Goal: Information Seeking & Learning: Learn about a topic

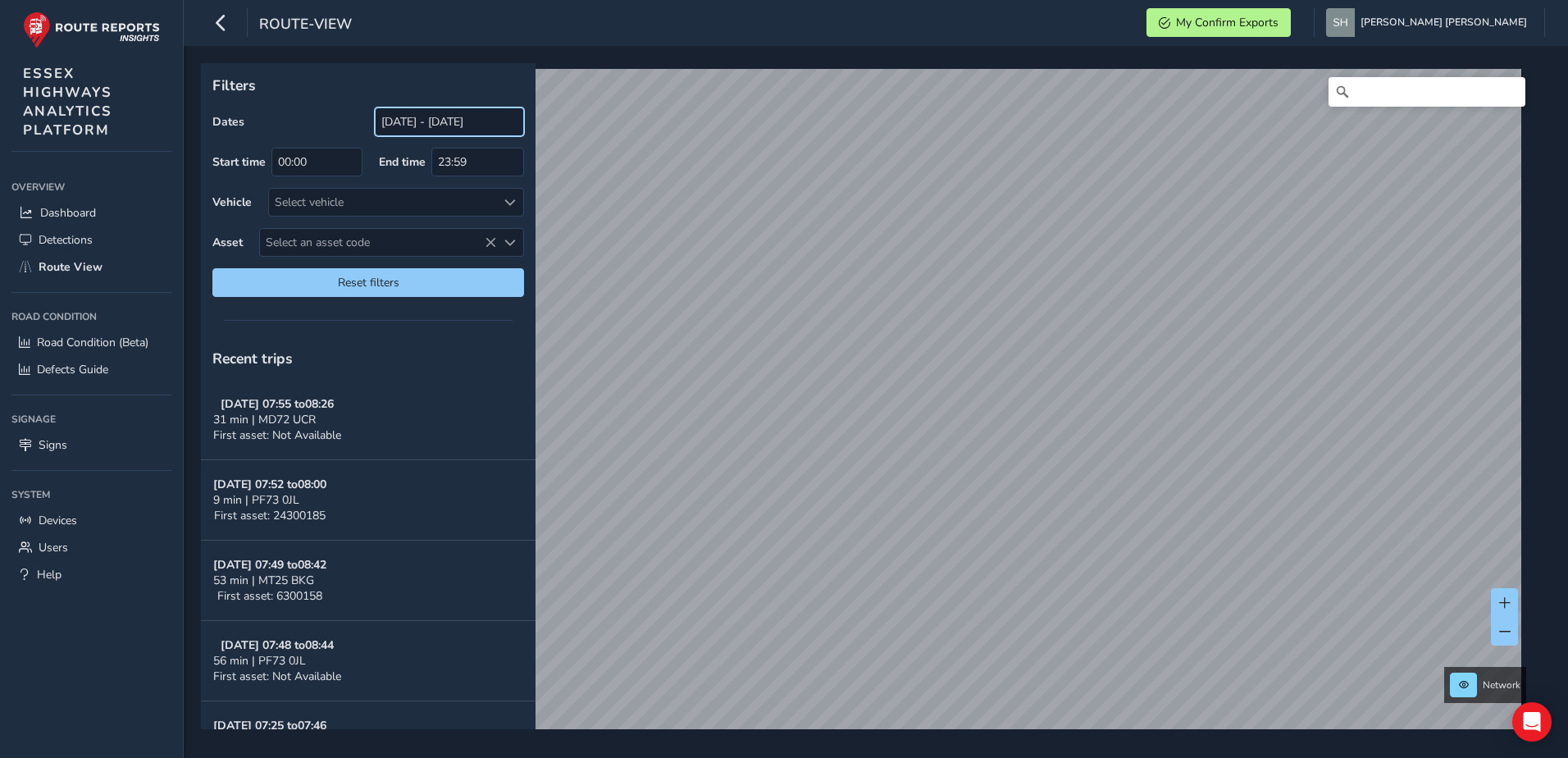
click at [434, 120] on input "[DATE] - [DATE]" at bounding box center [449, 121] width 149 height 29
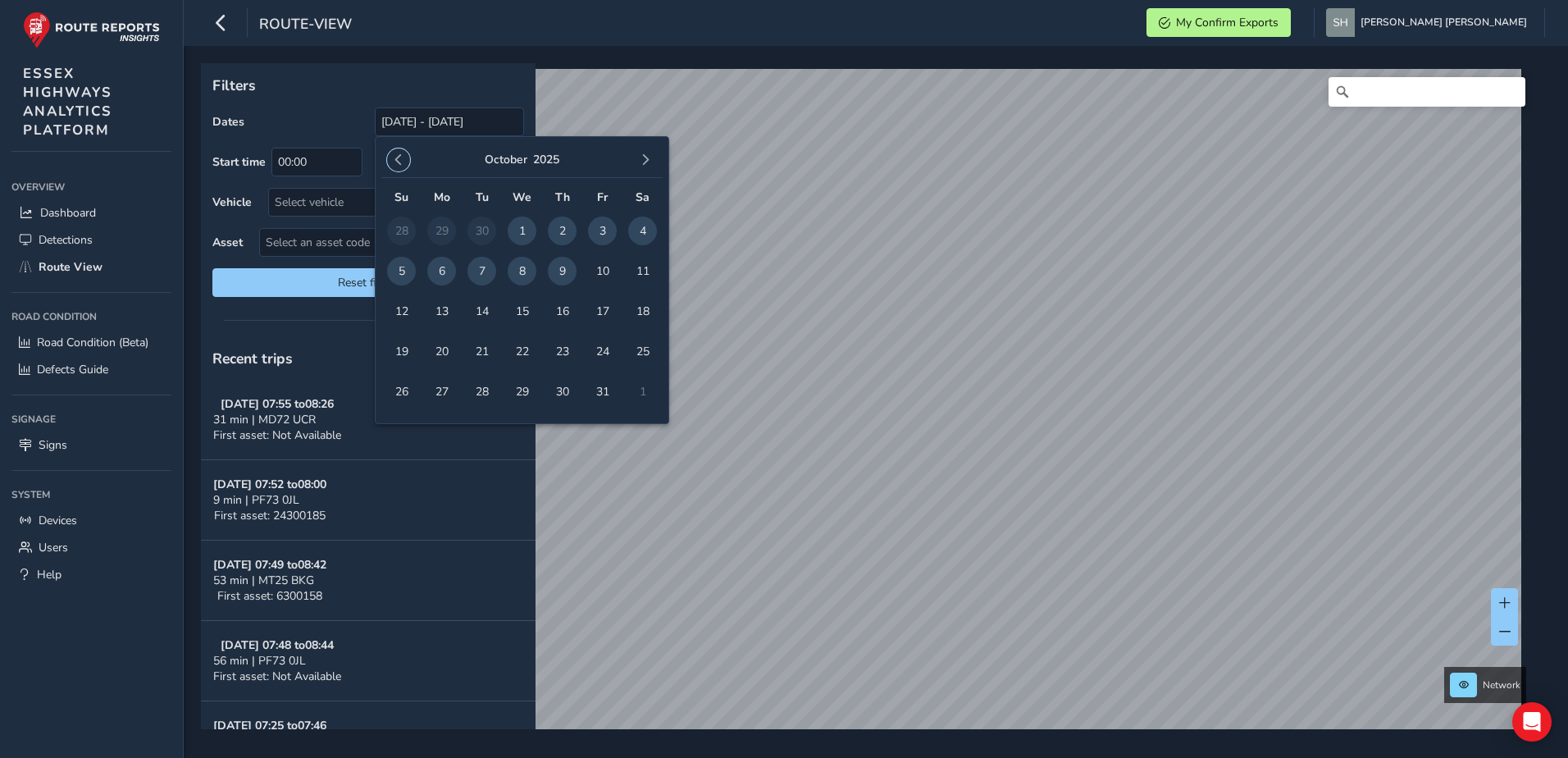
click at [399, 156] on span "button" at bounding box center [399, 160] width 12 height 12
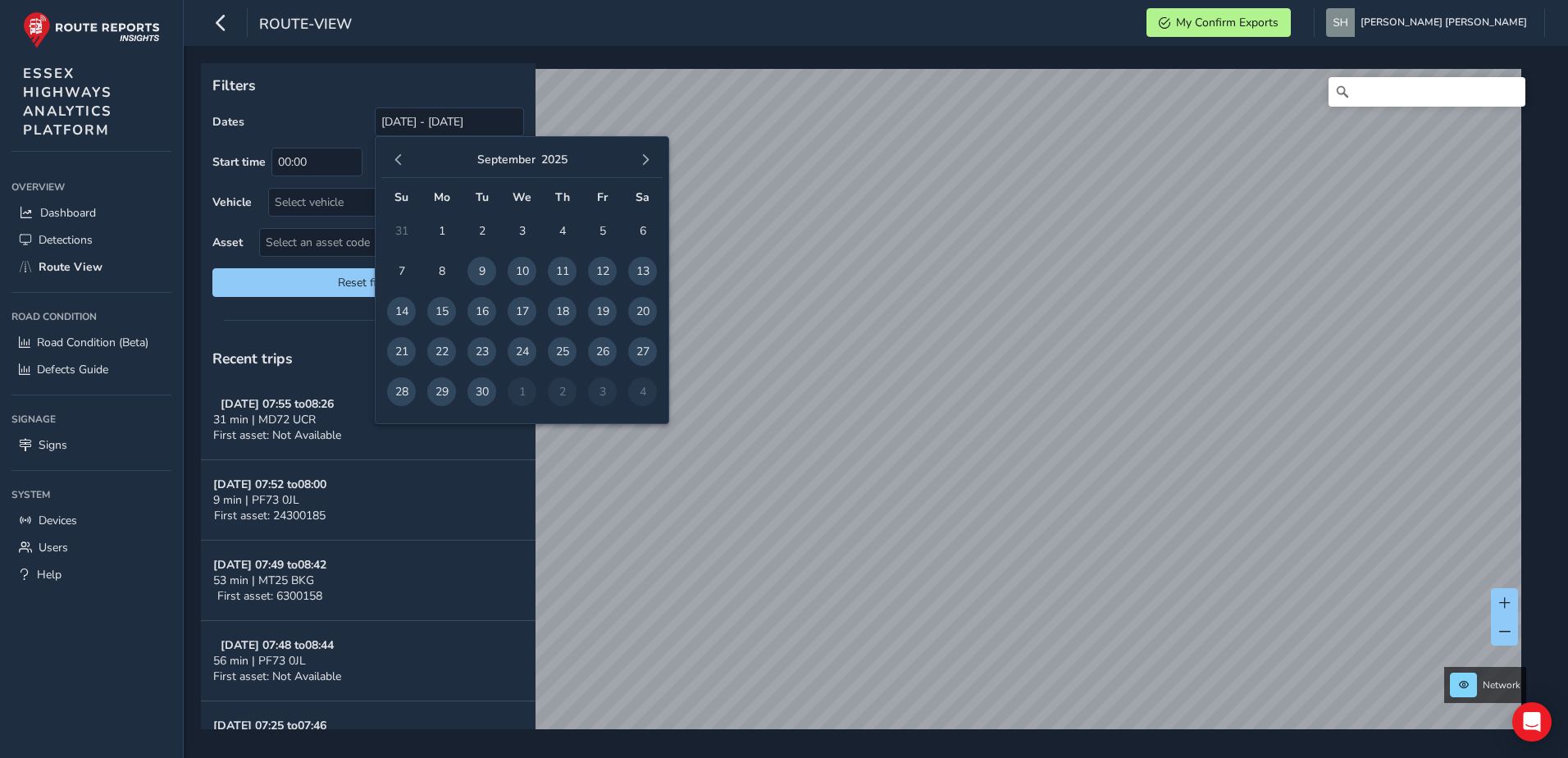
click at [446, 227] on span "1" at bounding box center [442, 231] width 29 height 29
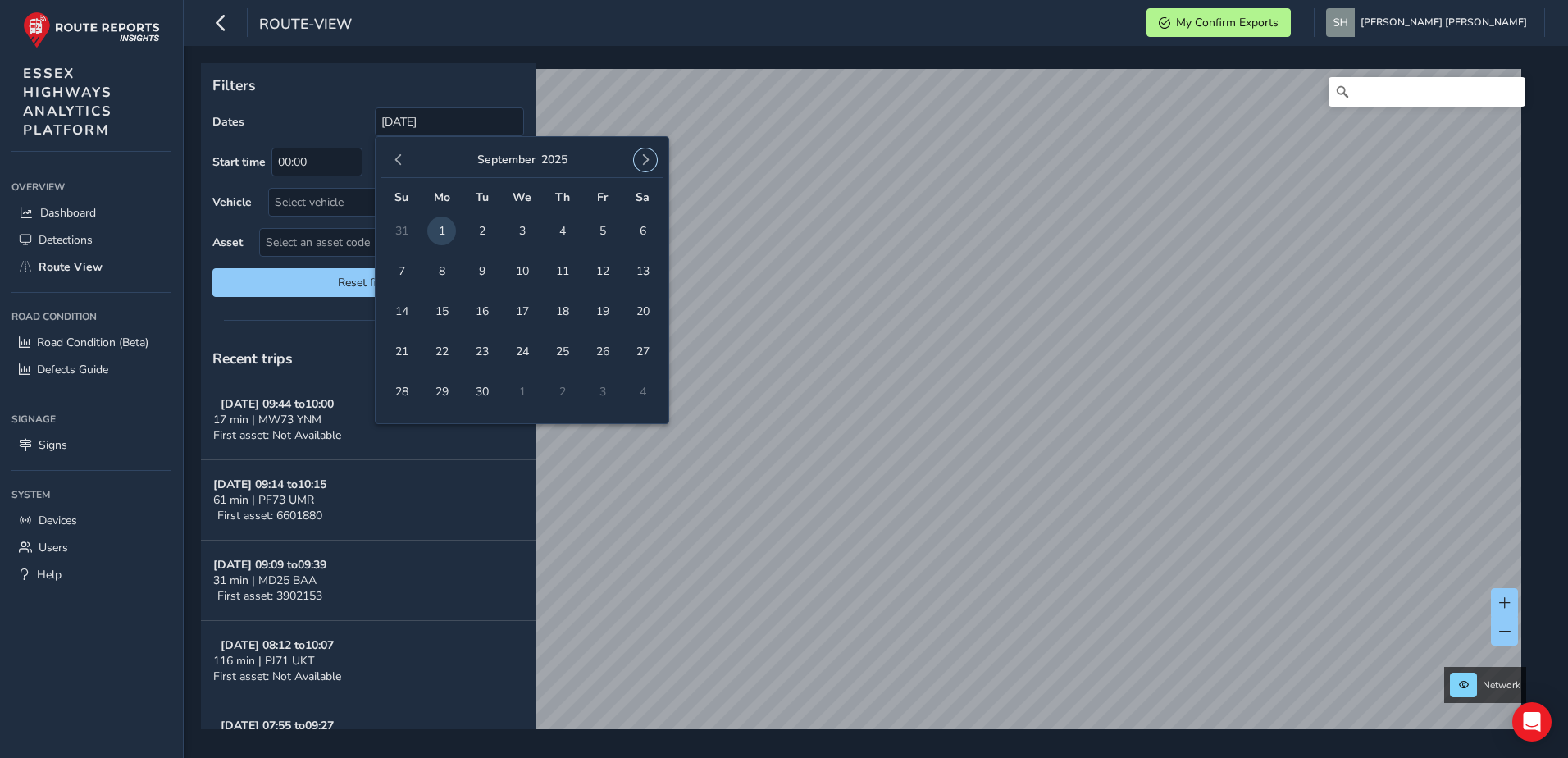
click at [645, 160] on span "button" at bounding box center [645, 160] width 12 height 12
click at [560, 268] on span "9" at bounding box center [562, 271] width 29 height 29
type input "[DATE] - [DATE]"
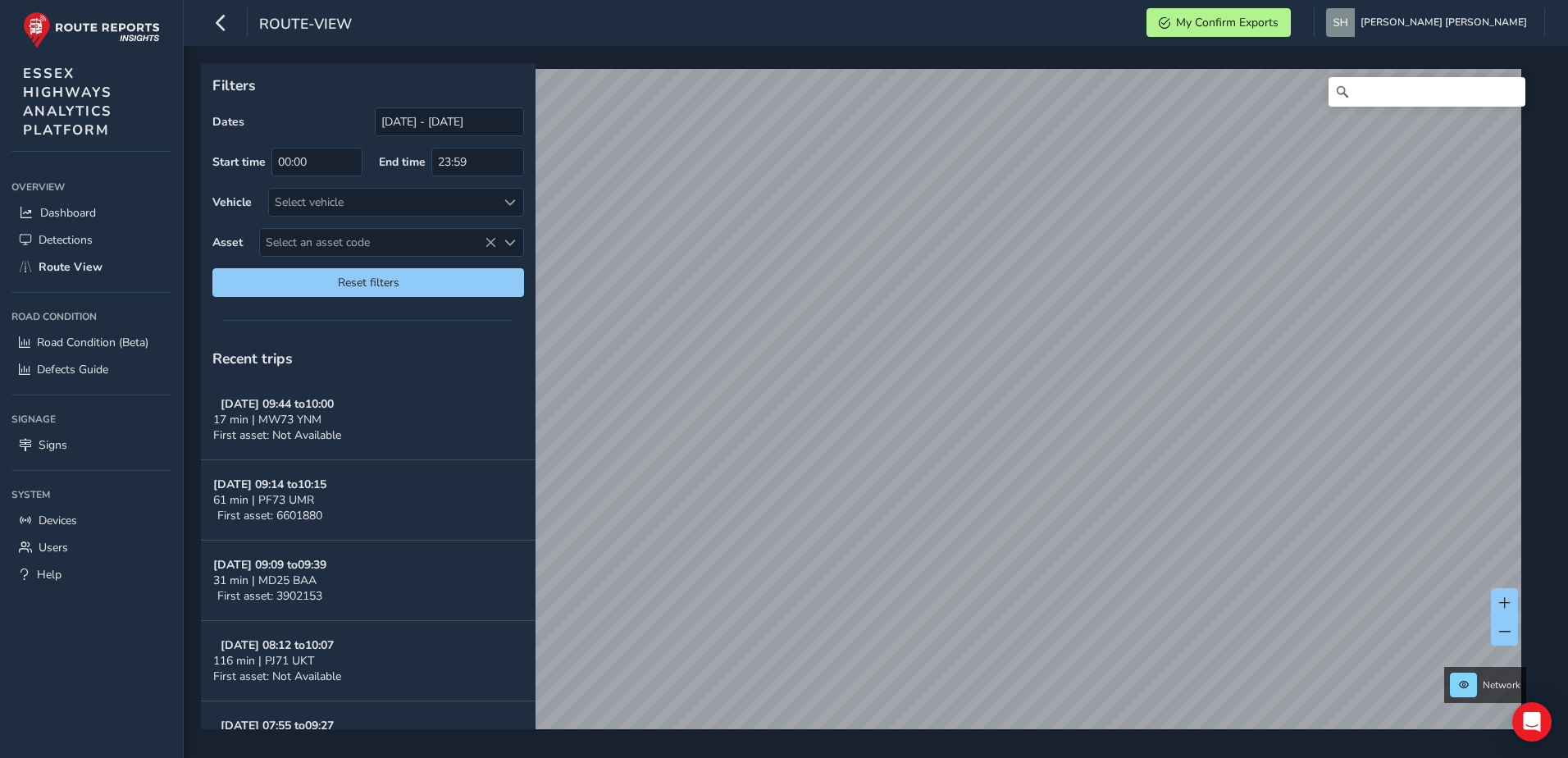
drag, startPoint x: 298, startPoint y: 233, endPoint x: 329, endPoint y: 237, distance: 31.3
click at [298, 233] on span "Select an asset code" at bounding box center [378, 242] width 236 height 27
type input "13801481"
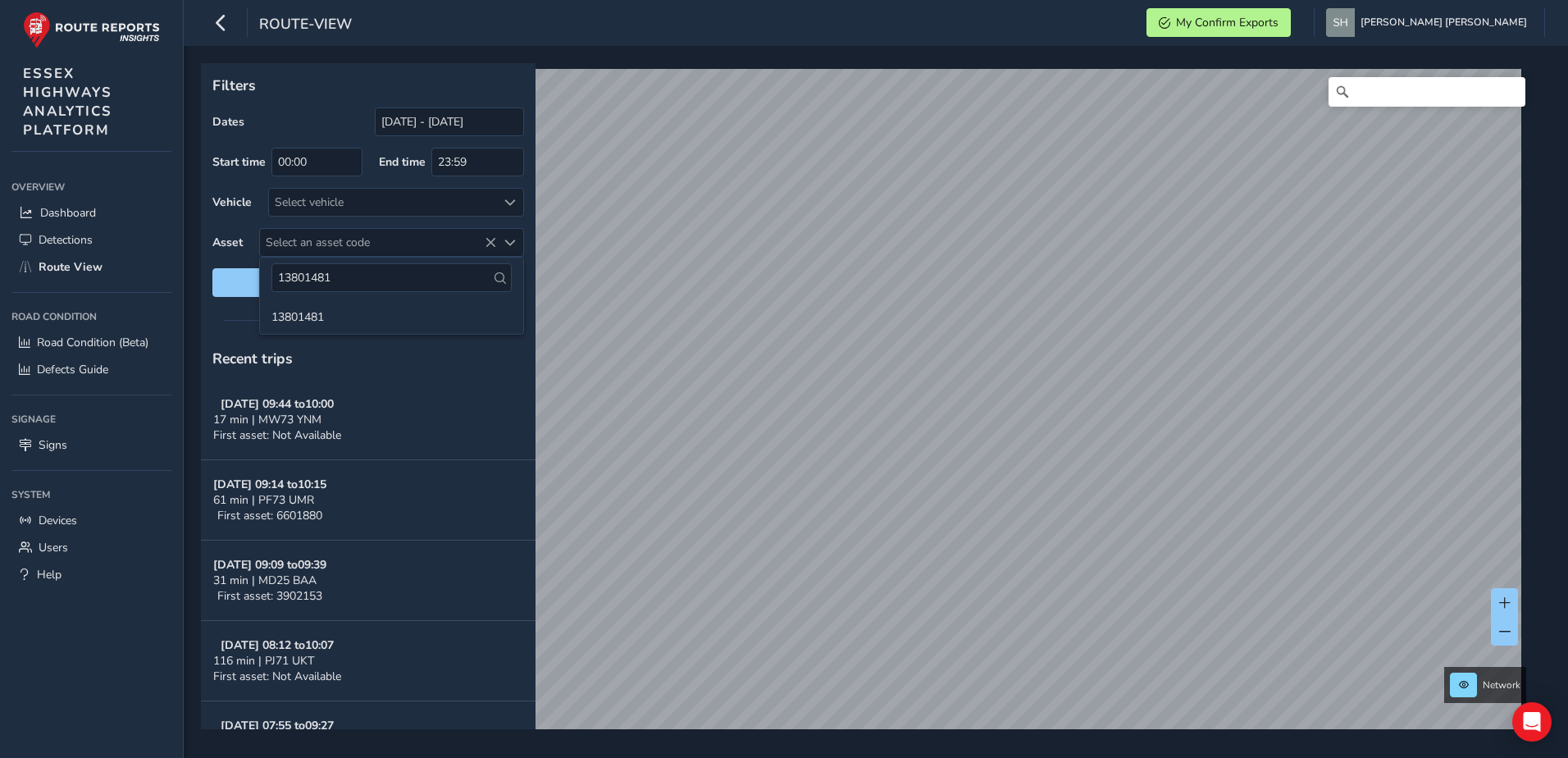
click at [497, 278] on icon at bounding box center [501, 278] width 12 height 12
click at [309, 313] on li "13801481" at bounding box center [391, 315] width 263 height 25
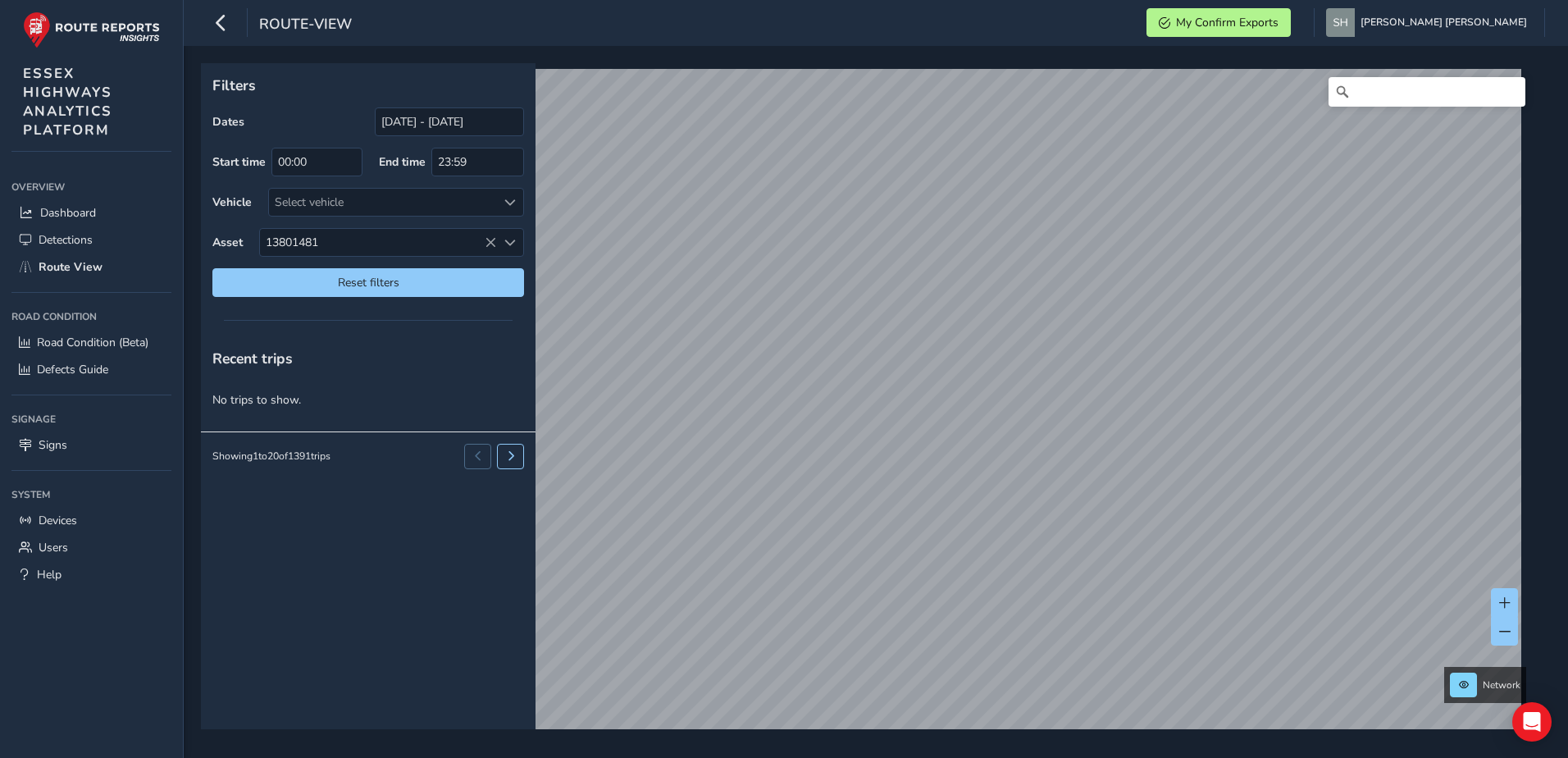
click at [1555, 379] on div "Filters Dates [DATE] - [DATE] Start time 00:00 End time 23:59 Vehicle Select ve…" at bounding box center [875, 401] width 1384 height 712
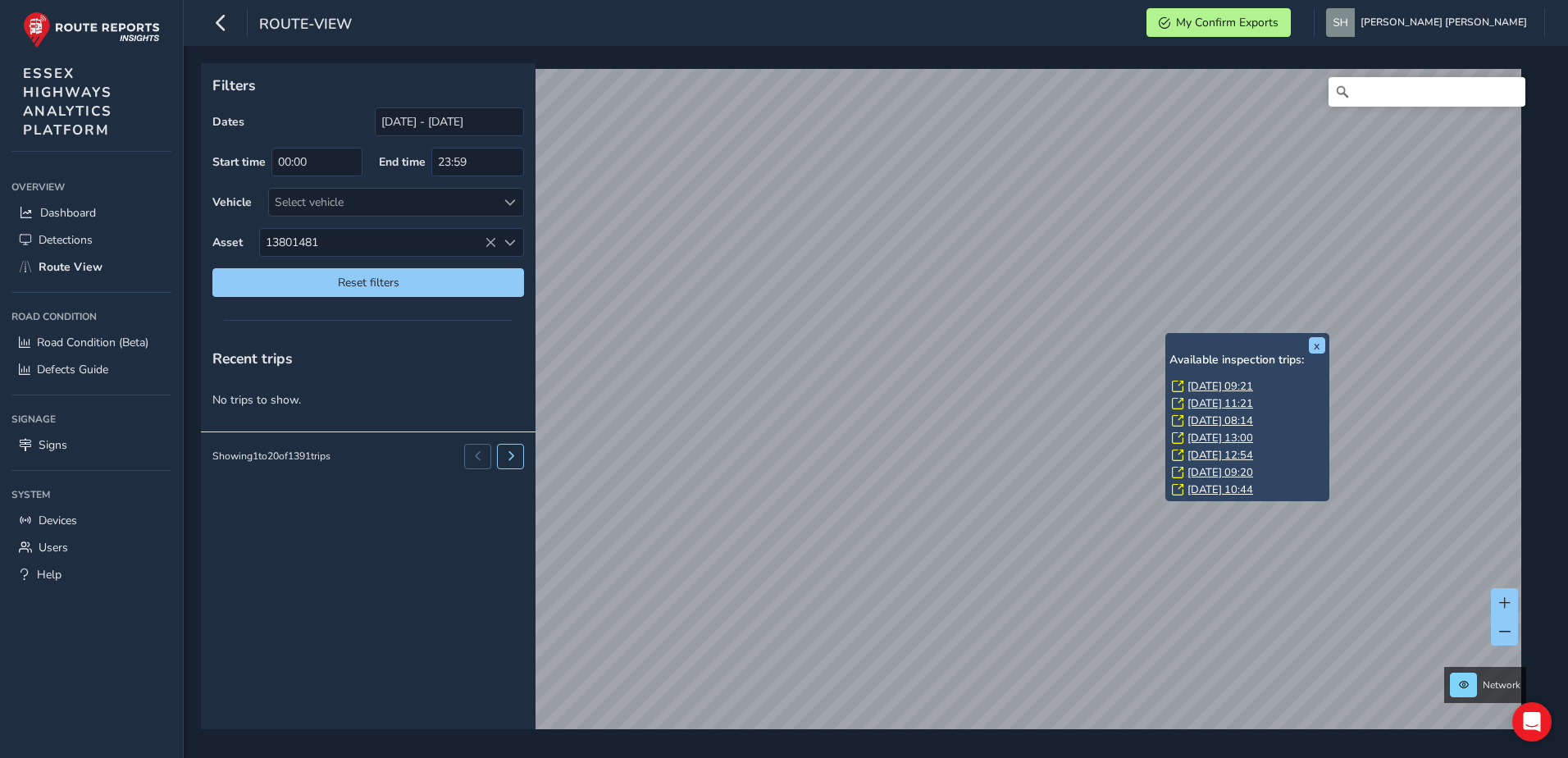
click at [1197, 470] on link "[DATE] 09:20" at bounding box center [1220, 472] width 66 height 15
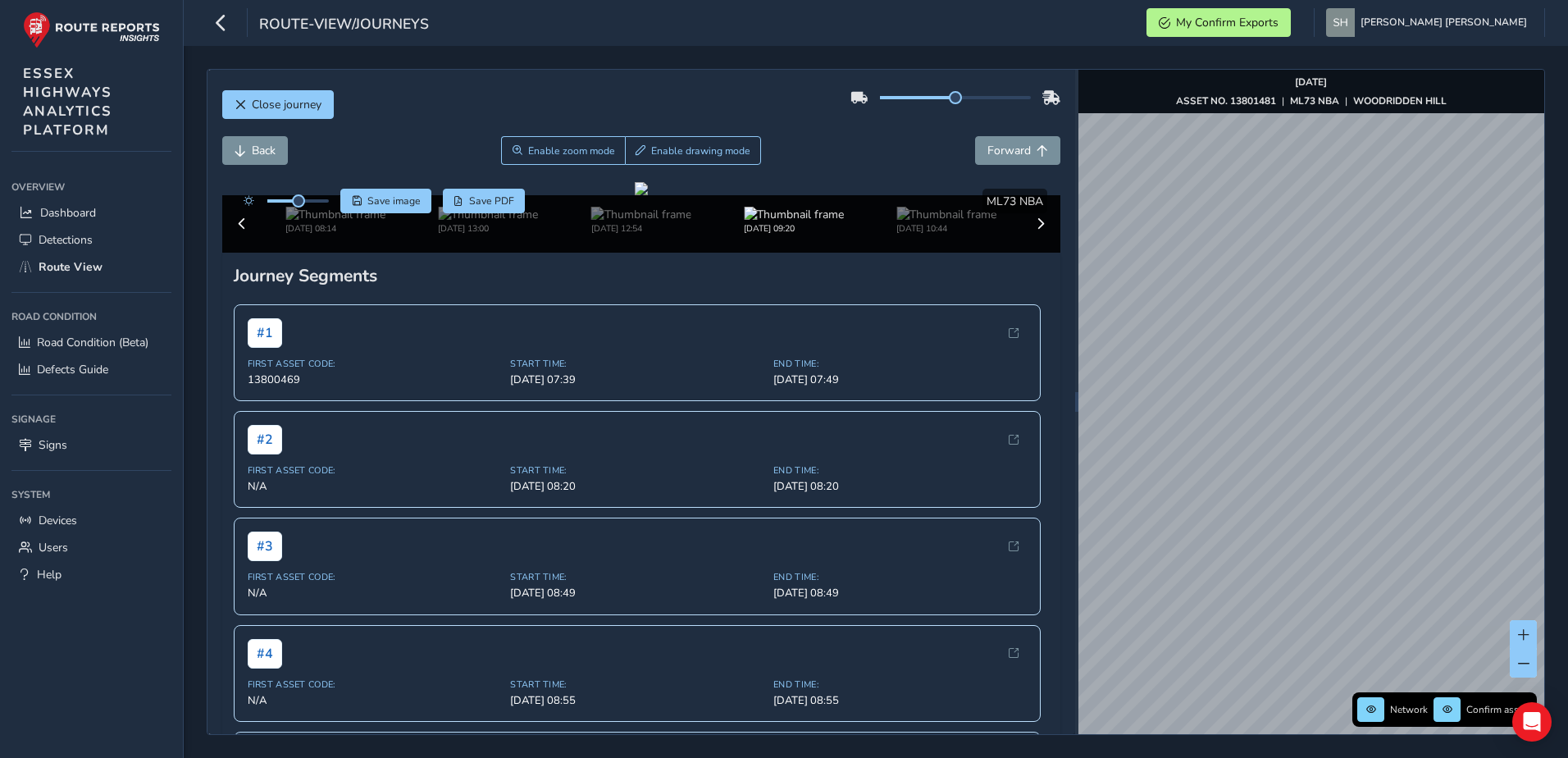
click at [1567, 427] on html "route-view/journeys My Confirm Exports [PERSON_NAME] [PERSON_NAME] Colour Schem…" at bounding box center [784, 379] width 1568 height 758
click at [1567, 145] on html "route-view/journeys My Confirm Exports [PERSON_NAME] [PERSON_NAME] Colour Schem…" at bounding box center [784, 379] width 1568 height 758
click at [1567, 176] on html "route-view/journeys My Confirm Exports [PERSON_NAME] [PERSON_NAME] Colour Schem…" at bounding box center [784, 379] width 1568 height 758
click at [1350, 337] on div "x" at bounding box center [1431, 351] width 164 height 35
click at [1410, 367] on img "Preview frame" at bounding box center [1430, 361] width 41 height 13
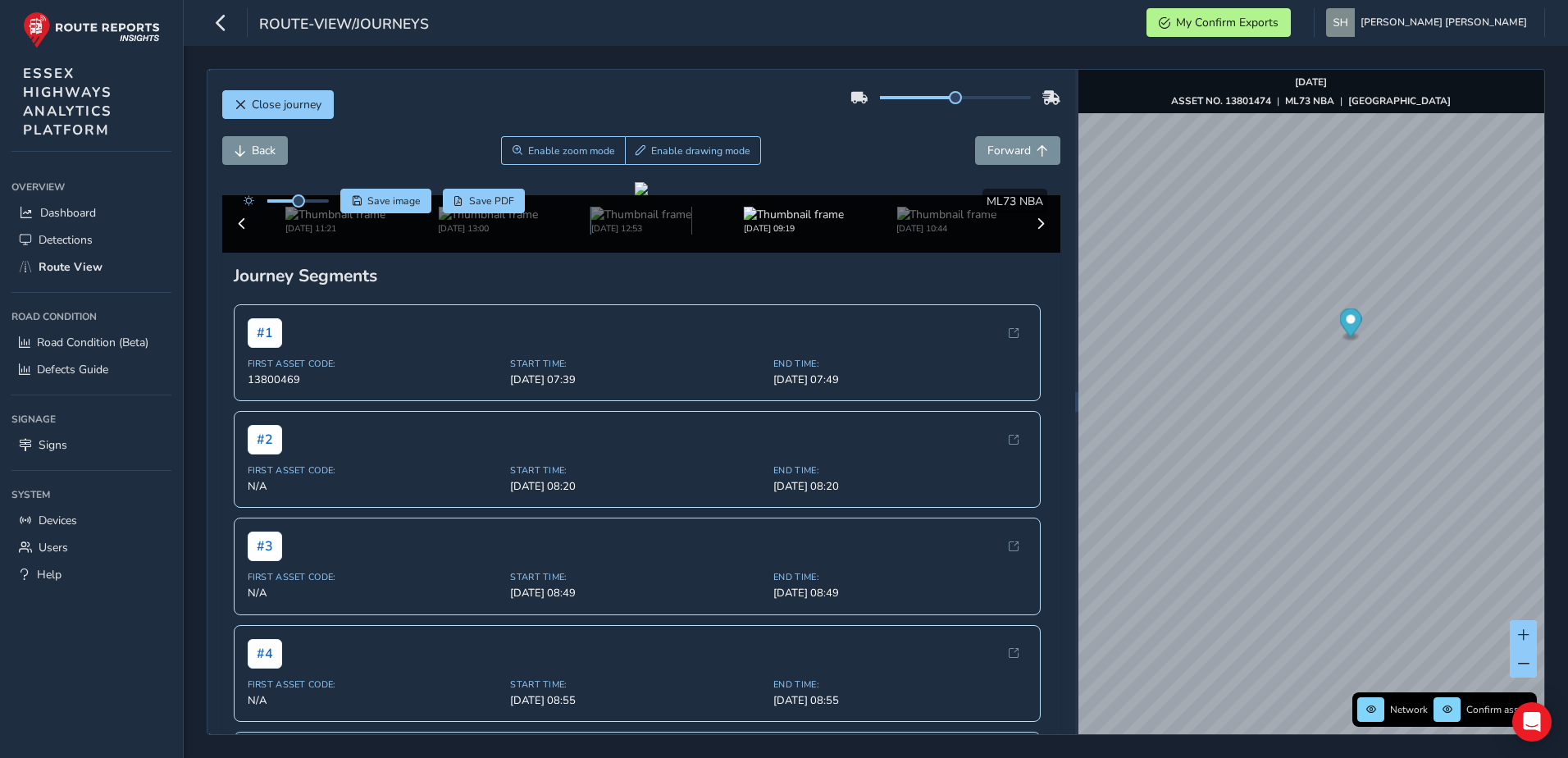
click at [619, 223] on img at bounding box center [641, 214] width 100 height 16
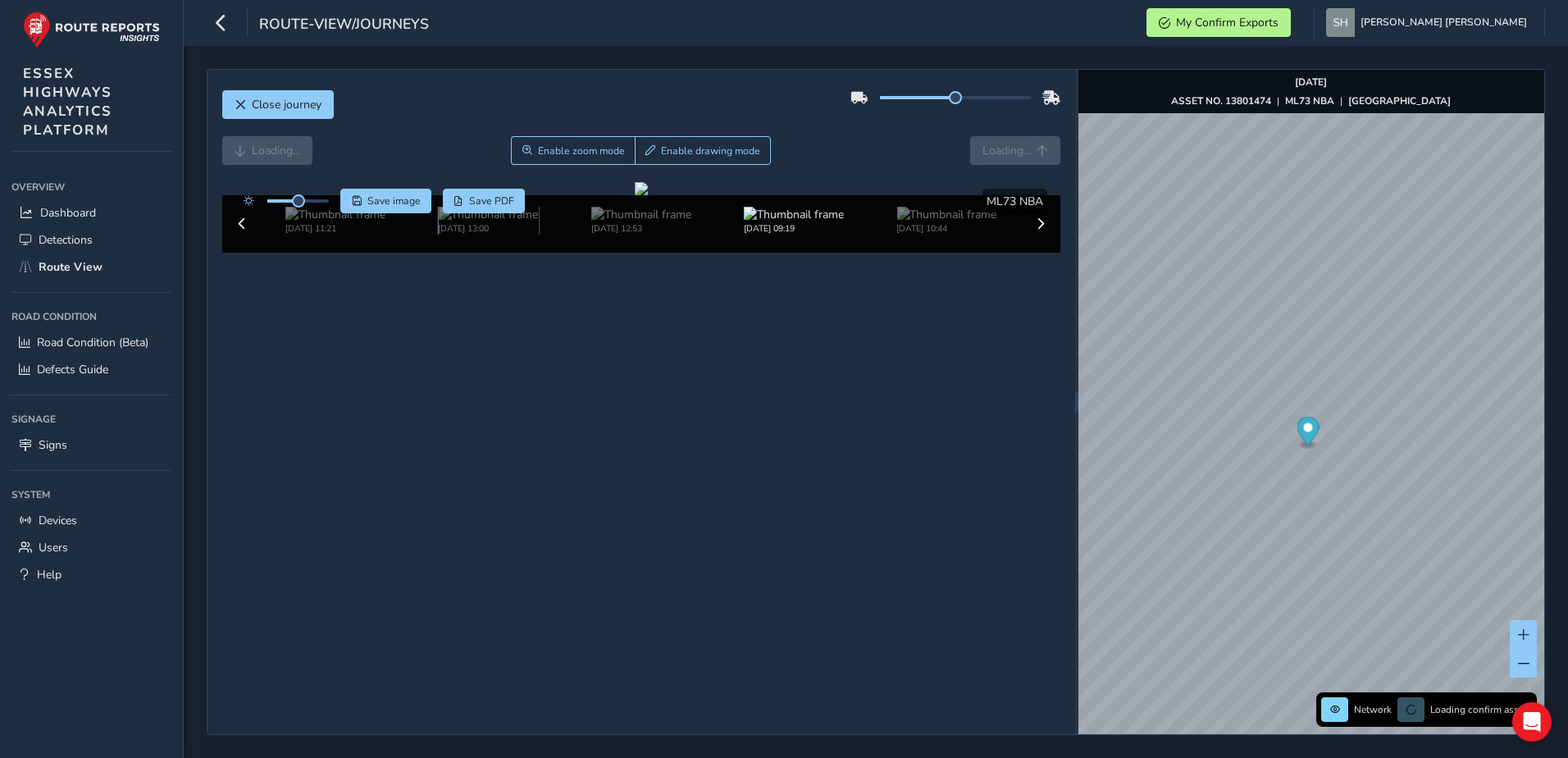
click at [522, 223] on img at bounding box center [488, 214] width 100 height 16
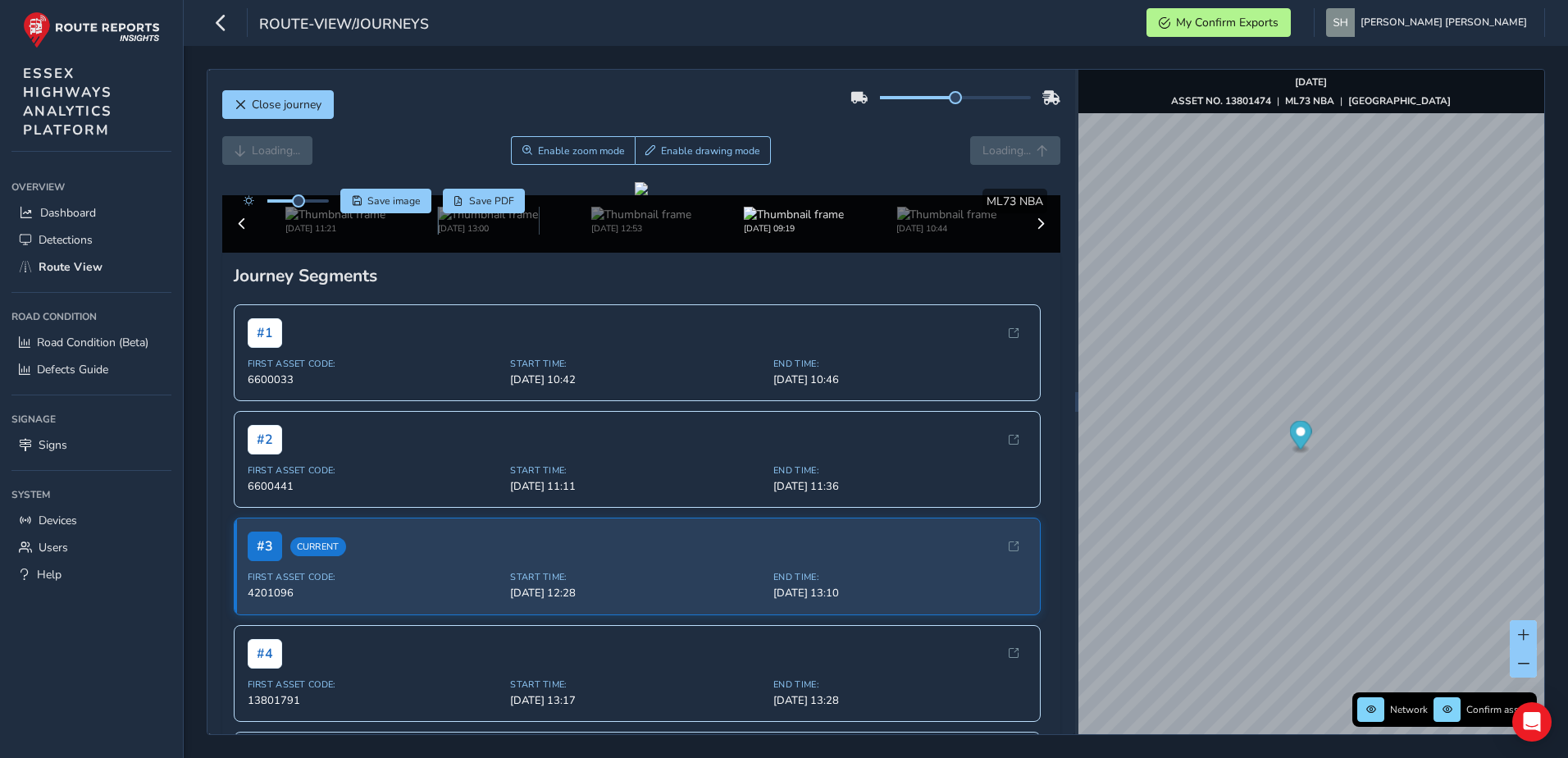
click at [463, 223] on img at bounding box center [488, 214] width 100 height 16
click at [348, 223] on img at bounding box center [336, 214] width 100 height 16
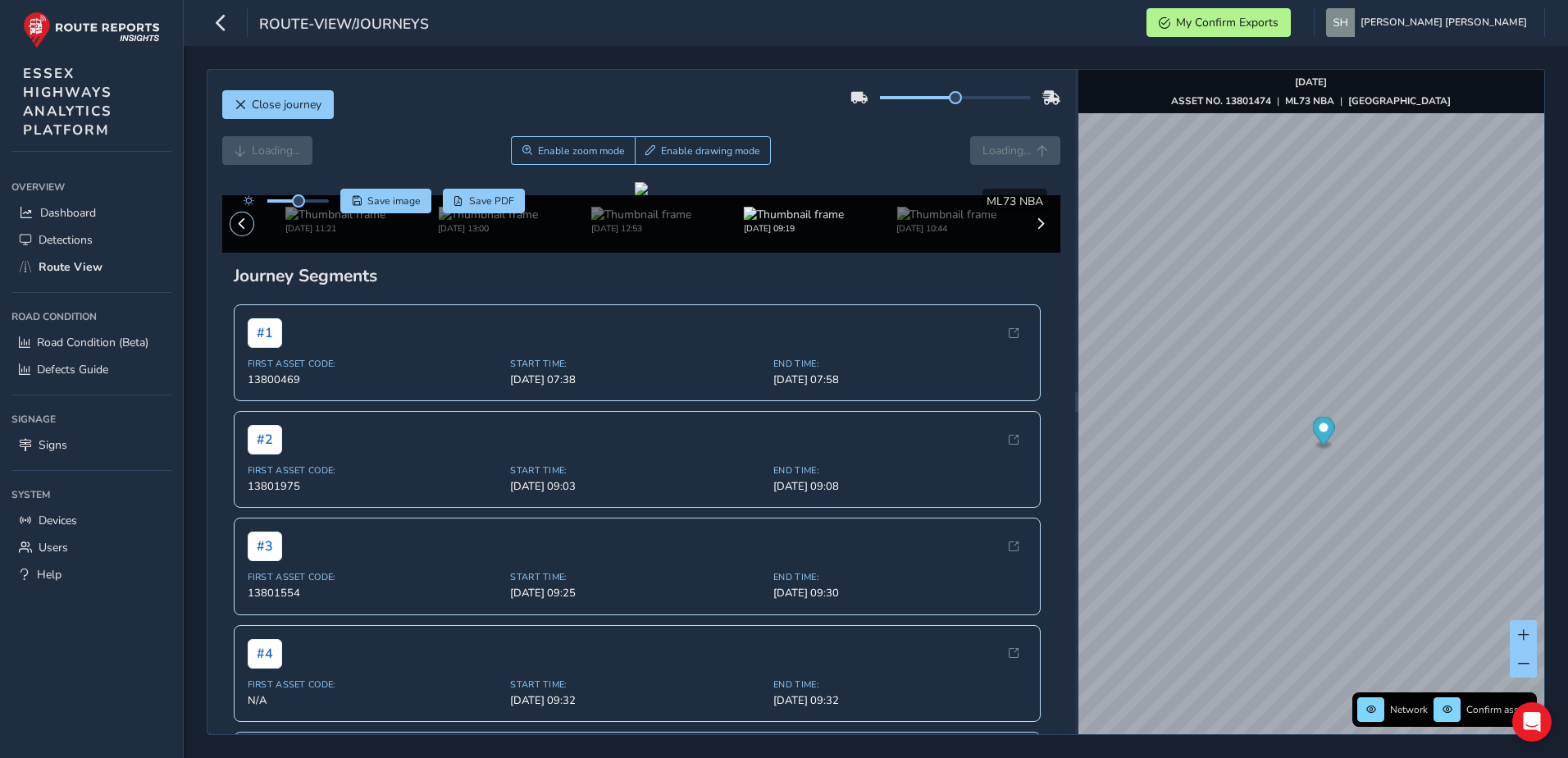
click at [245, 235] on button at bounding box center [243, 224] width 23 height 23
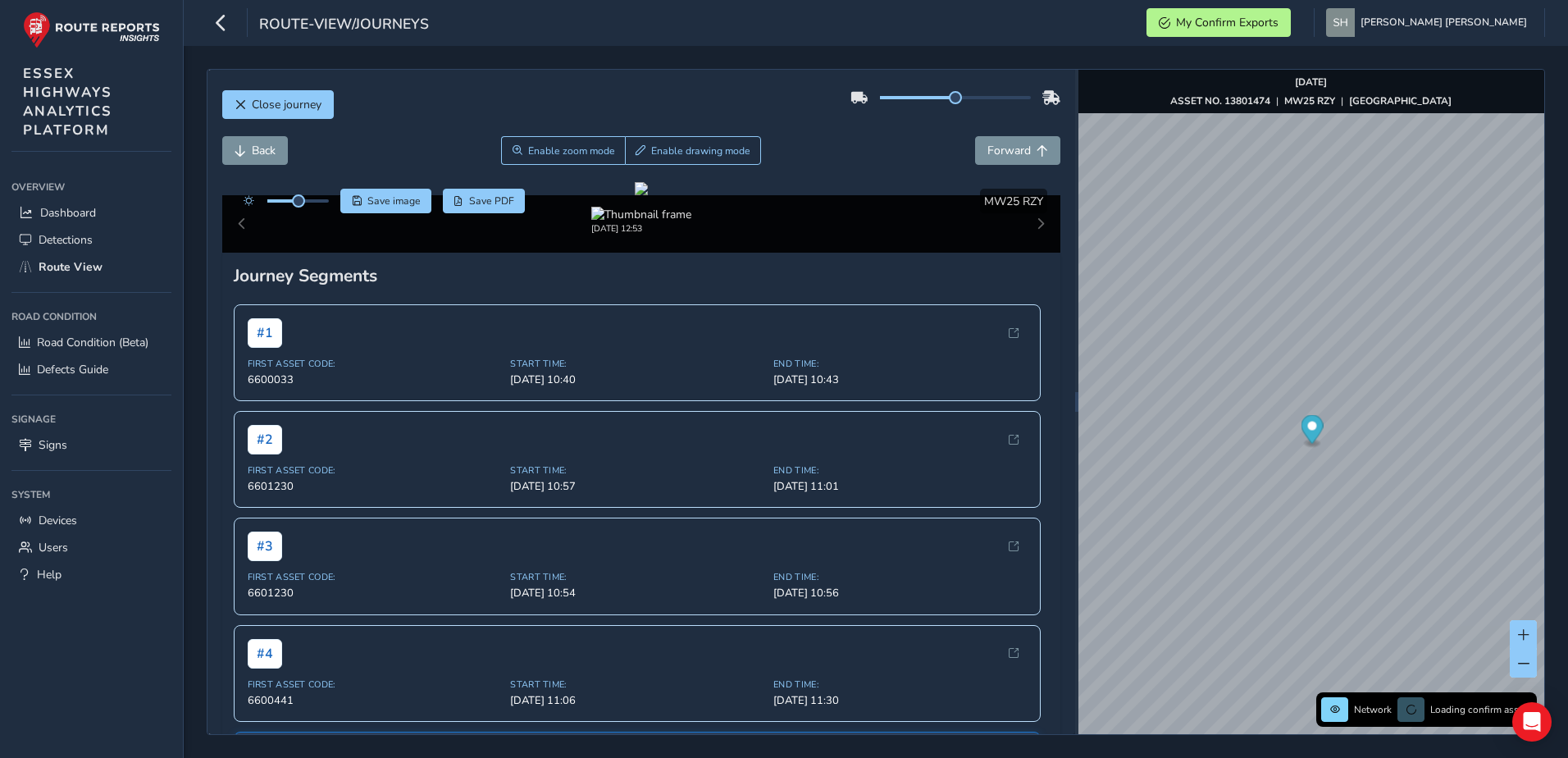
click at [243, 252] on div "[DATE] 12:53" at bounding box center [642, 223] width 839 height 57
click at [519, 234] on div "[DATE] 12:53" at bounding box center [641, 221] width 765 height 28
click at [451, 223] on img at bounding box center [488, 214] width 100 height 16
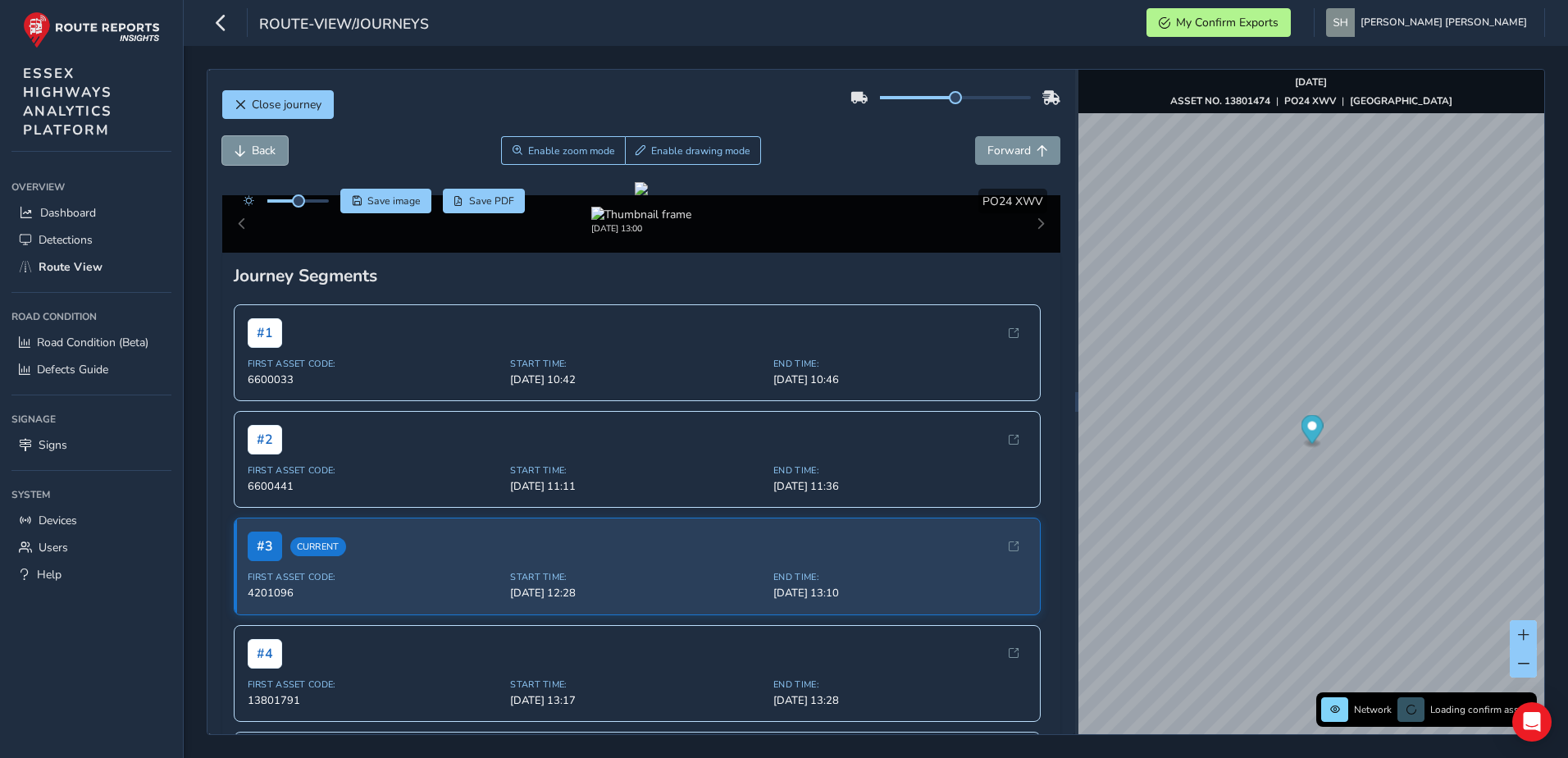
click at [243, 146] on span "Back" at bounding box center [240, 151] width 12 height 12
click at [243, 147] on span "Back" at bounding box center [240, 151] width 12 height 12
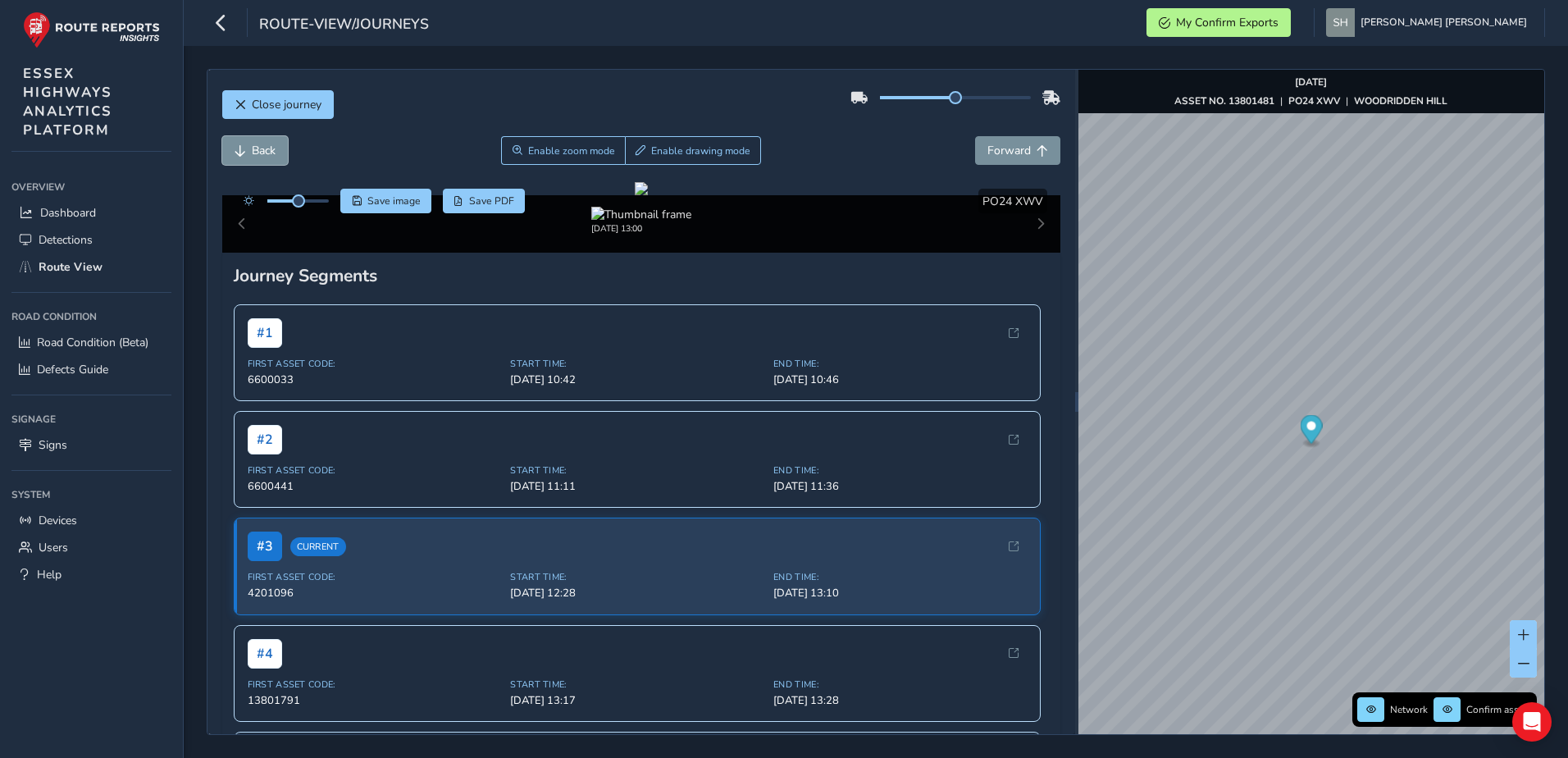
click at [243, 148] on span "Back" at bounding box center [240, 151] width 12 height 12
click at [243, 149] on span "Back" at bounding box center [240, 151] width 12 height 12
click at [994, 149] on span "Forward" at bounding box center [1009, 150] width 43 height 16
click at [987, 147] on span "Forward" at bounding box center [1009, 150] width 43 height 16
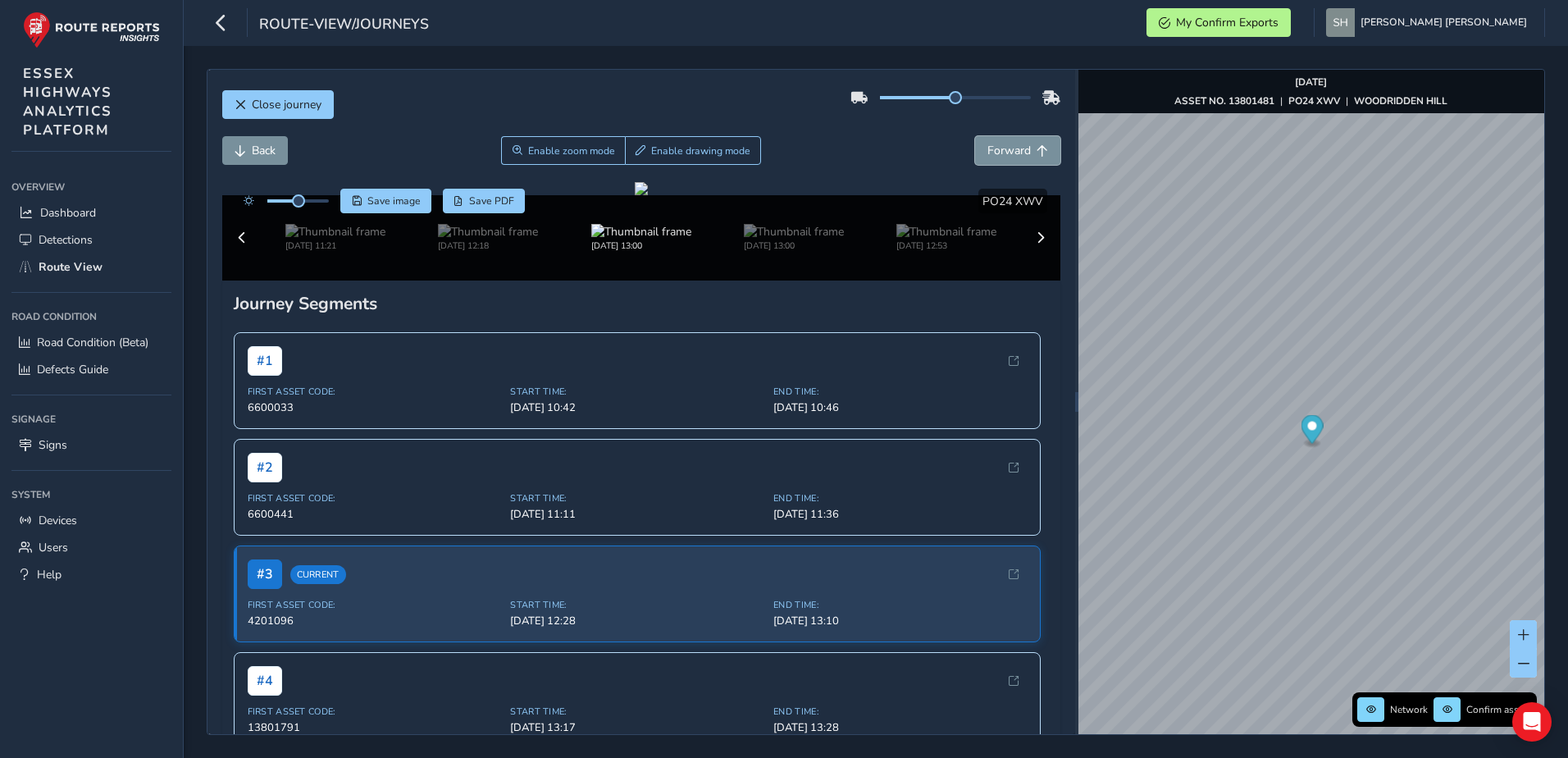
click at [987, 147] on span "Forward" at bounding box center [1009, 150] width 43 height 16
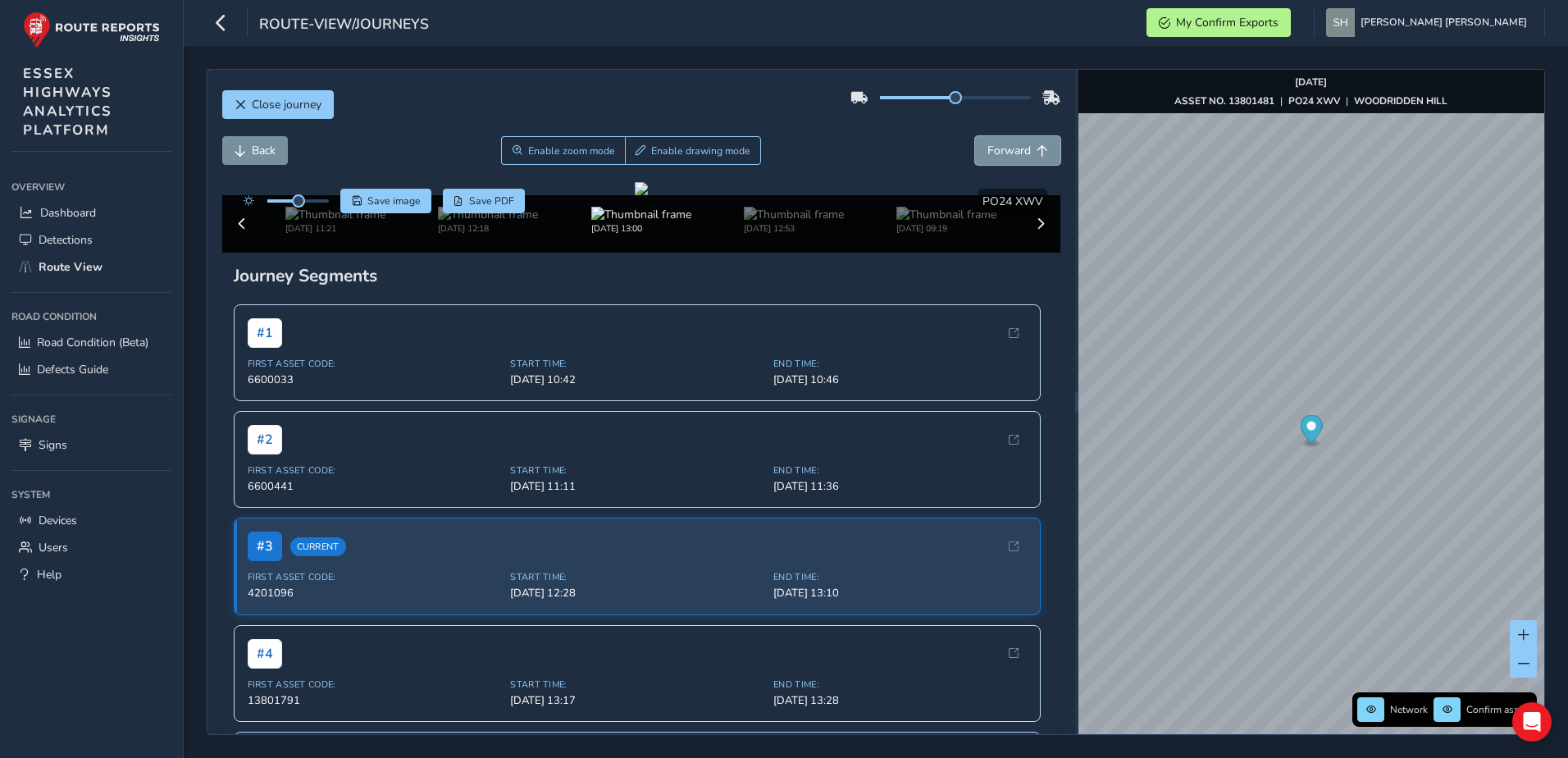
click at [987, 147] on span "Forward" at bounding box center [1009, 150] width 43 height 16
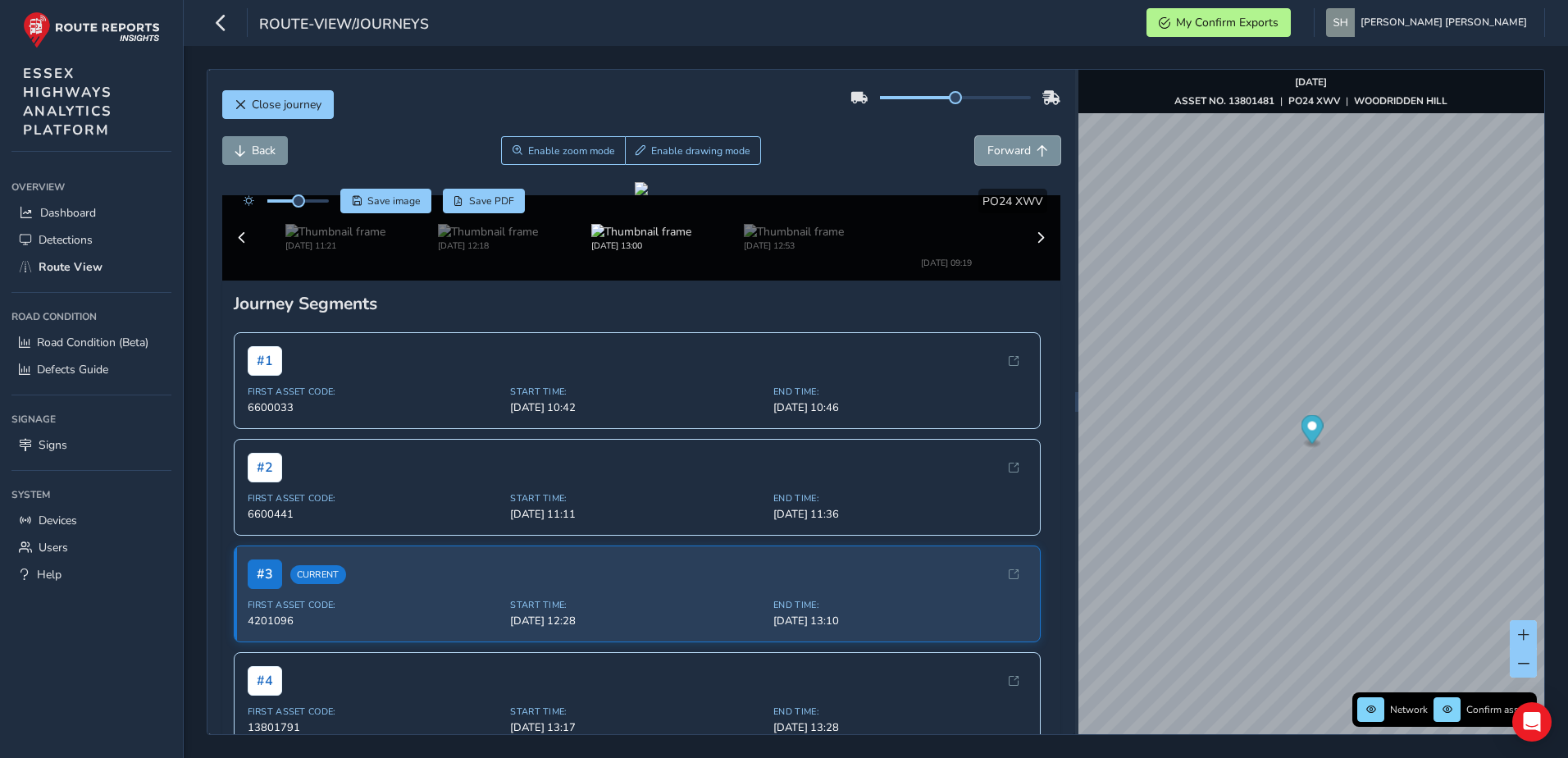
click at [987, 147] on span "Forward" at bounding box center [1009, 150] width 43 height 16
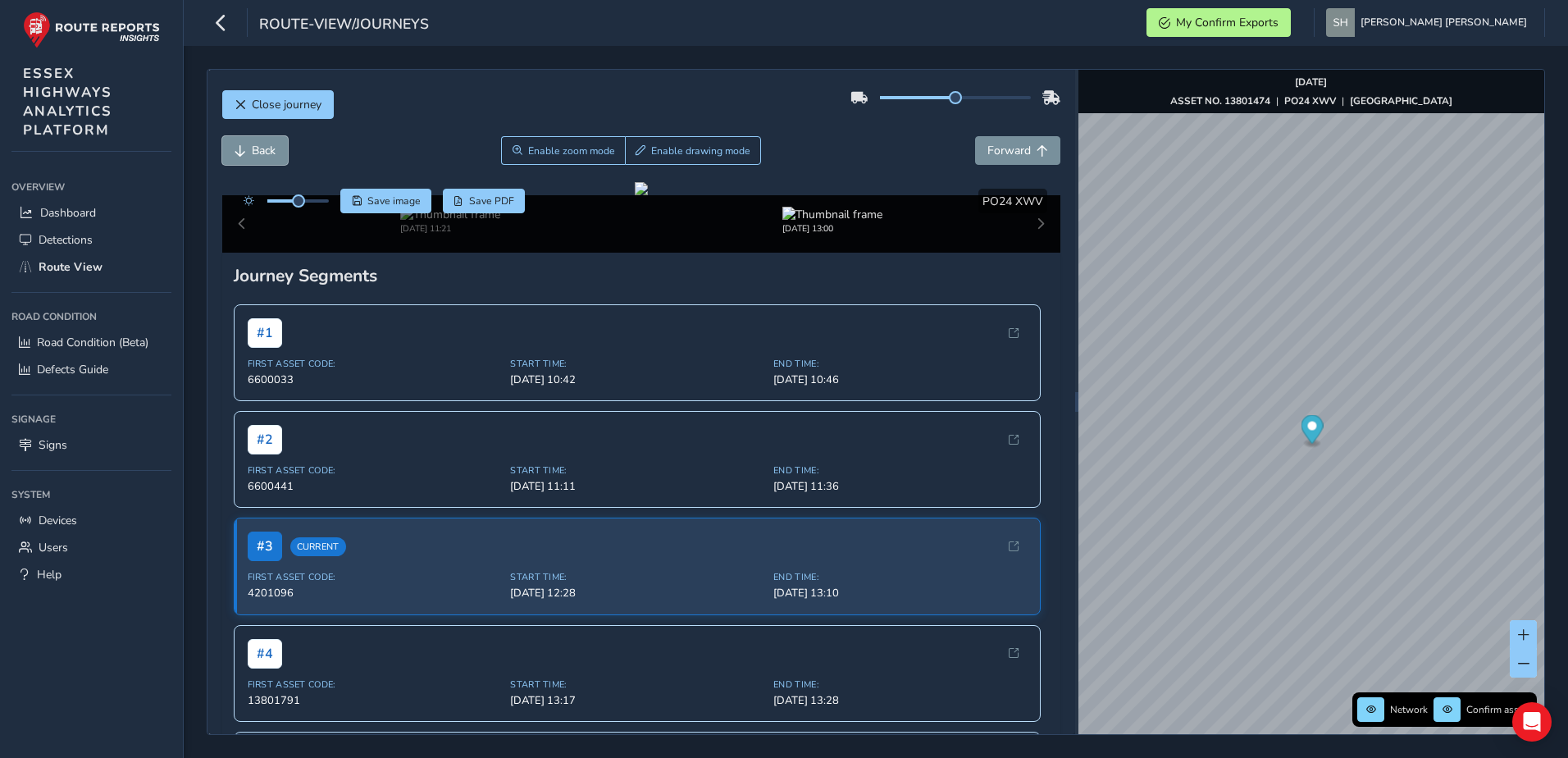
click at [242, 140] on button "Back" at bounding box center [255, 150] width 66 height 29
click at [535, 150] on span "Enable zoom mode" at bounding box center [571, 151] width 87 height 13
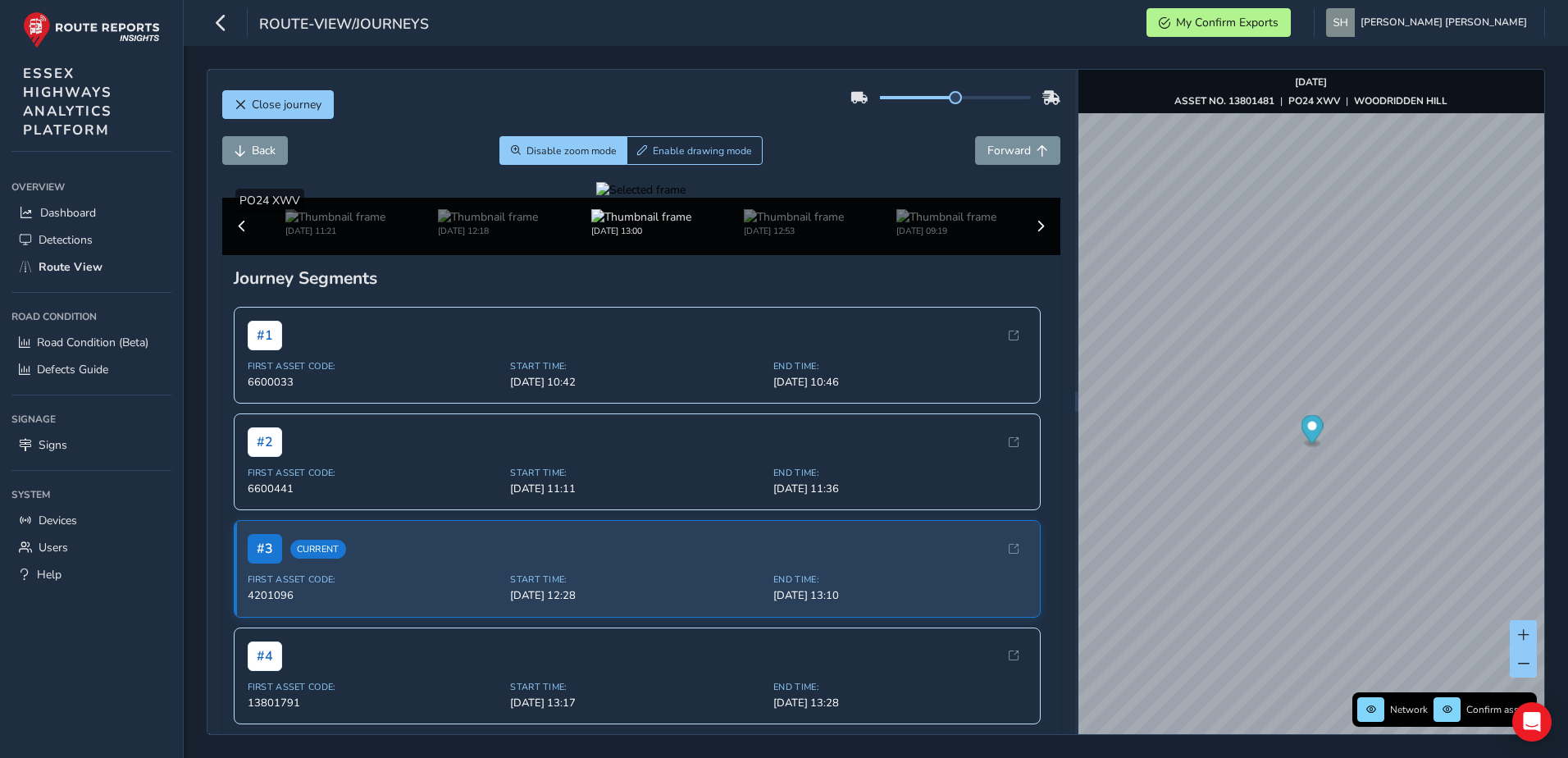
click at [596, 198] on div at bounding box center [641, 189] width 90 height 16
drag, startPoint x: 550, startPoint y: 414, endPoint x: 494, endPoint y: 425, distance: 57.1
click at [494, 425] on img at bounding box center [1272, 395] width 2363 height 1328
click at [596, 198] on div at bounding box center [641, 189] width 90 height 16
click at [240, 151] on span "Back" at bounding box center [240, 151] width 12 height 12
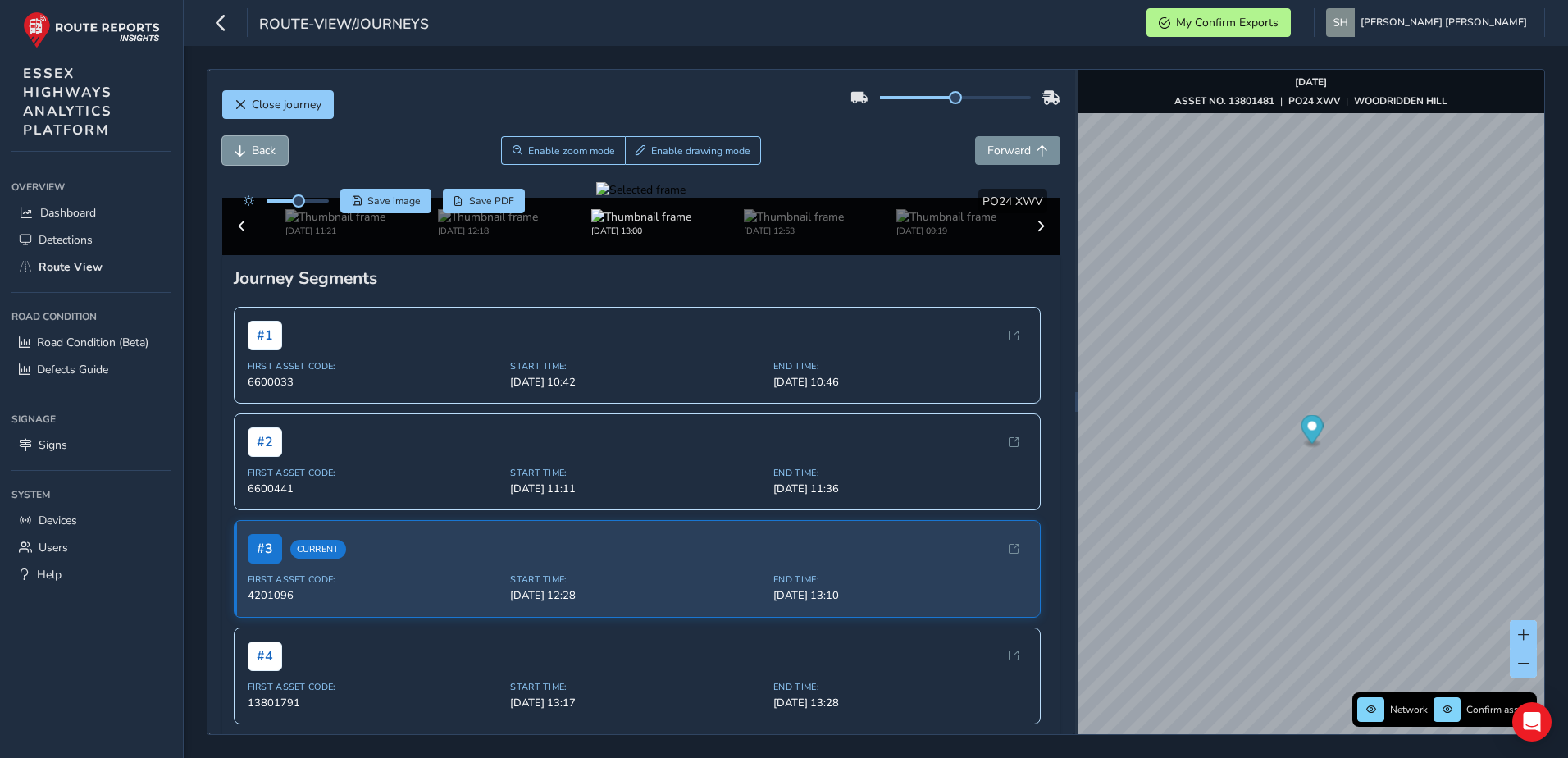
click at [243, 149] on span "Back" at bounding box center [240, 151] width 12 height 12
click at [246, 148] on button "Back" at bounding box center [255, 150] width 66 height 29
click at [987, 151] on span "Forward" at bounding box center [1009, 150] width 43 height 16
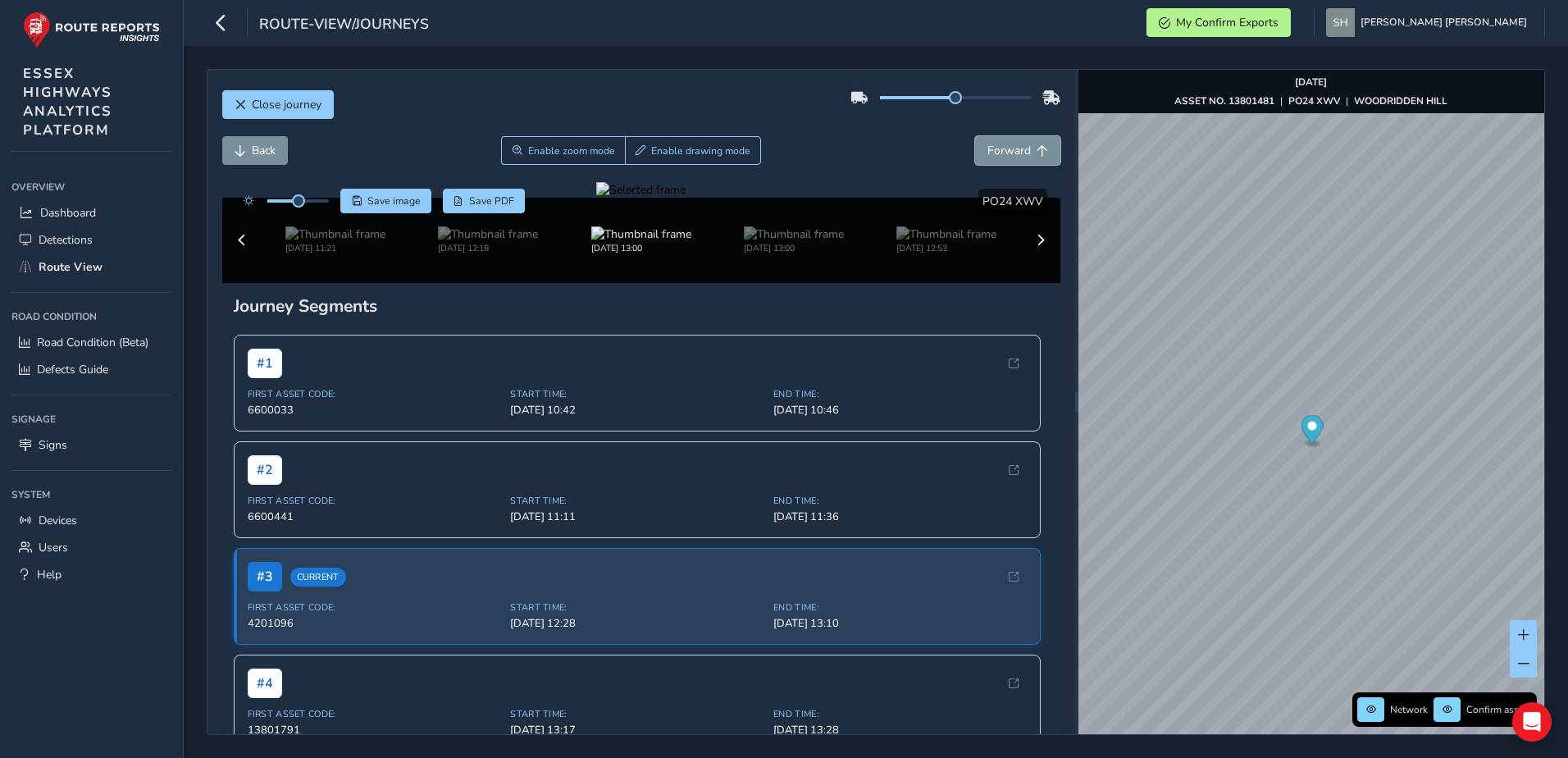
click at [987, 149] on span "Forward" at bounding box center [1009, 150] width 43 height 16
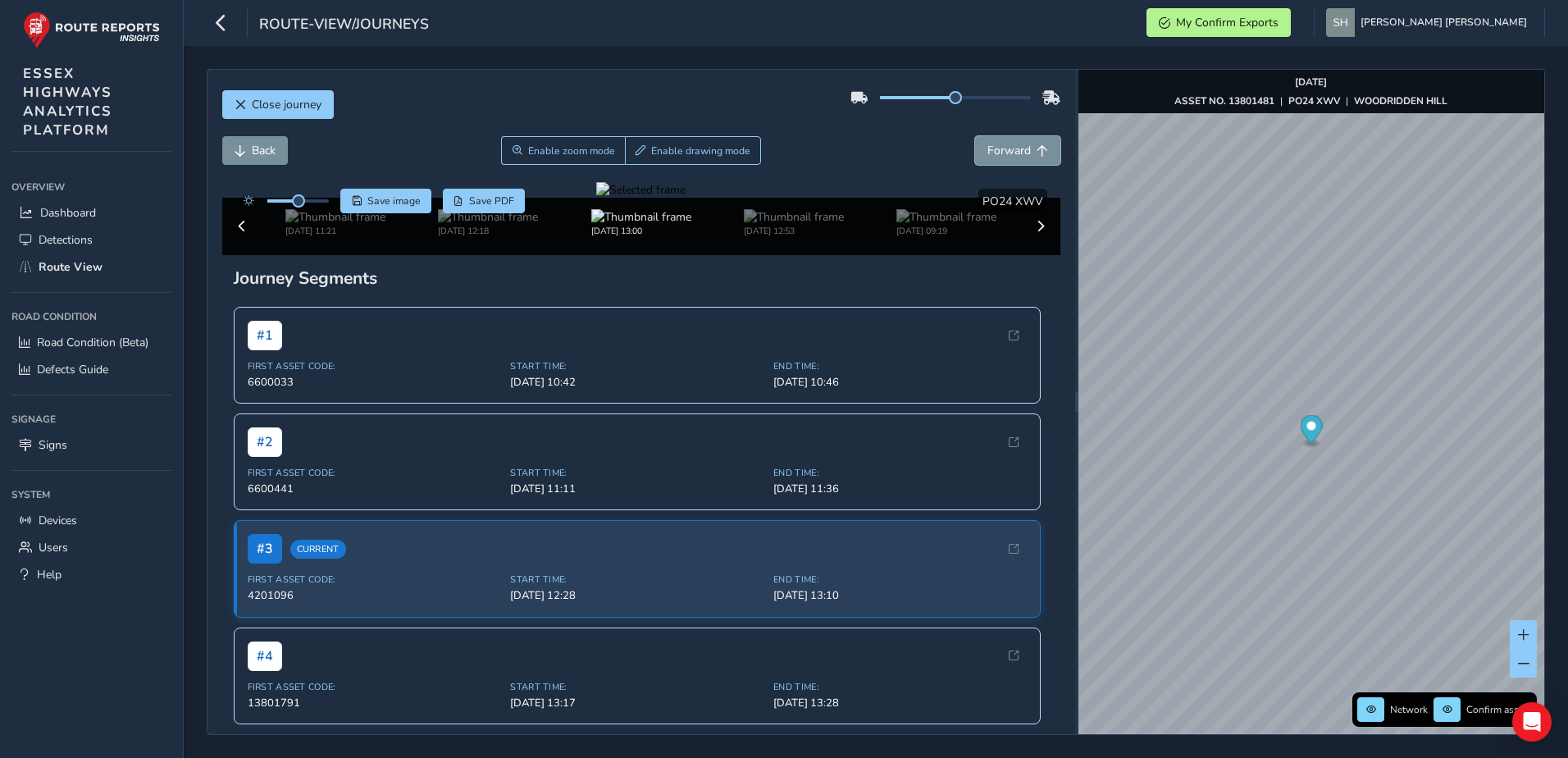
click at [987, 149] on span "Forward" at bounding box center [1009, 150] width 43 height 16
click at [987, 149] on span "Forward" at bounding box center [1009, 150] width 43 height 16
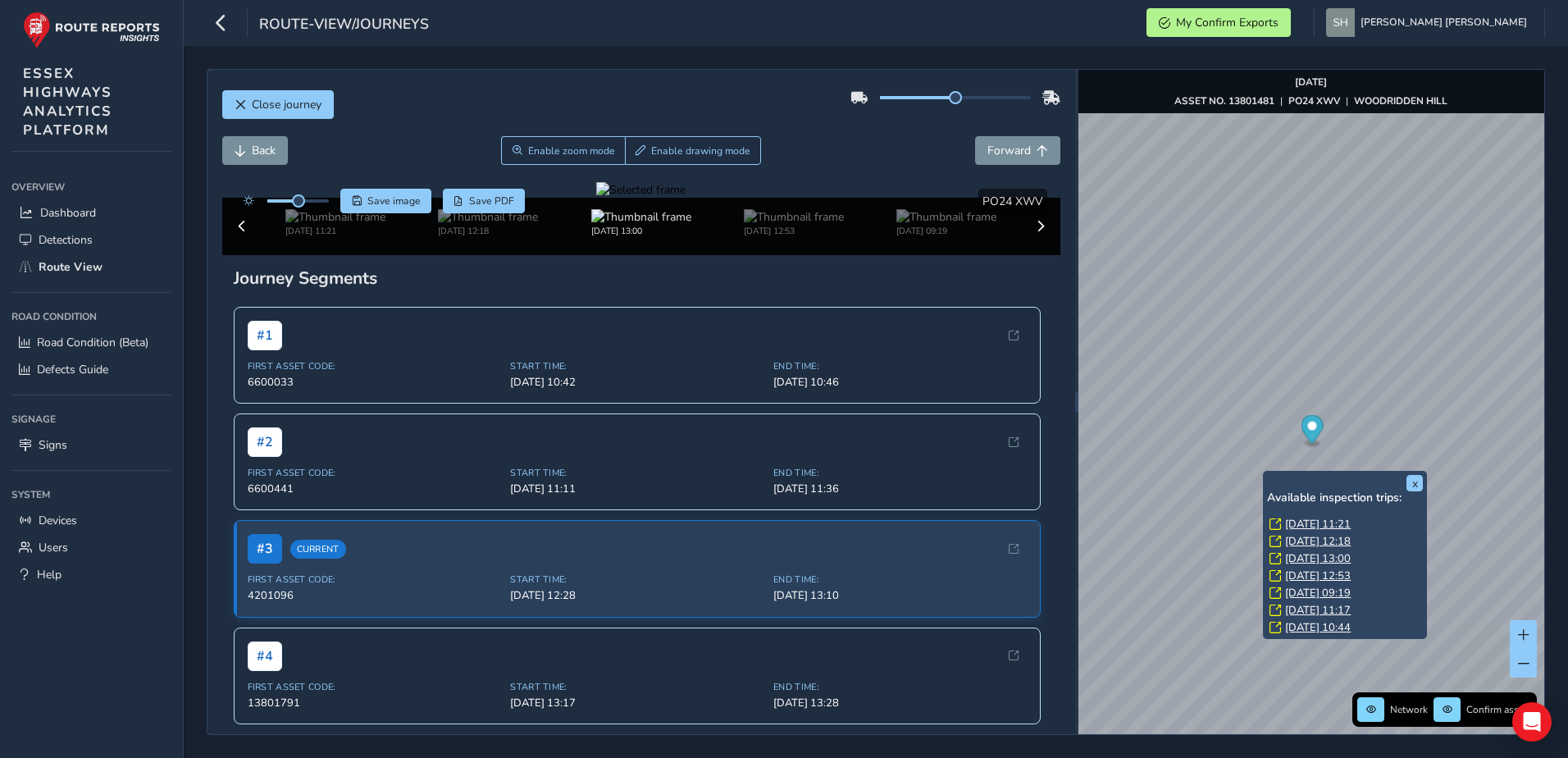
click at [1296, 570] on link "[DATE] 12:53" at bounding box center [1318, 575] width 66 height 15
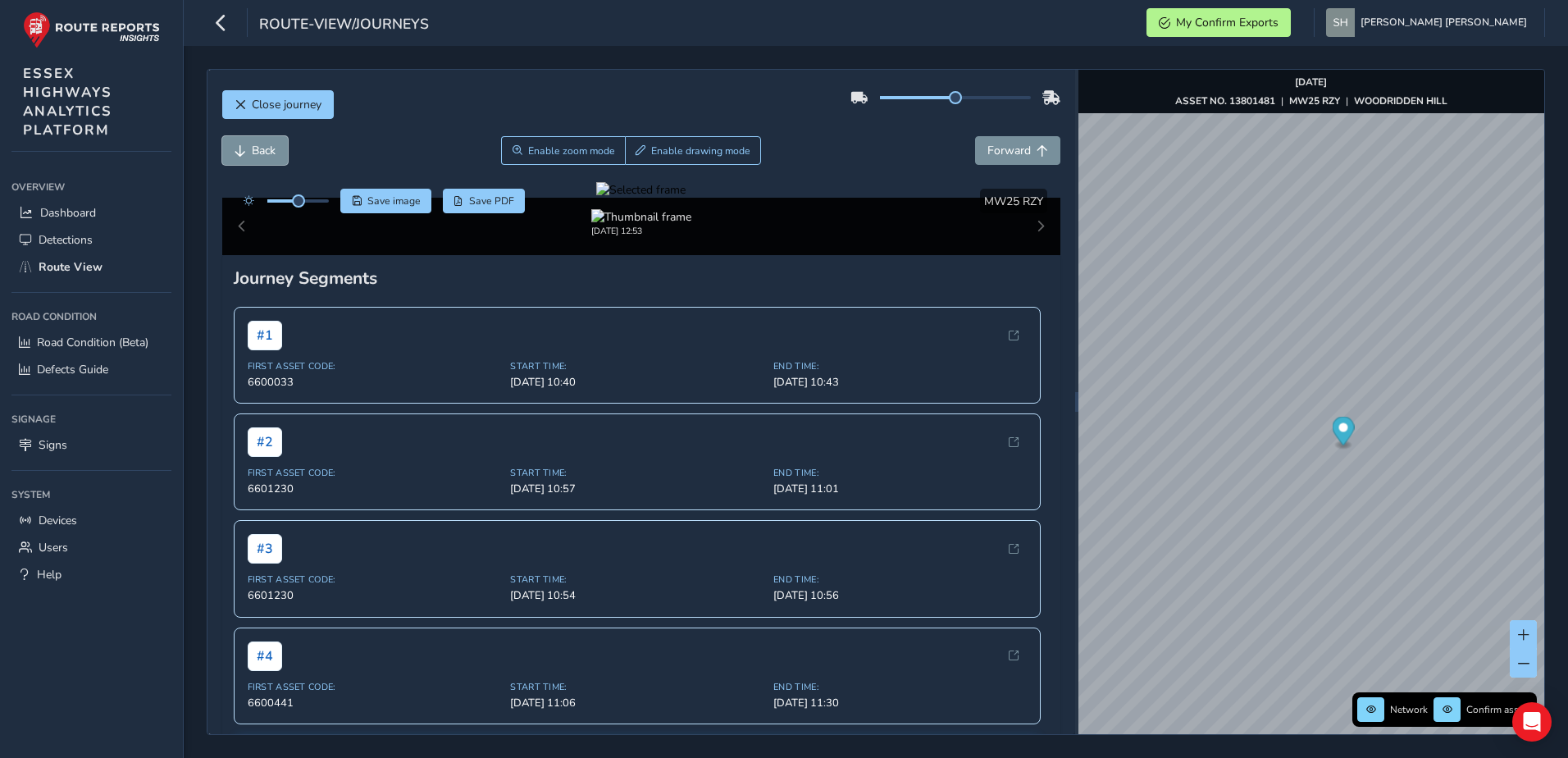
click at [243, 149] on span "Back" at bounding box center [240, 151] width 12 height 12
click at [988, 146] on span "Forward" at bounding box center [1009, 150] width 43 height 16
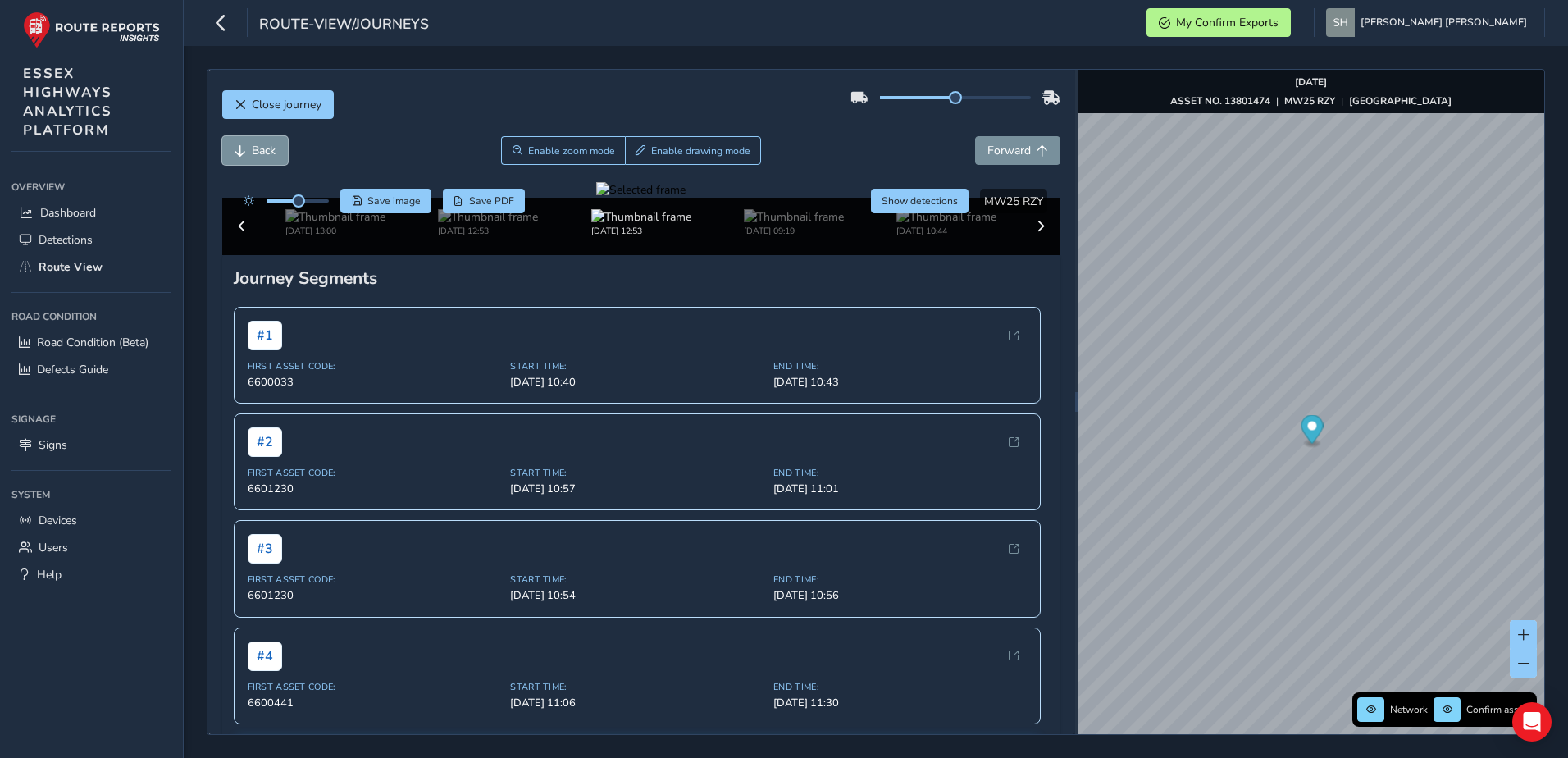
click at [250, 144] on button "Back" at bounding box center [255, 150] width 66 height 29
click at [483, 225] on img at bounding box center [488, 217] width 100 height 16
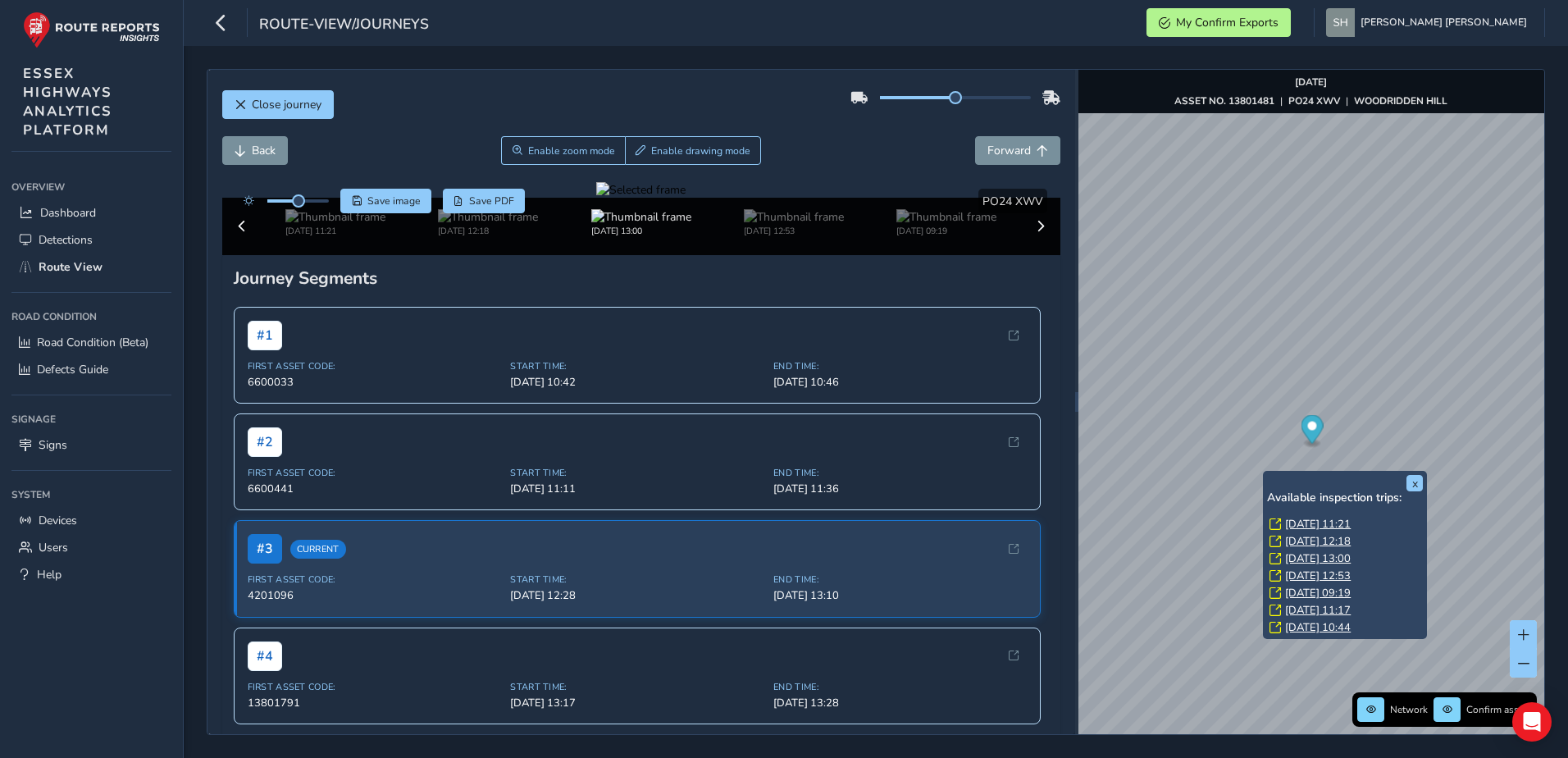
click at [1294, 558] on link "[DATE] 13:00" at bounding box center [1318, 559] width 66 height 15
click at [1302, 522] on link "[DATE] 09:55" at bounding box center [1323, 526] width 66 height 15
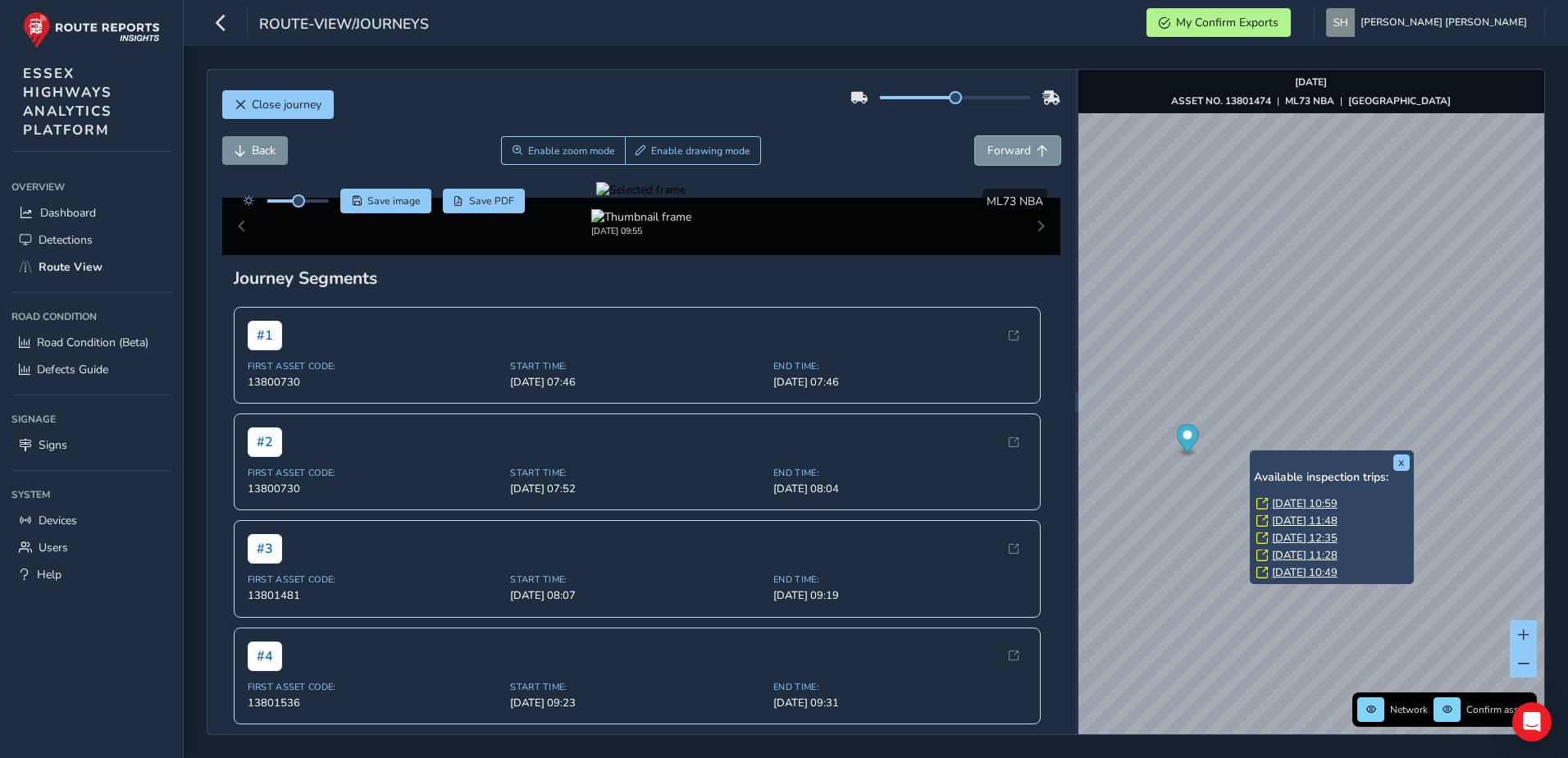
click at [987, 151] on span "Forward" at bounding box center [1009, 150] width 43 height 16
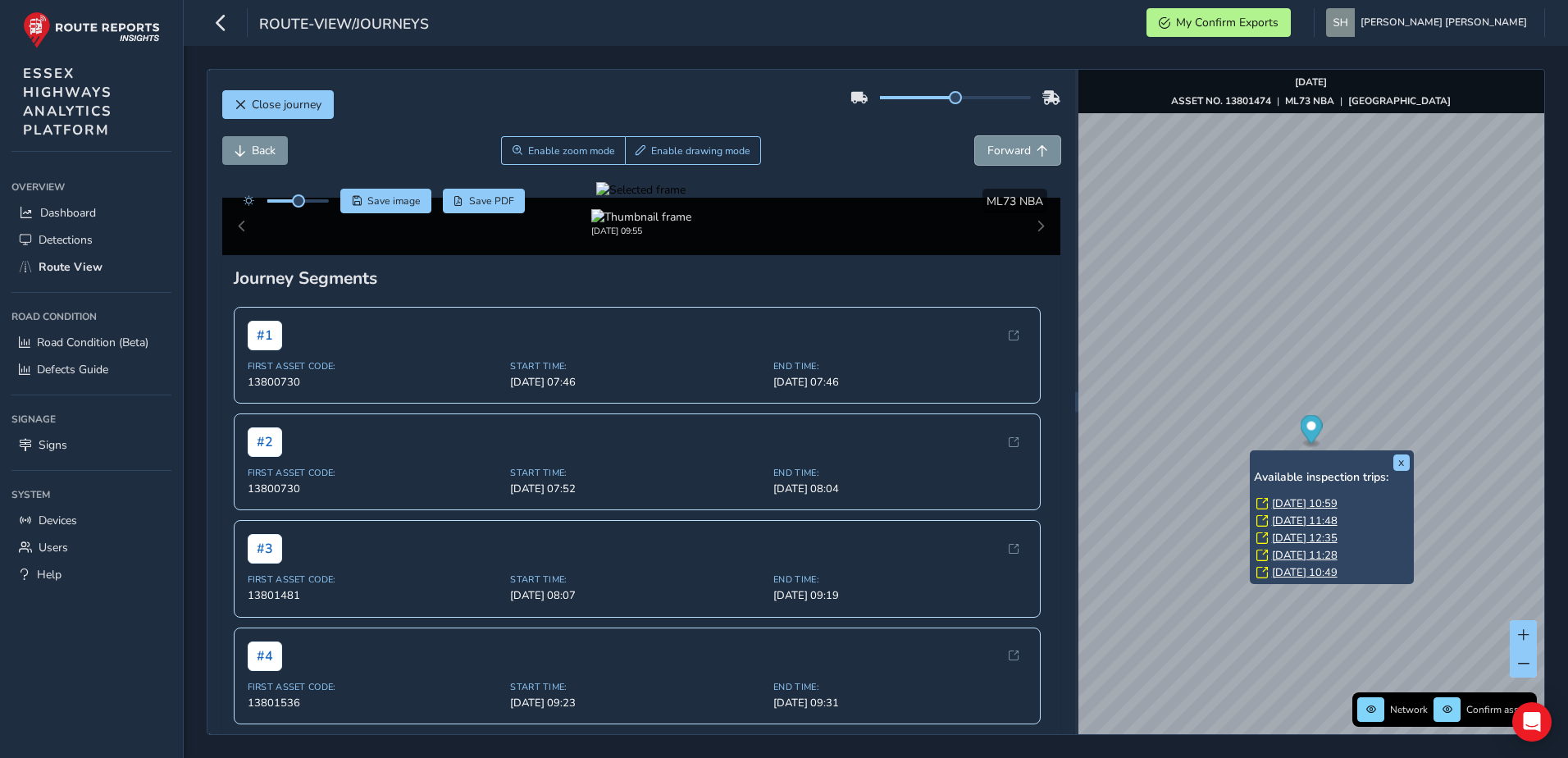
click at [987, 151] on span "Forward" at bounding box center [1009, 150] width 43 height 16
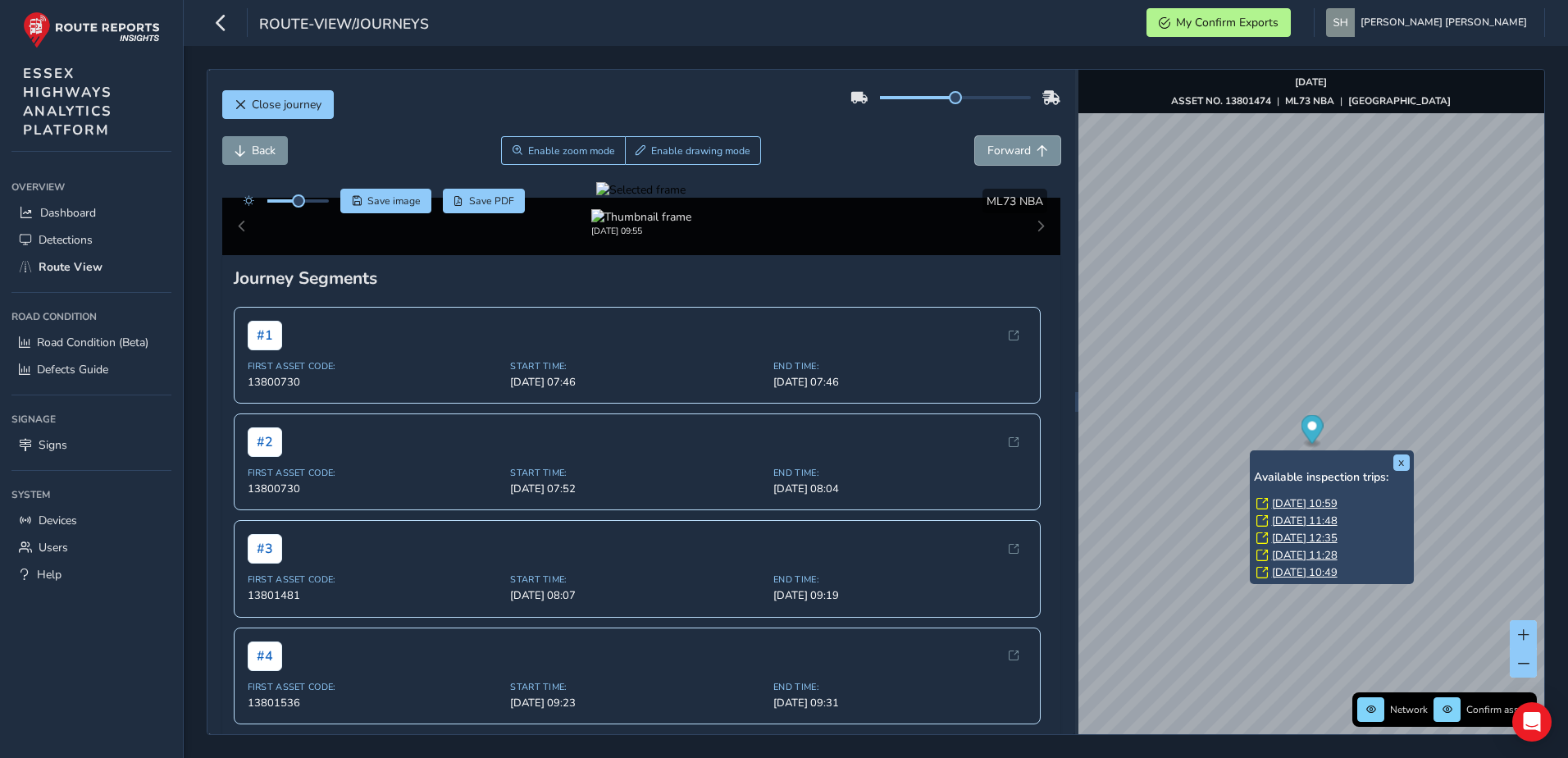
click at [987, 151] on span "Forward" at bounding box center [1009, 150] width 43 height 16
click at [249, 146] on button "Back" at bounding box center [255, 150] width 66 height 29
click at [250, 146] on button "Back" at bounding box center [255, 150] width 66 height 29
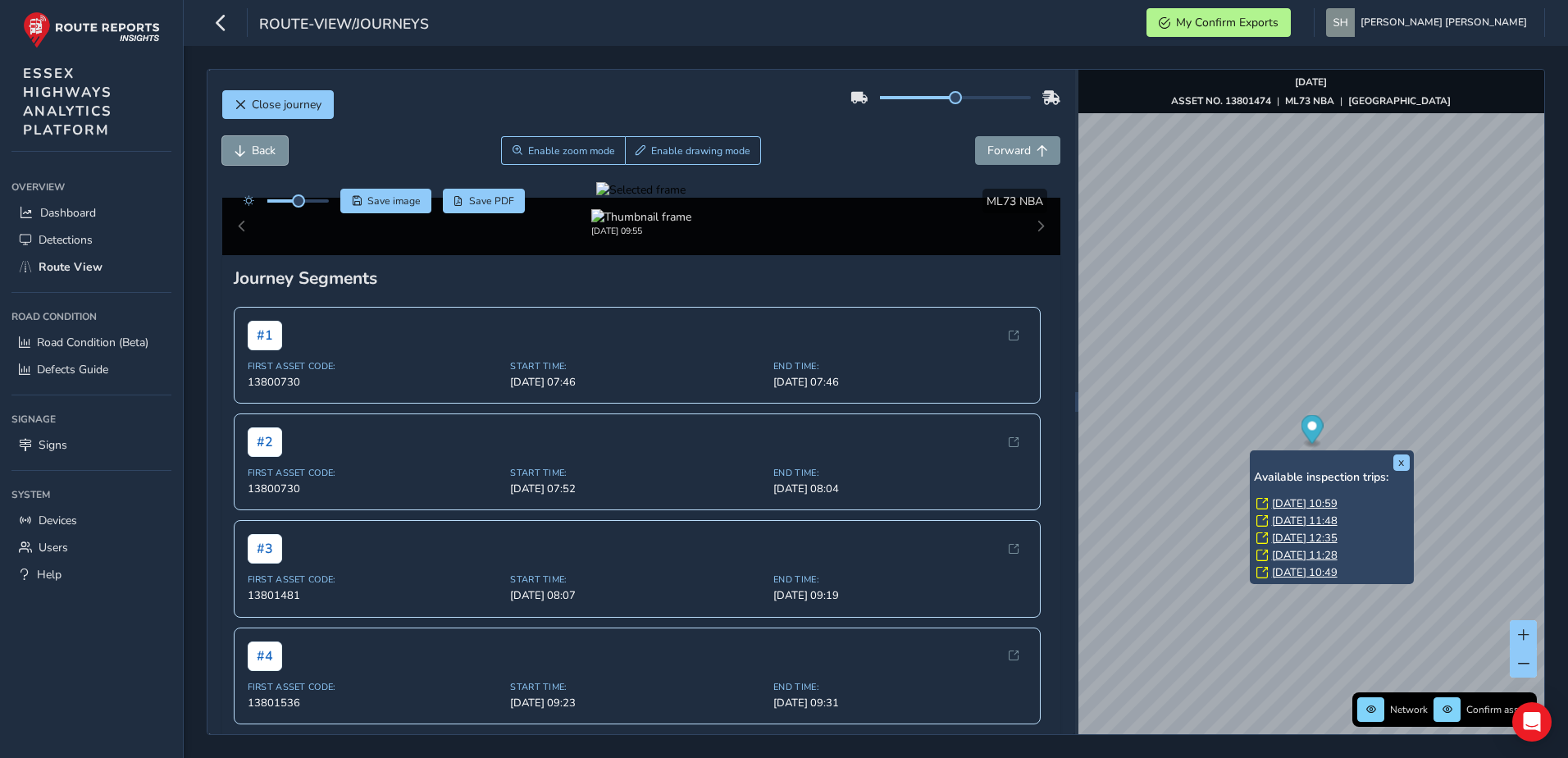
click at [250, 146] on button "Back" at bounding box center [255, 150] width 66 height 29
click at [251, 146] on button "Back" at bounding box center [255, 150] width 66 height 29
click at [252, 146] on span "Back" at bounding box center [263, 150] width 24 height 16
click at [252, 146] on span "Back" at bounding box center [263, 150] width 24 height 16
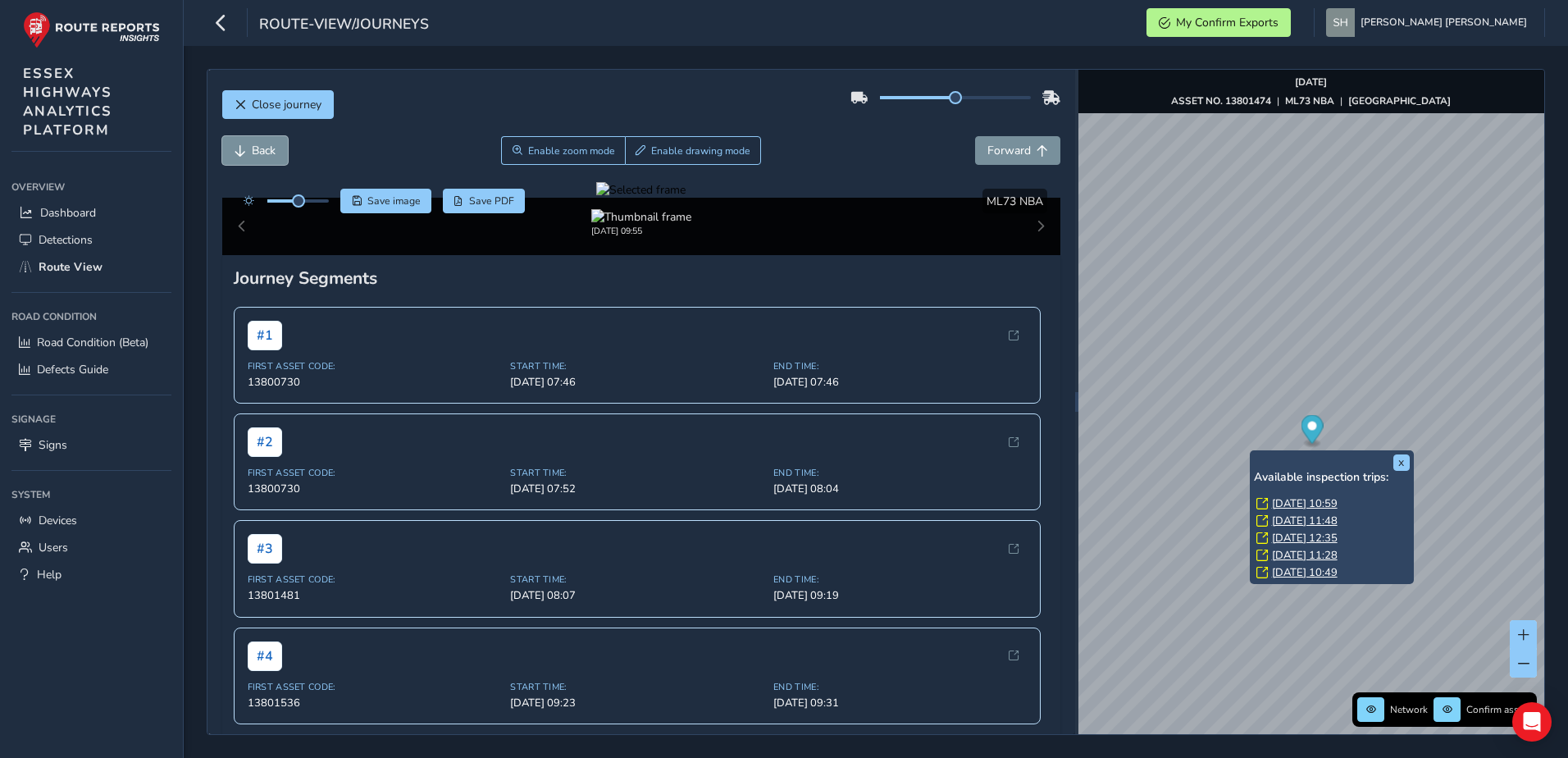
click at [253, 147] on span "Back" at bounding box center [263, 150] width 24 height 16
click at [254, 147] on span "Back" at bounding box center [263, 150] width 24 height 16
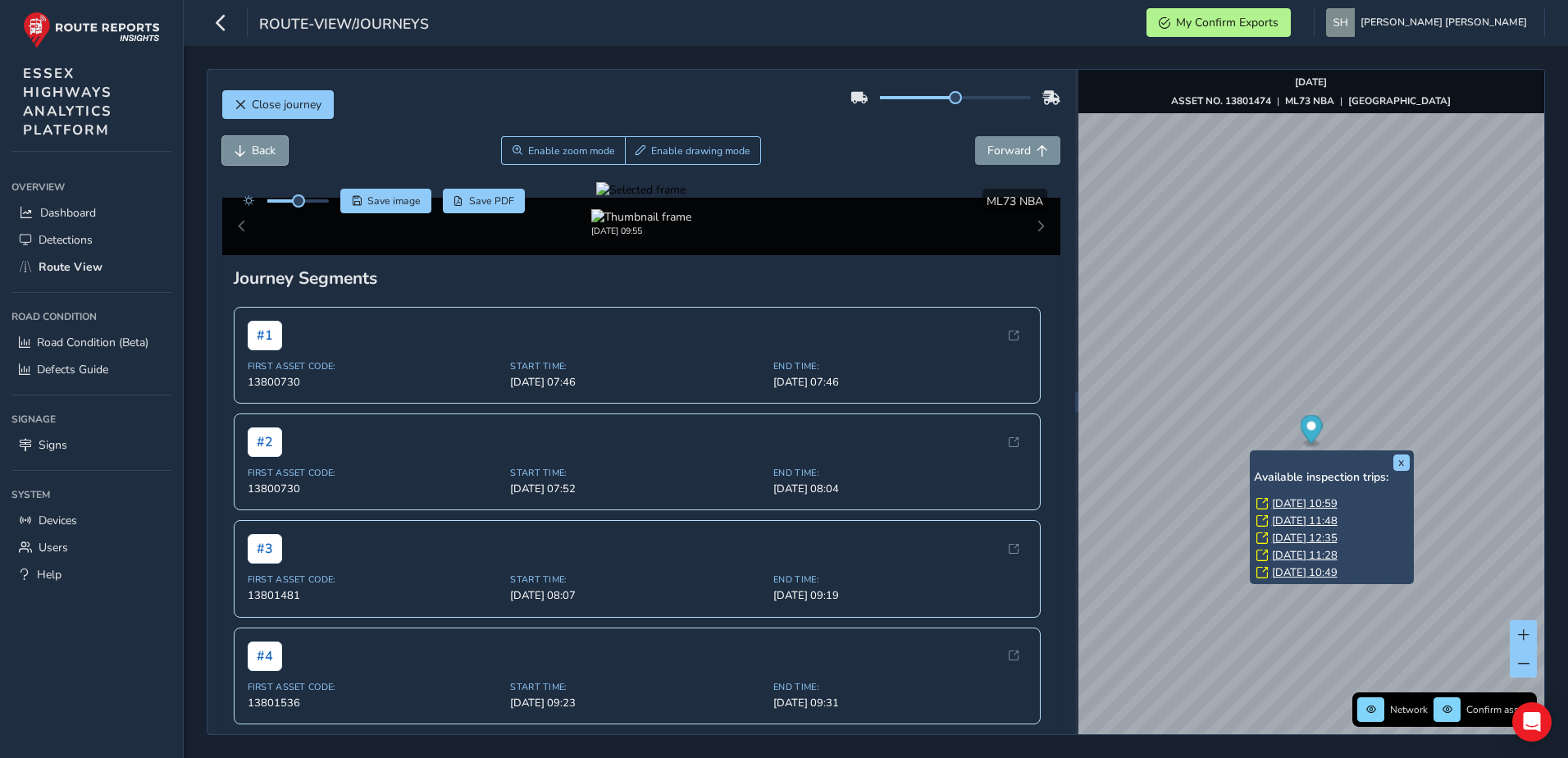
click at [254, 147] on span "Back" at bounding box center [263, 150] width 24 height 16
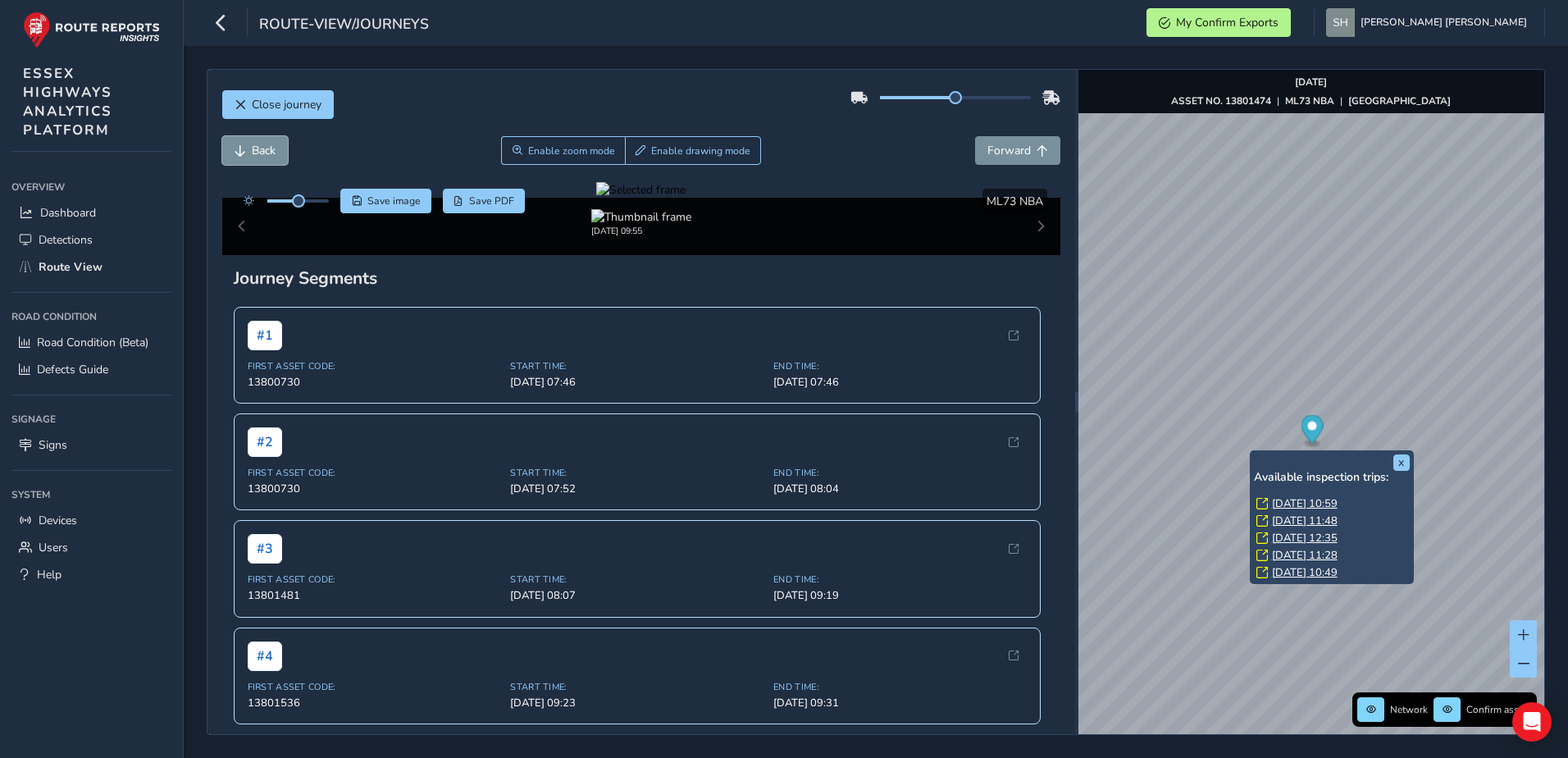
click at [254, 147] on span "Back" at bounding box center [263, 150] width 24 height 16
click at [255, 147] on span "Back" at bounding box center [263, 150] width 24 height 16
click at [257, 147] on span "Back" at bounding box center [263, 150] width 24 height 16
click at [257, 147] on span "Back" at bounding box center [263, 150] width 24 height 16
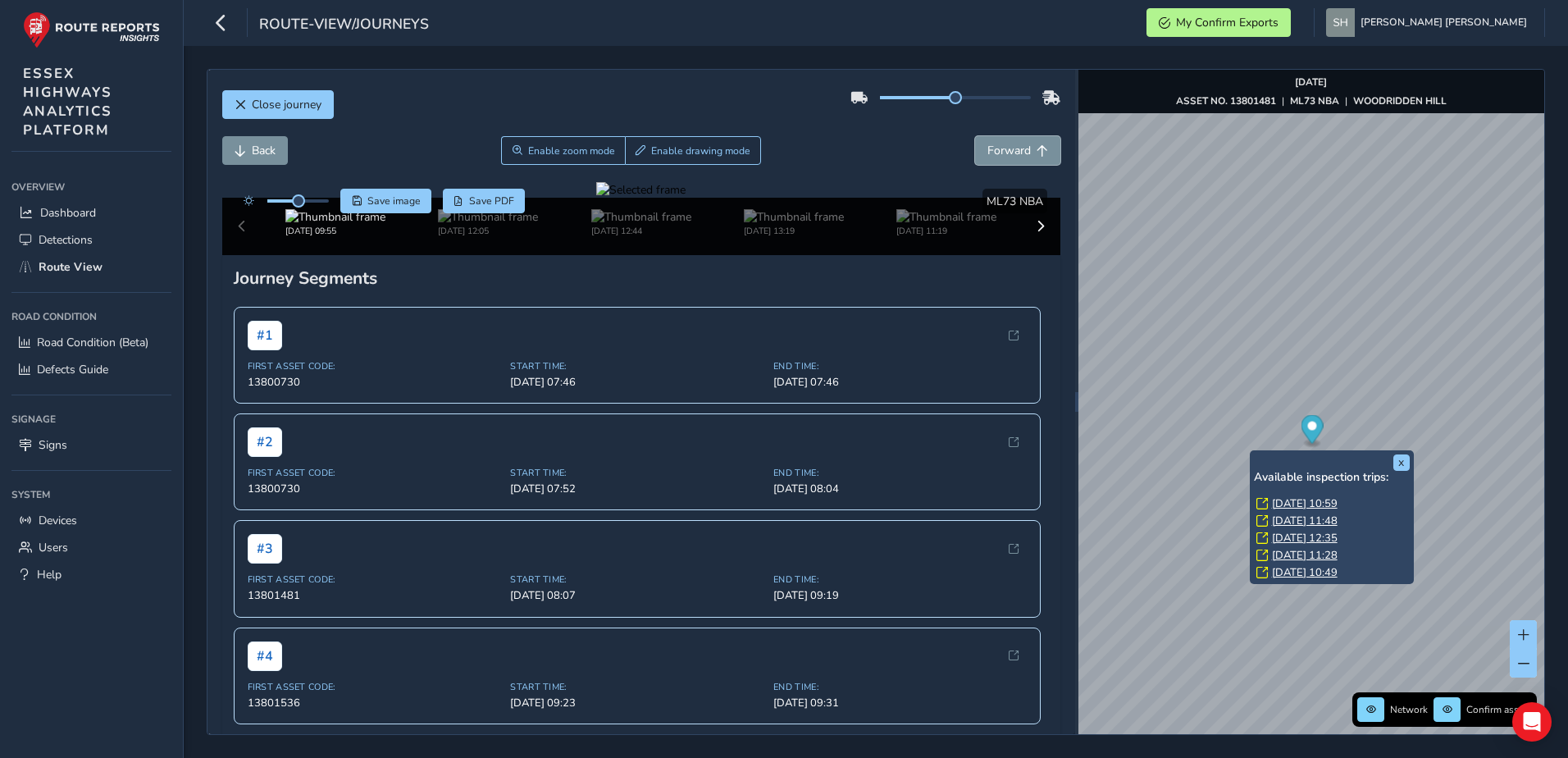
click at [987, 145] on span "Forward" at bounding box center [1009, 150] width 43 height 16
click at [987, 146] on span "Forward" at bounding box center [1009, 150] width 43 height 16
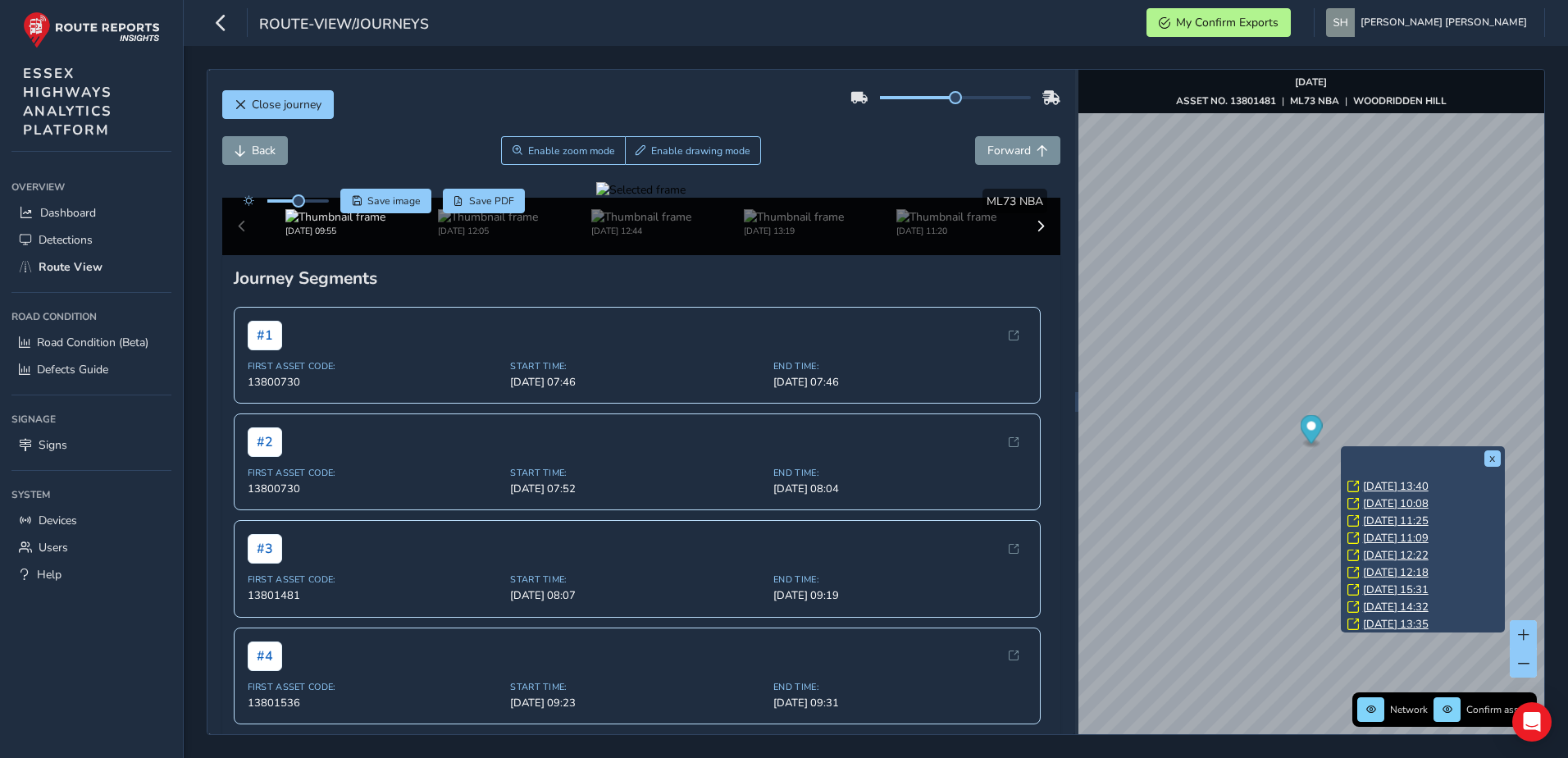
scroll to position [17, 0]
click at [1406, 599] on link "[DATE] 14:32" at bounding box center [1396, 604] width 66 height 15
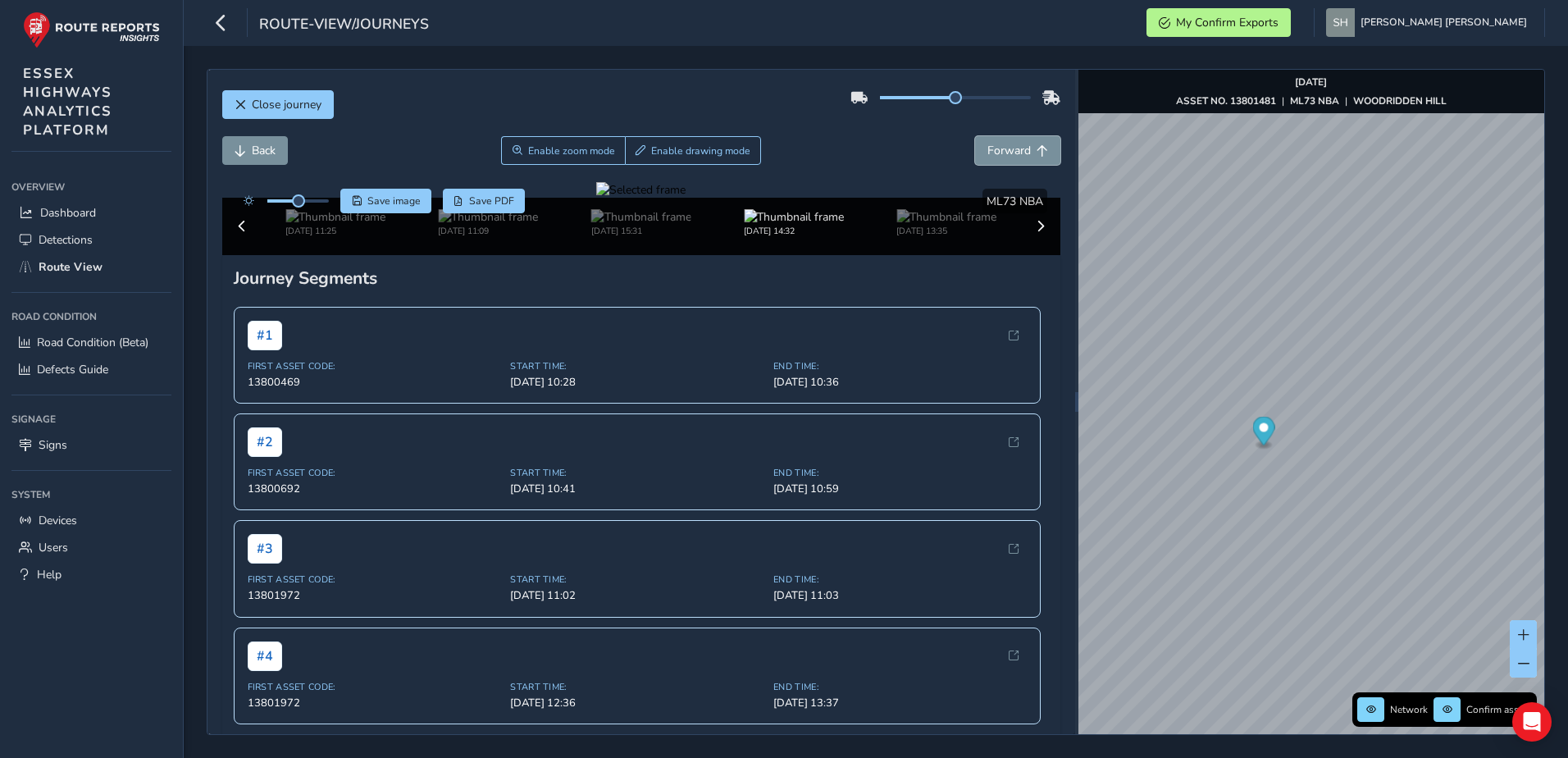
click at [987, 145] on span "Forward" at bounding box center [1009, 150] width 43 height 16
click at [989, 146] on span "Forward" at bounding box center [1009, 150] width 43 height 16
click at [989, 147] on span "Forward" at bounding box center [1009, 150] width 43 height 16
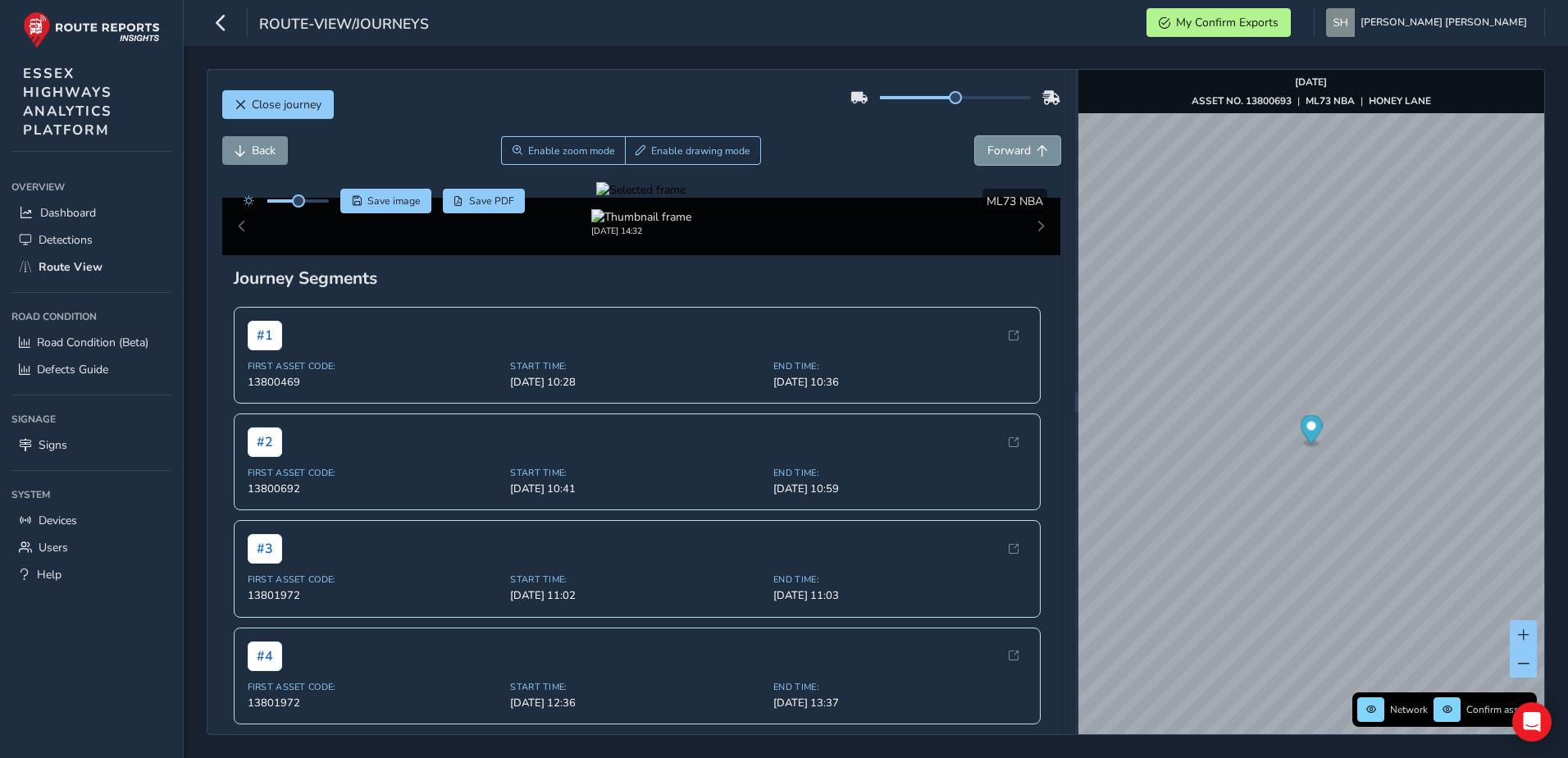
click at [989, 147] on span "Forward" at bounding box center [1009, 150] width 43 height 16
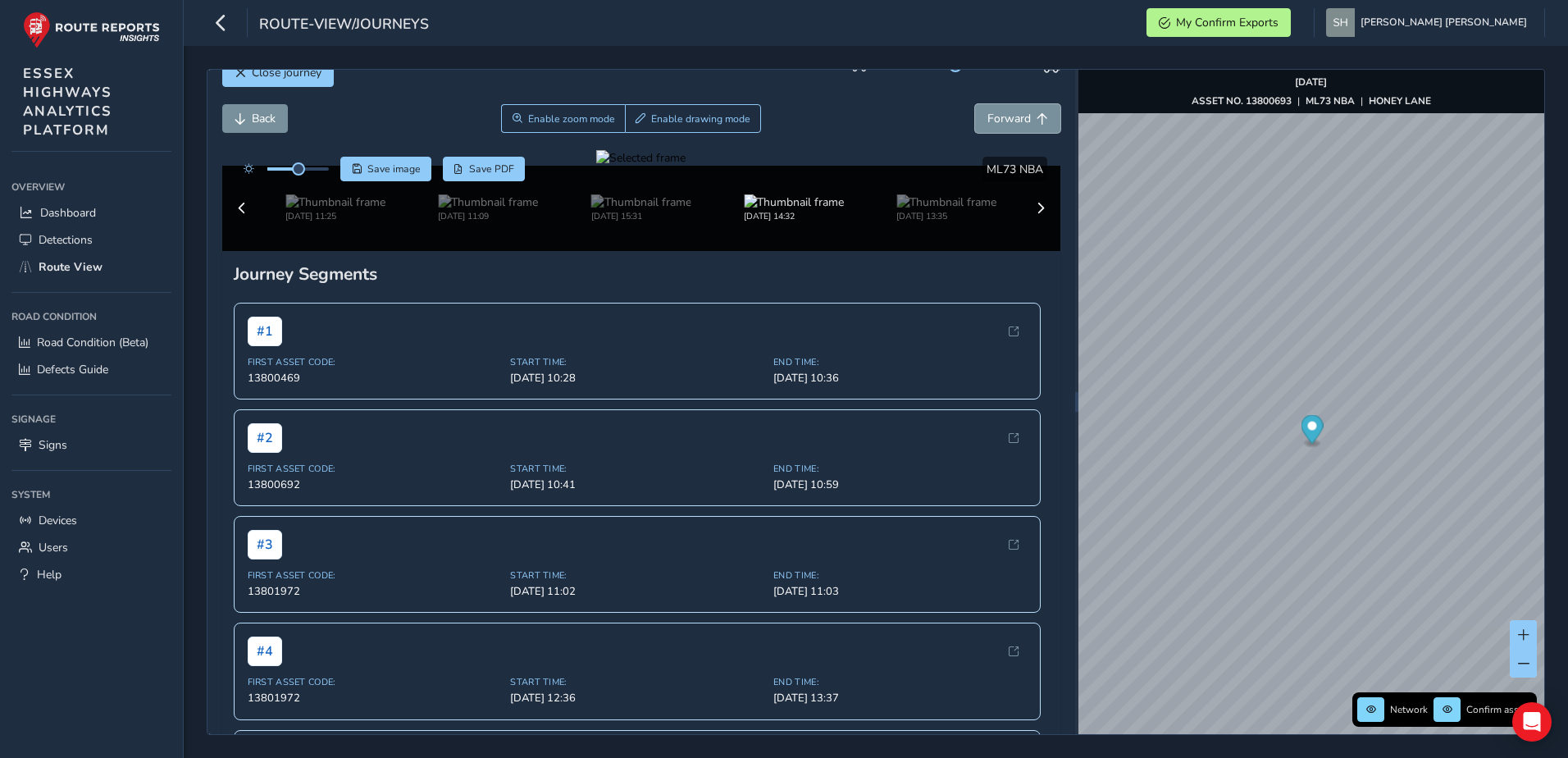
scroll to position [82, 0]
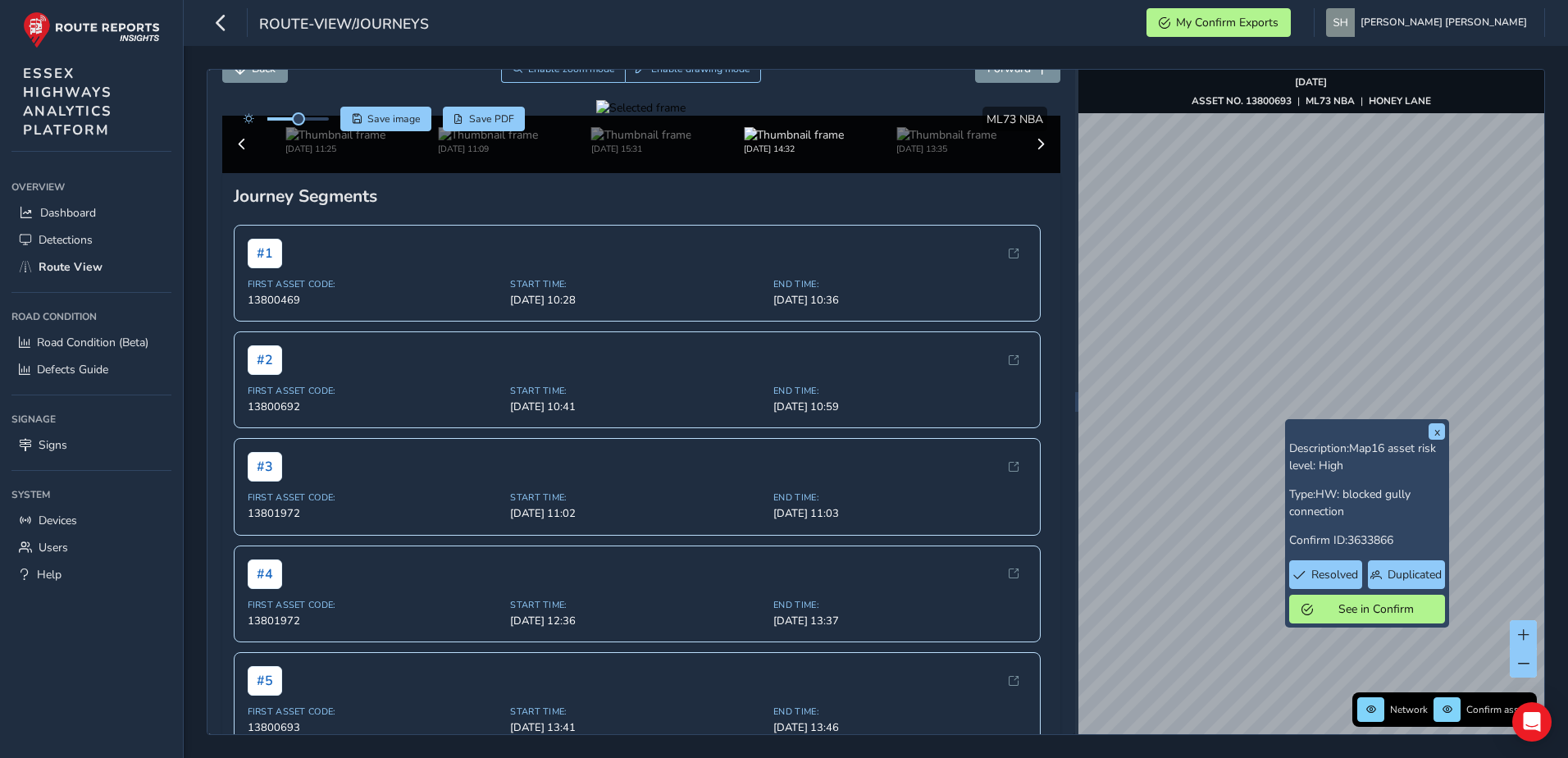
click at [1567, 153] on html "route-view/journeys My Confirm Exports [PERSON_NAME] [PERSON_NAME] Colour Schem…" at bounding box center [784, 379] width 1568 height 758
click at [979, 365] on div "Close journey Back Enable zoom mode Enable drawing mode Forward Click and Drag …" at bounding box center [876, 402] width 1339 height 666
click at [990, 105] on div "Close journey Back Enable zoom mode Enable drawing mode Forward Click and Drag …" at bounding box center [876, 402] width 1339 height 666
click at [978, 198] on div "Close journey Back Enable zoom mode Enable drawing mode Forward Click and Drag …" at bounding box center [876, 402] width 1339 height 666
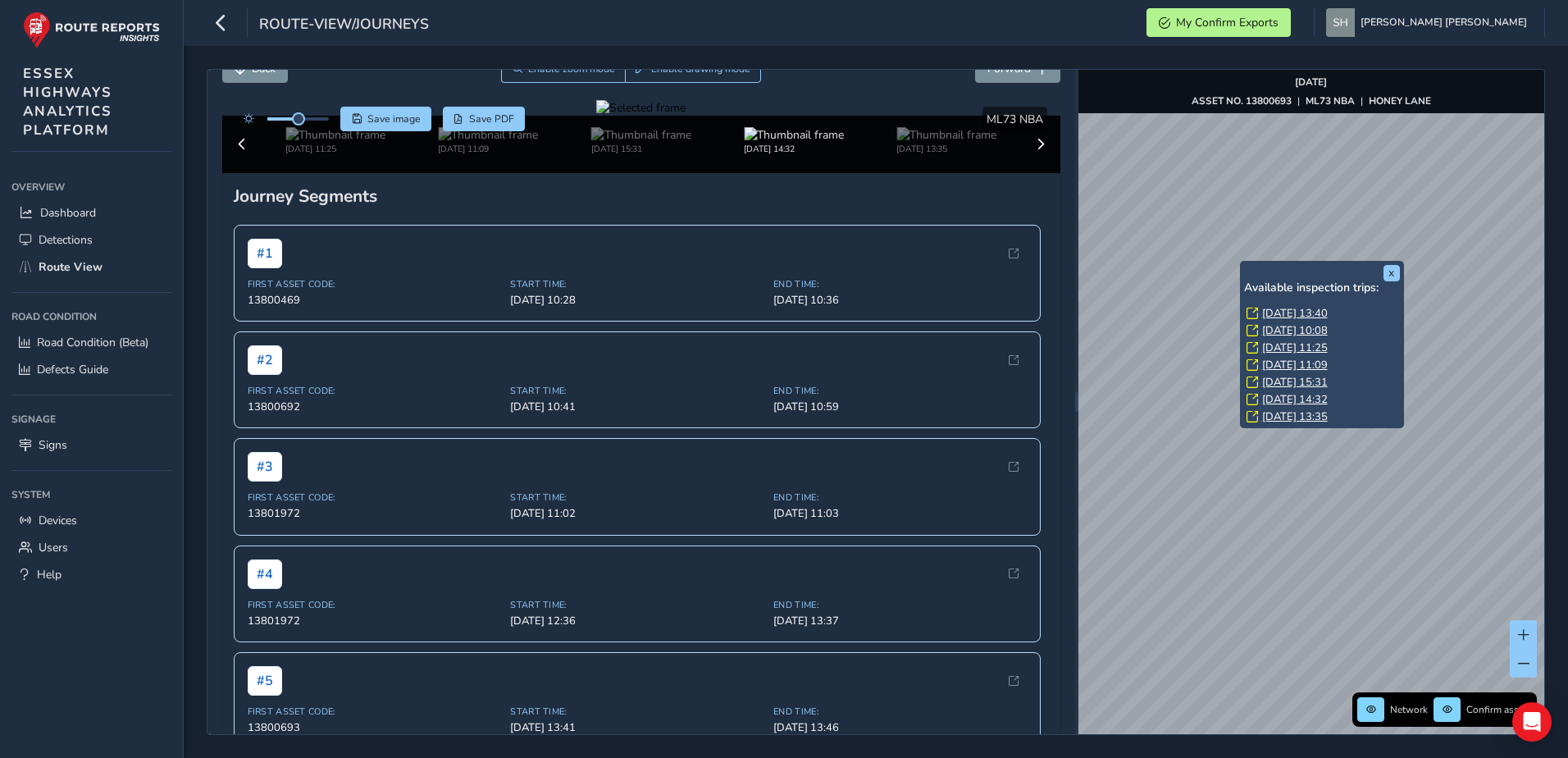
click at [1280, 395] on link "[DATE] 14:32" at bounding box center [1295, 399] width 66 height 15
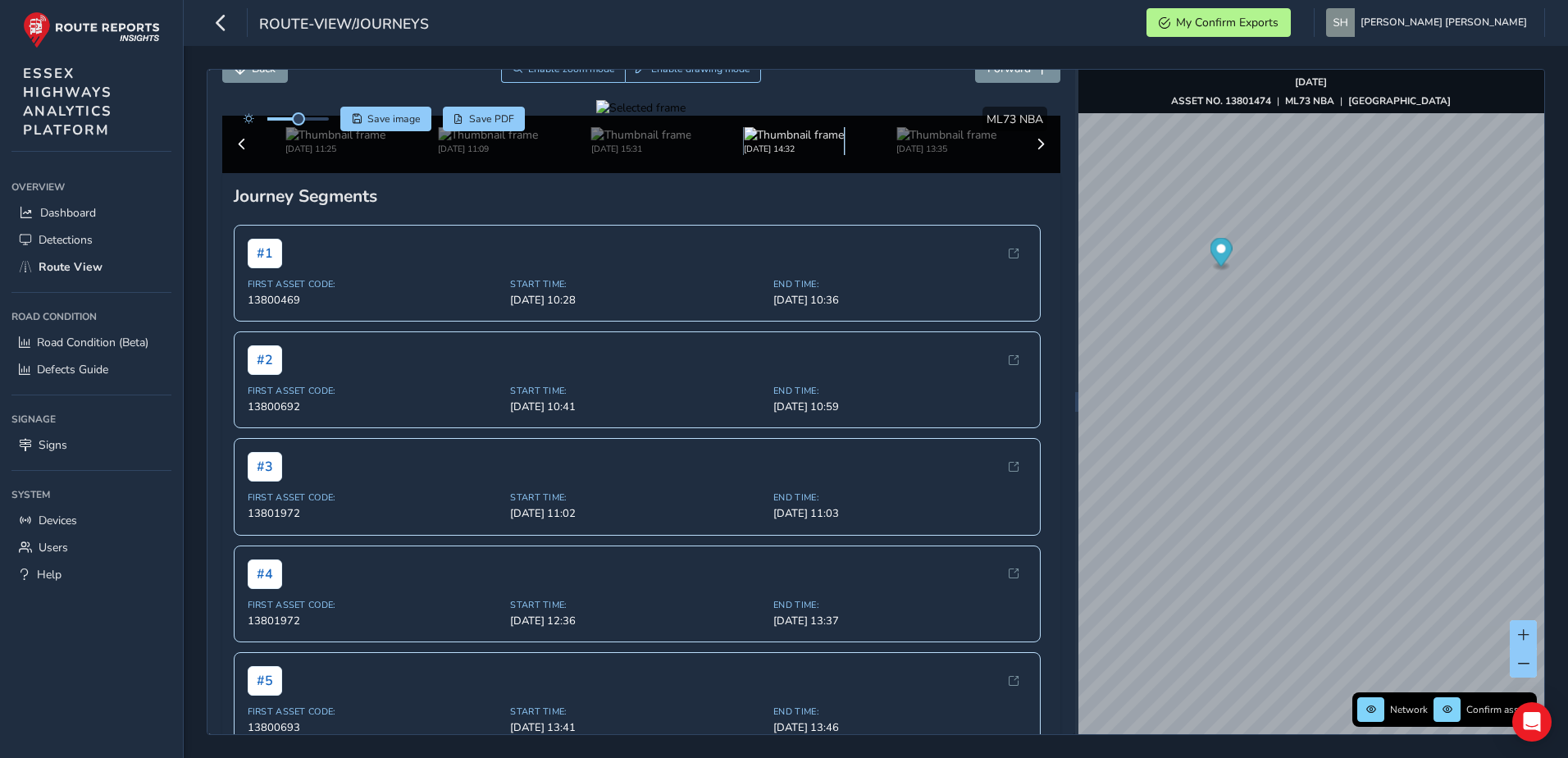
click at [759, 143] on img at bounding box center [794, 134] width 100 height 16
click at [244, 71] on span "Back" at bounding box center [240, 69] width 12 height 12
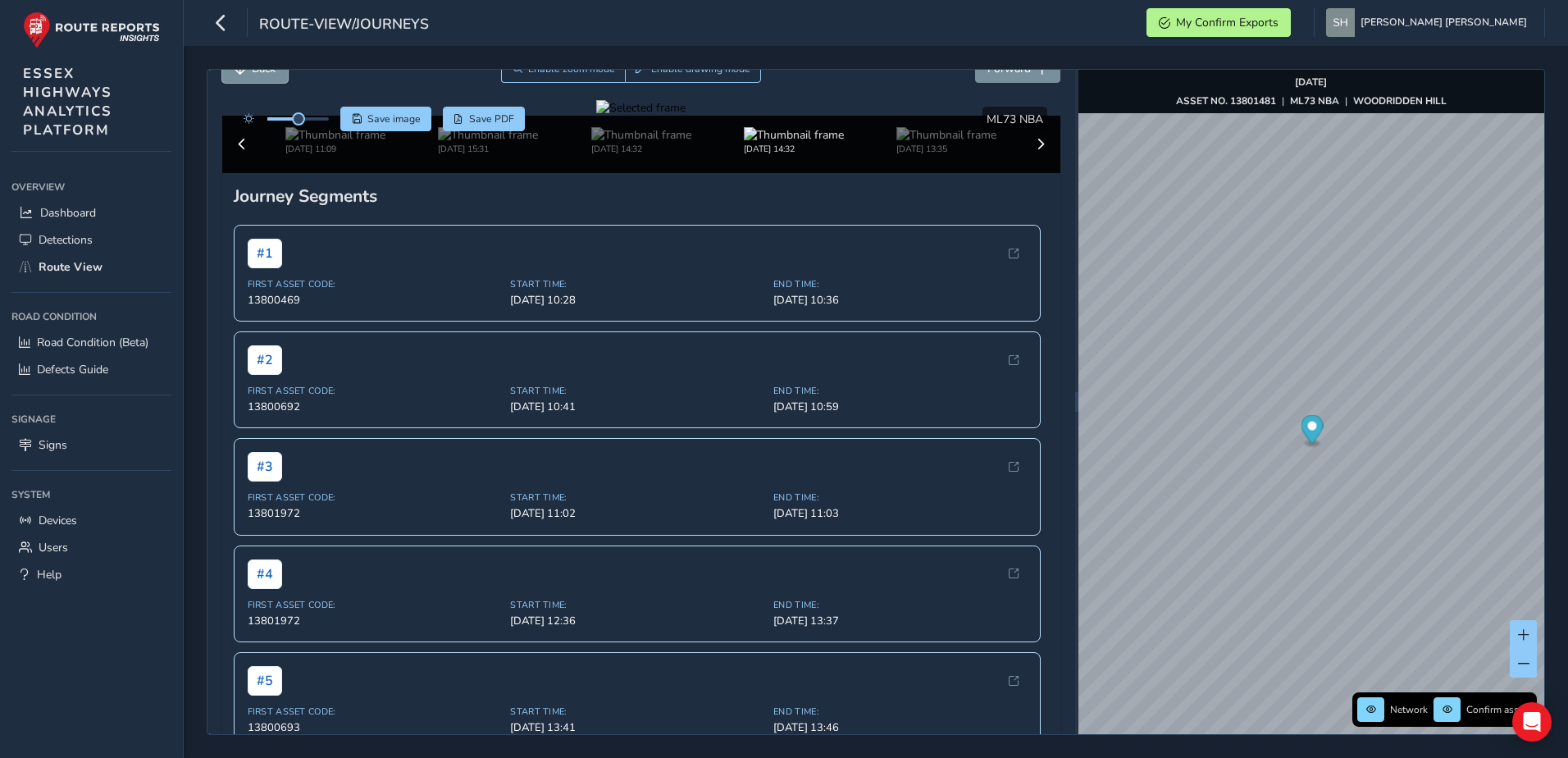
click at [244, 71] on span "Back" at bounding box center [240, 69] width 12 height 12
drag, startPoint x: 843, startPoint y: 198, endPoint x: 810, endPoint y: 206, distance: 34.0
click at [686, 115] on div at bounding box center [641, 107] width 90 height 16
click at [753, 252] on img at bounding box center [791, 482] width 2363 height 1328
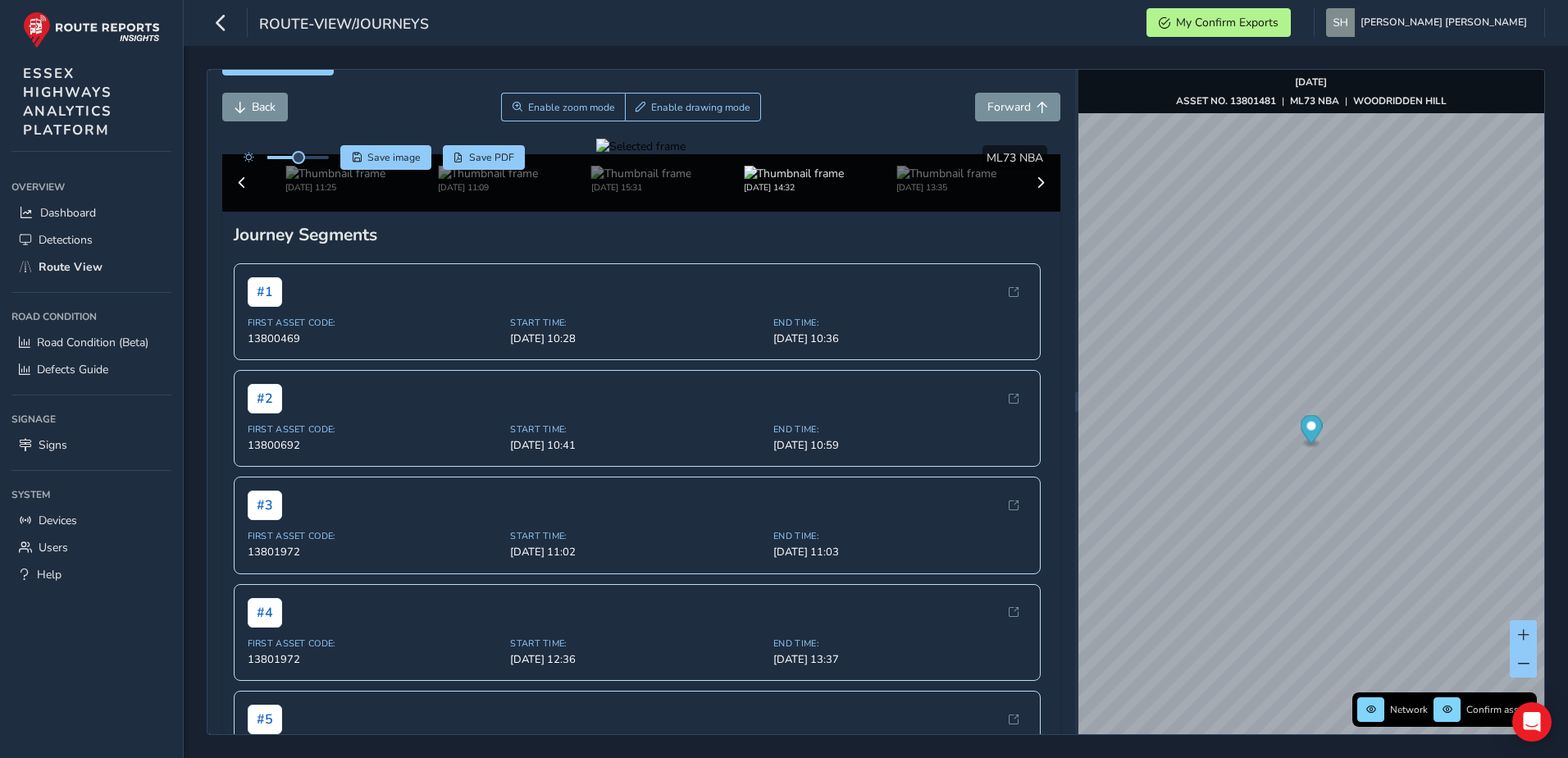
scroll to position [15, 0]
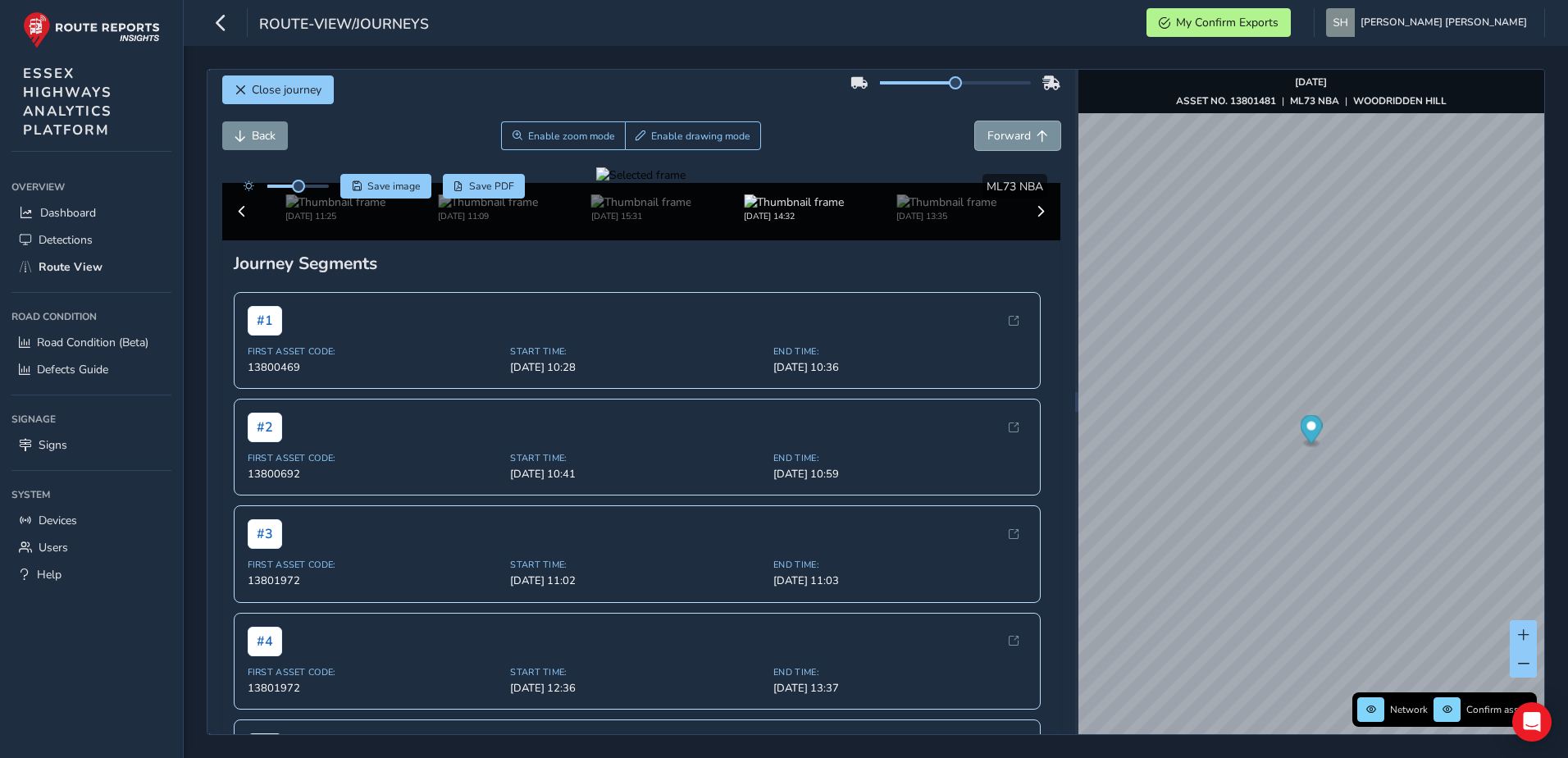
click at [987, 134] on span "Forward" at bounding box center [1009, 135] width 43 height 16
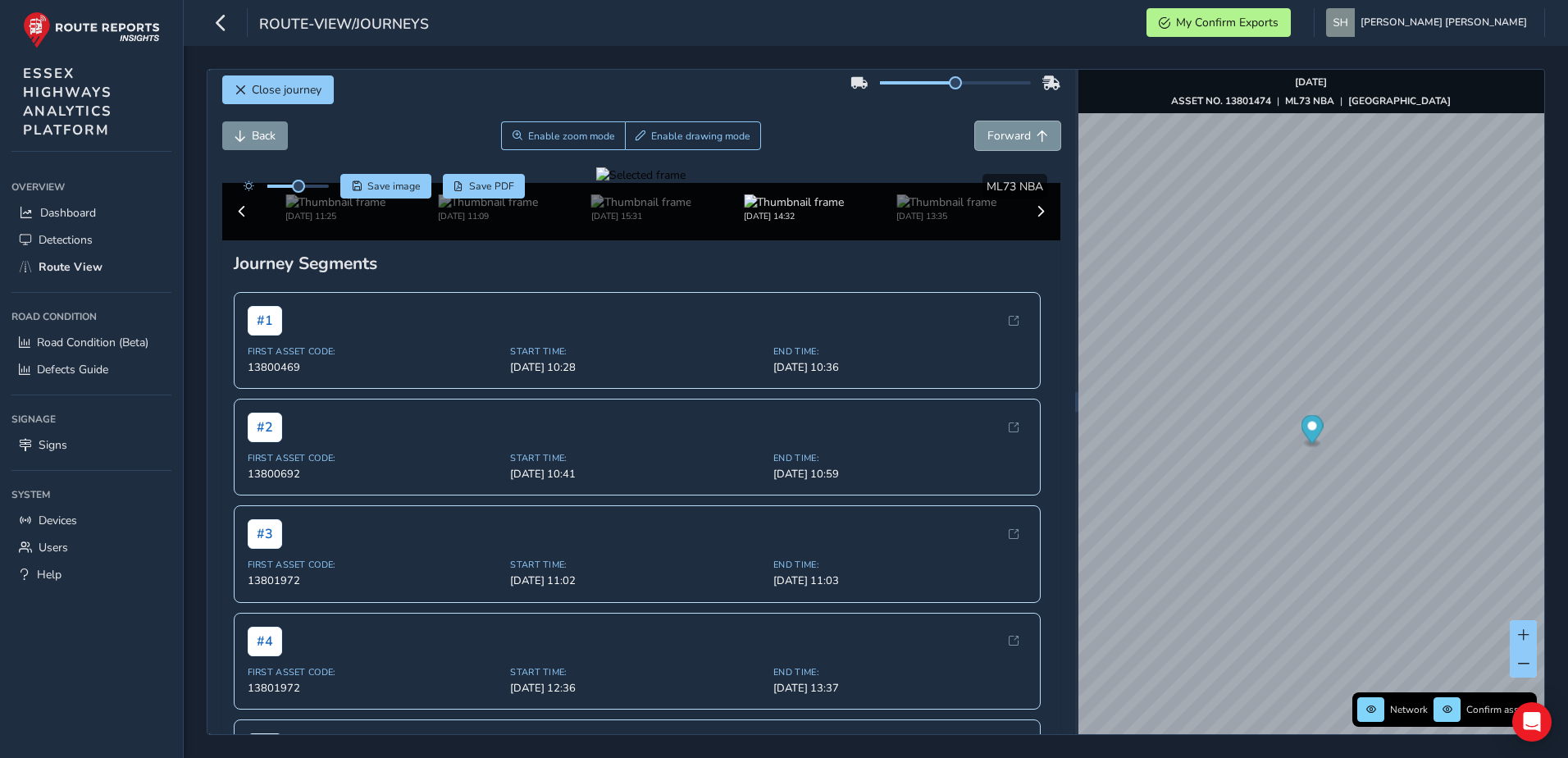
click at [987, 134] on span "Forward" at bounding box center [1009, 135] width 43 height 16
click at [987, 134] on span "Forward" at bounding box center [1009, 135] width 43 height 16
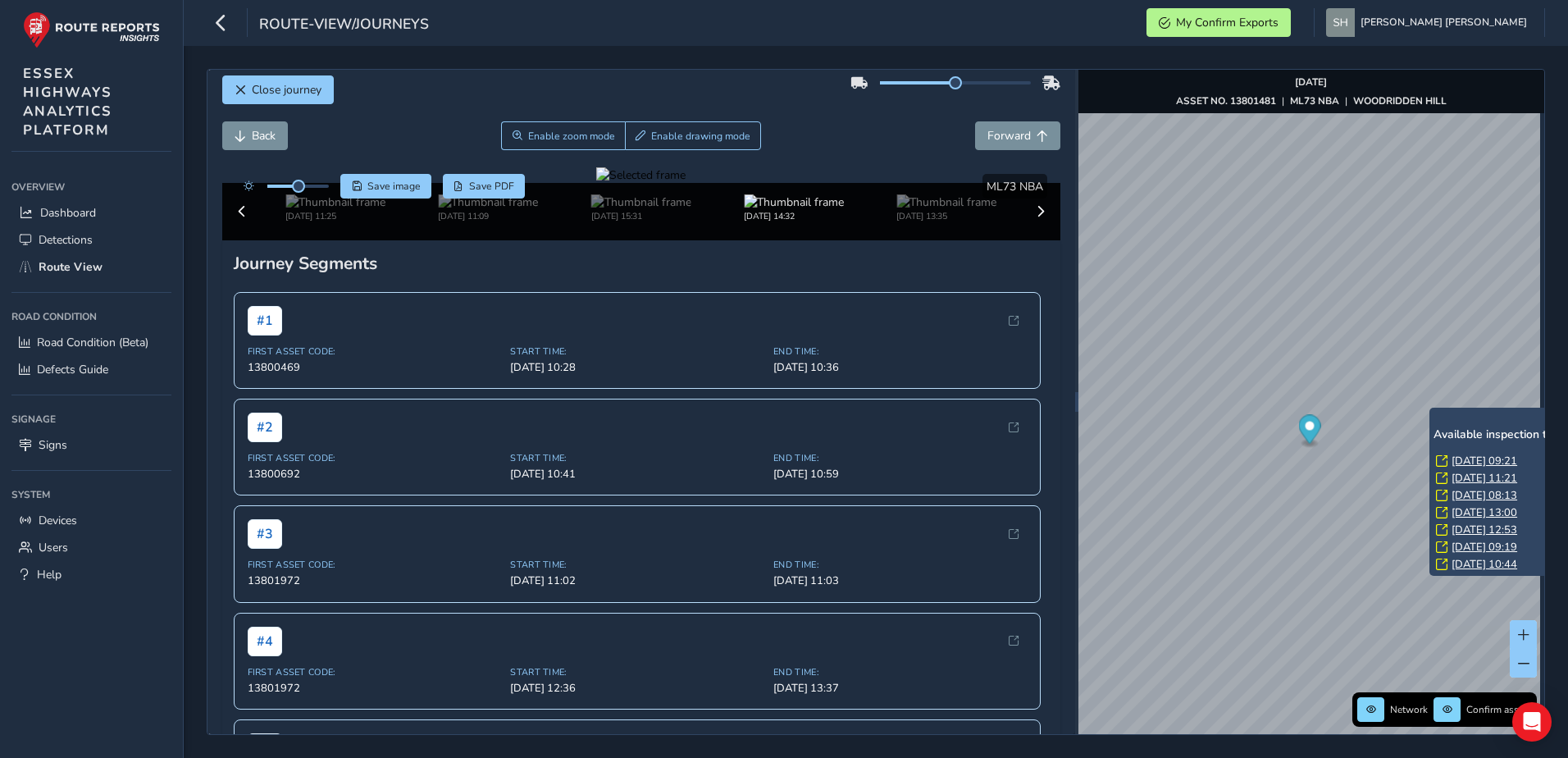
click at [1458, 565] on link "[DATE] 10:44" at bounding box center [1484, 565] width 66 height 15
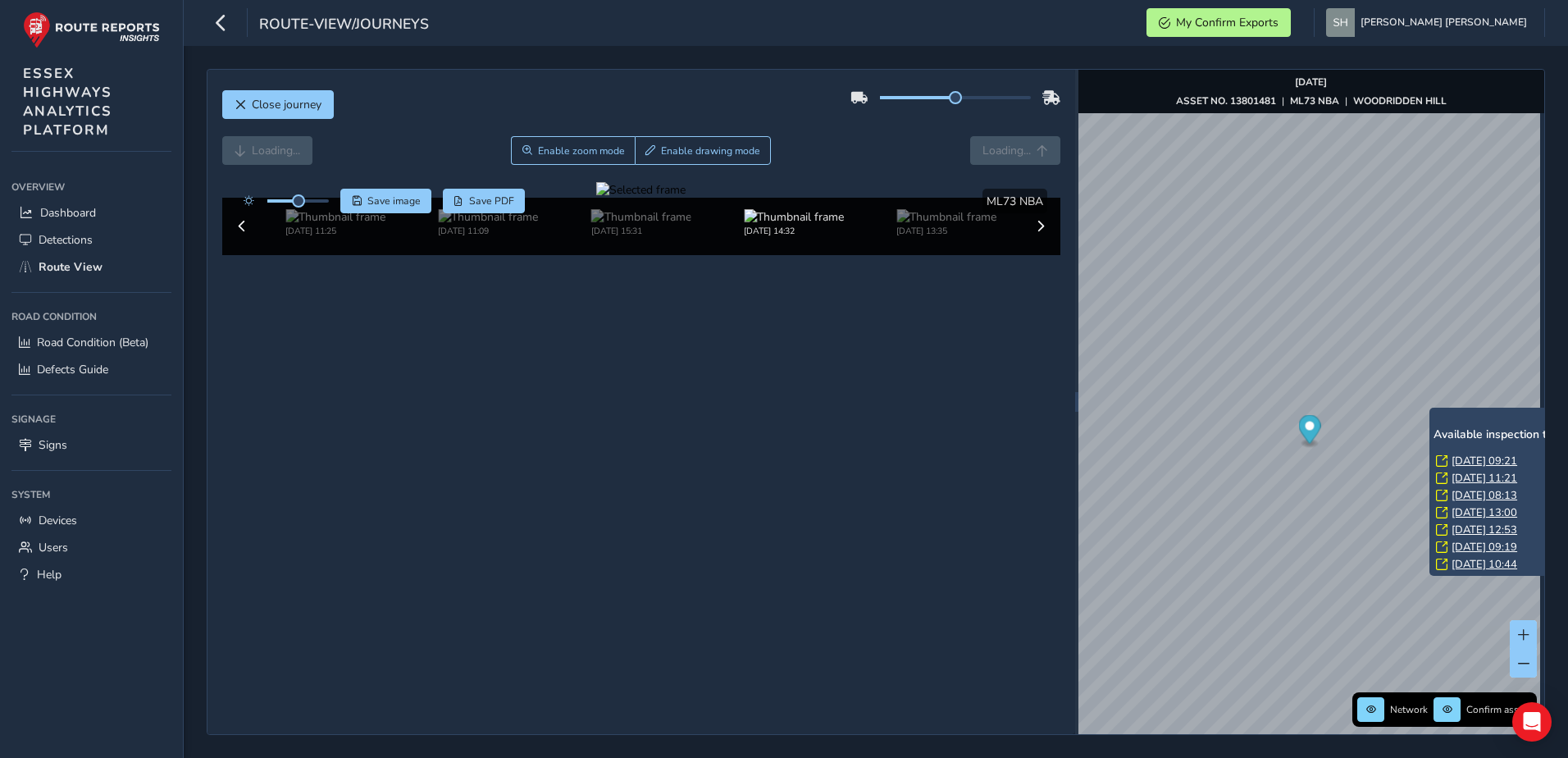
scroll to position [15, 0]
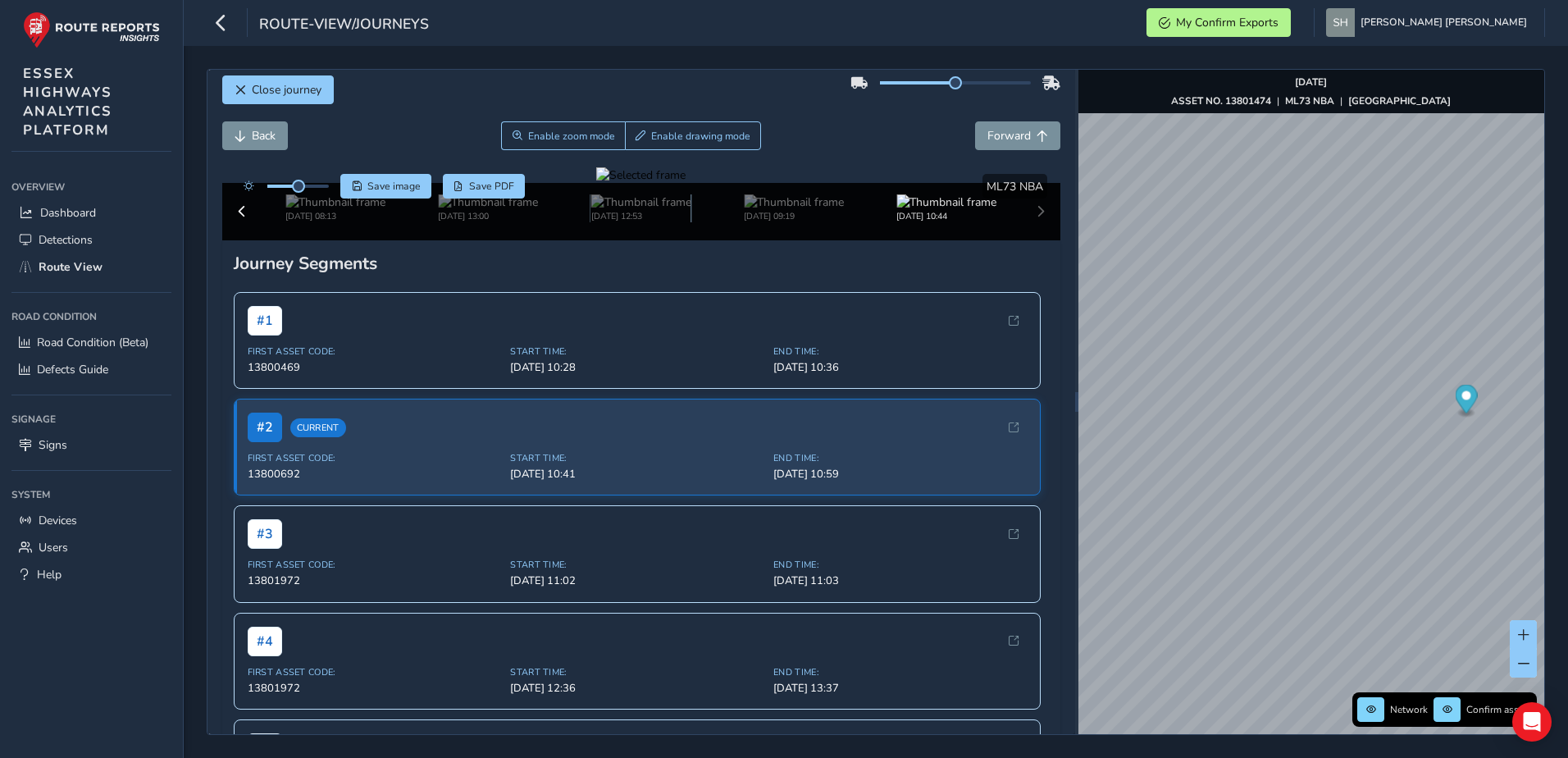
click at [640, 210] on img at bounding box center [641, 202] width 100 height 16
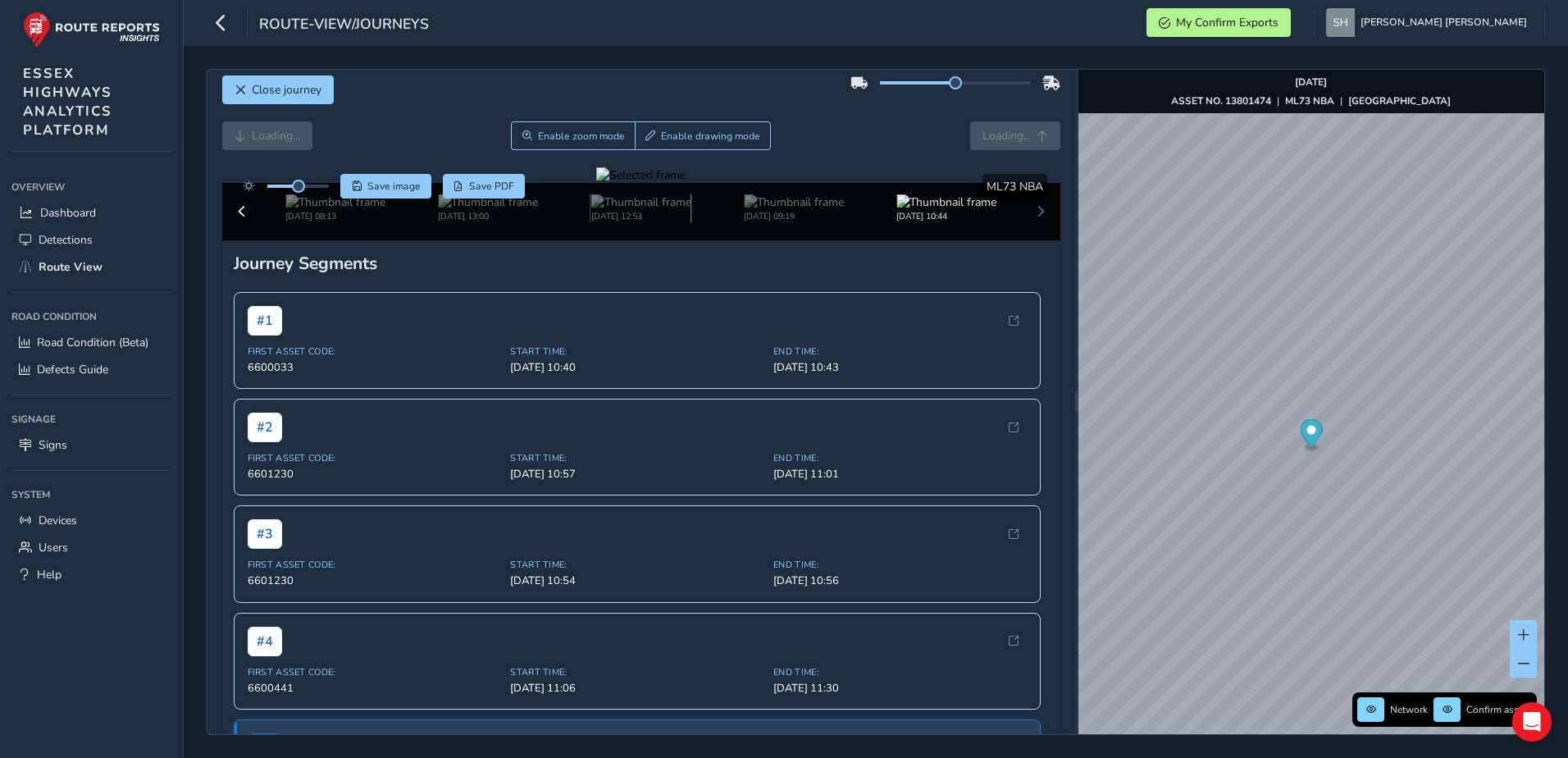
click at [601, 210] on img at bounding box center [641, 202] width 100 height 16
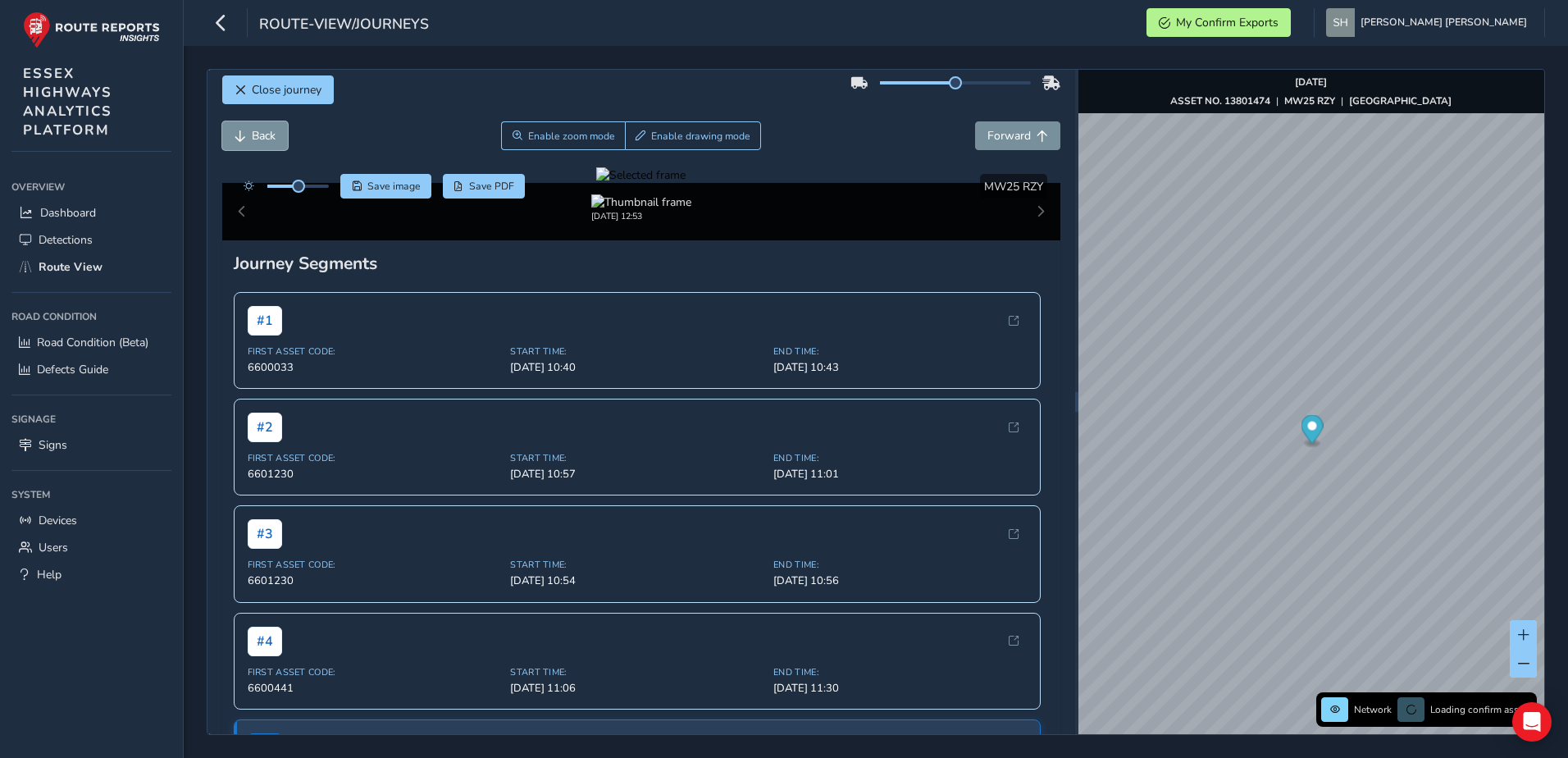
click at [238, 130] on span "Back" at bounding box center [240, 136] width 12 height 12
click at [250, 137] on button "Back" at bounding box center [255, 135] width 66 height 29
click at [250, 135] on button "Back" at bounding box center [255, 135] width 66 height 29
click at [250, 134] on button "Back" at bounding box center [255, 135] width 66 height 29
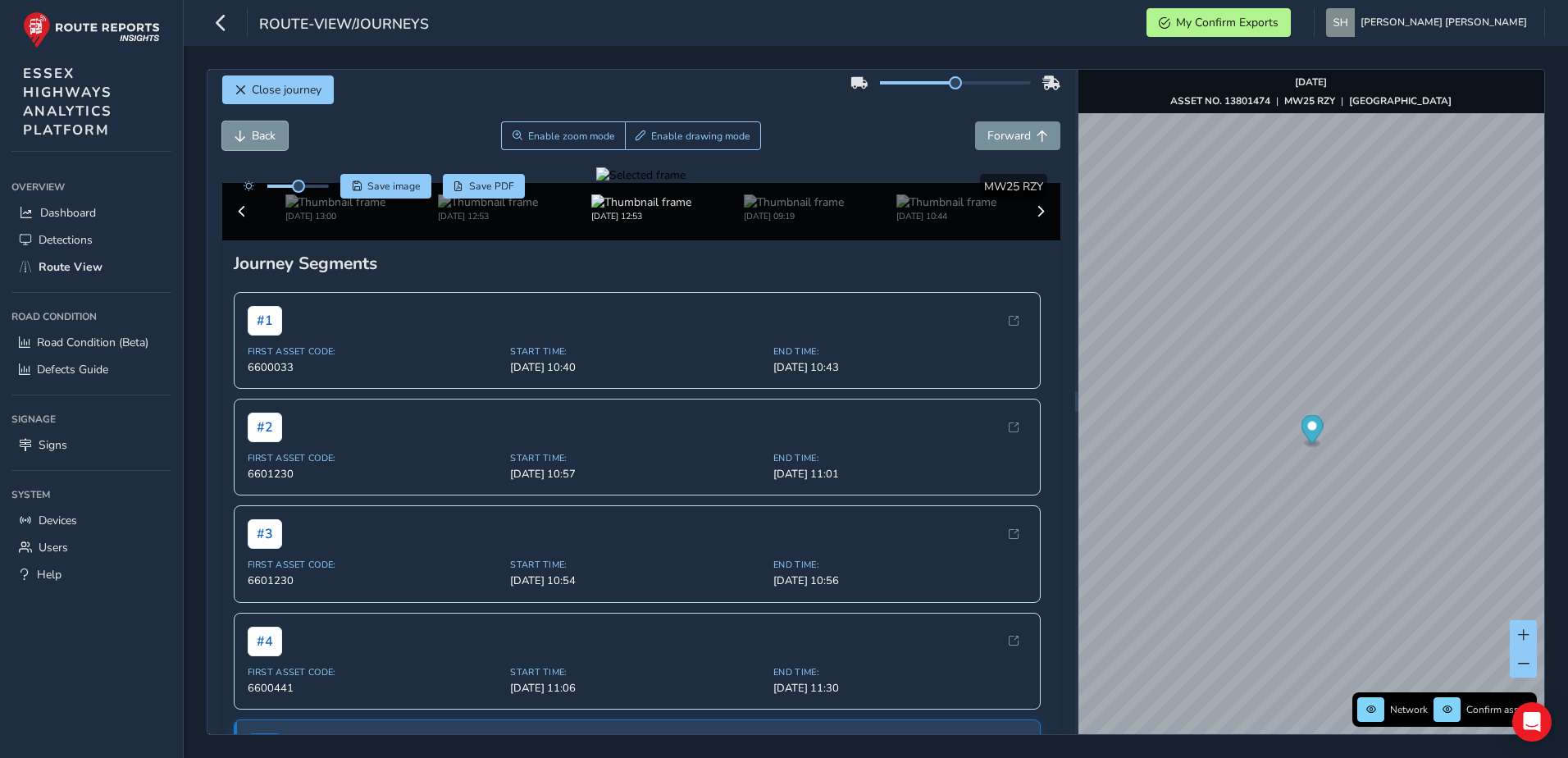
click at [249, 134] on button "Back" at bounding box center [255, 135] width 66 height 29
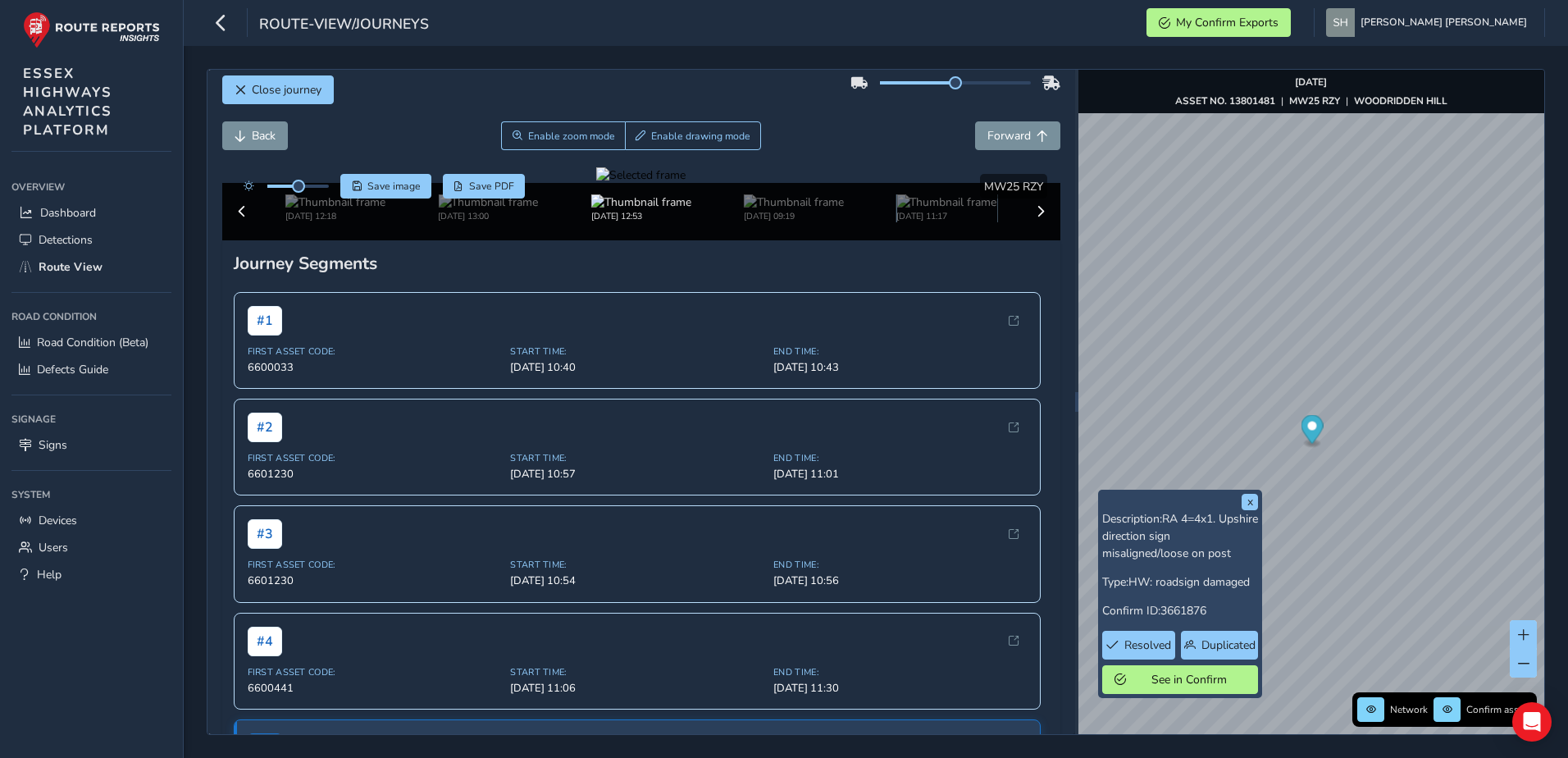
click at [951, 210] on img at bounding box center [947, 202] width 100 height 16
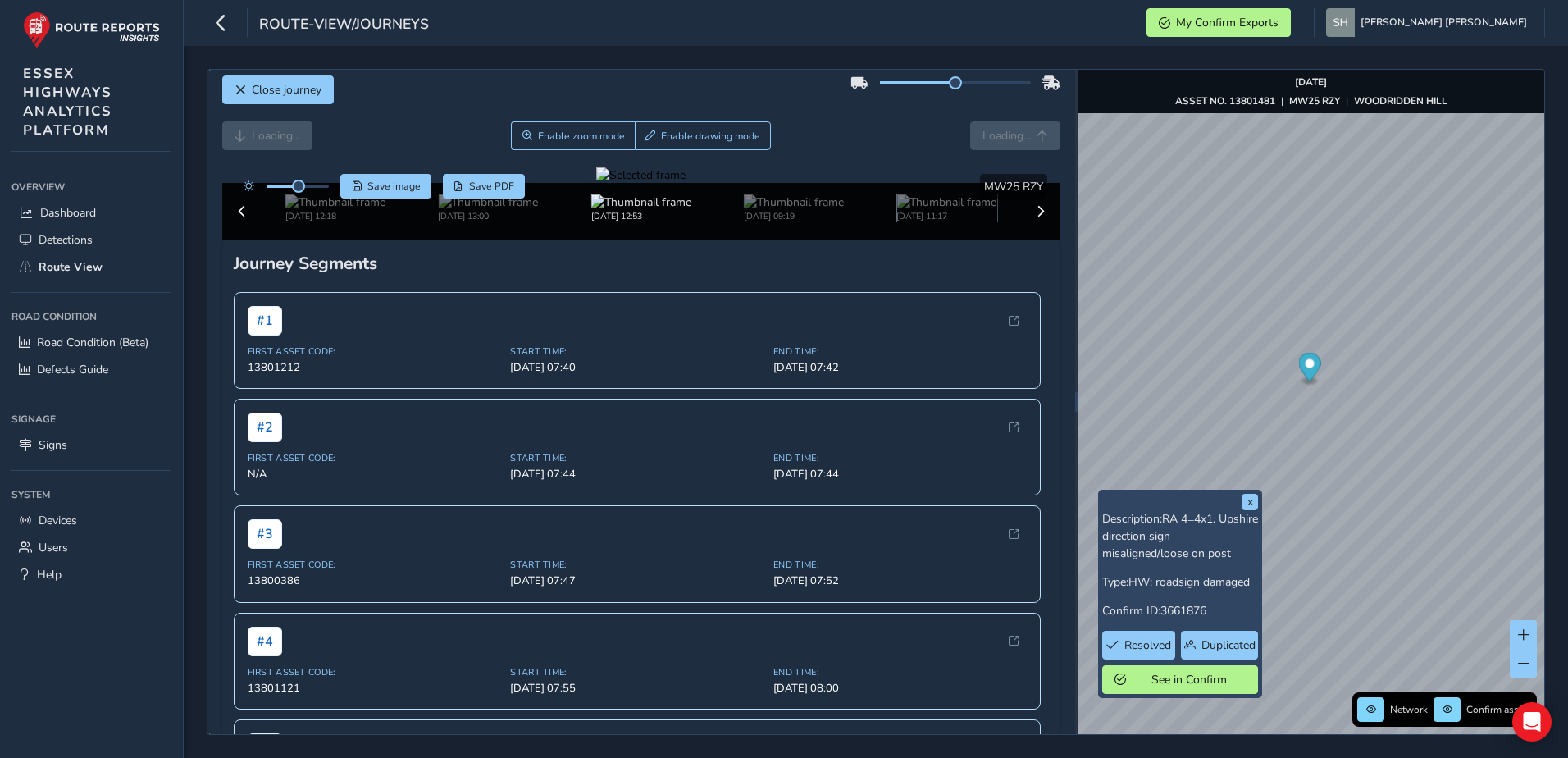
click at [919, 210] on img at bounding box center [947, 202] width 100 height 16
click at [910, 210] on img at bounding box center [947, 202] width 100 height 16
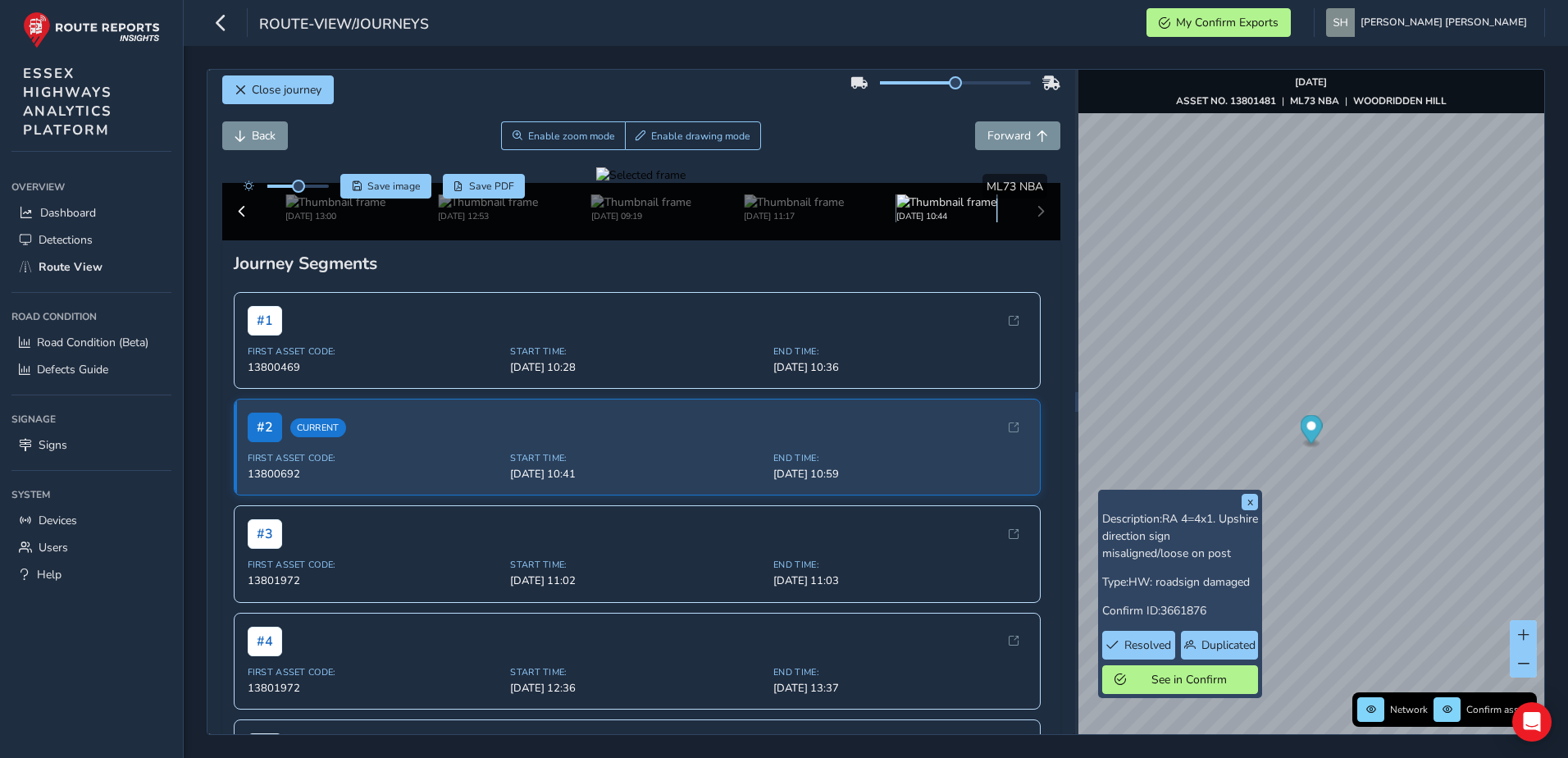
click at [906, 210] on img at bounding box center [947, 202] width 100 height 16
click at [939, 210] on img at bounding box center [947, 202] width 100 height 16
click at [979, 128] on button "Forward" at bounding box center [1017, 135] width 86 height 29
click at [241, 139] on span "Back" at bounding box center [240, 136] width 12 height 12
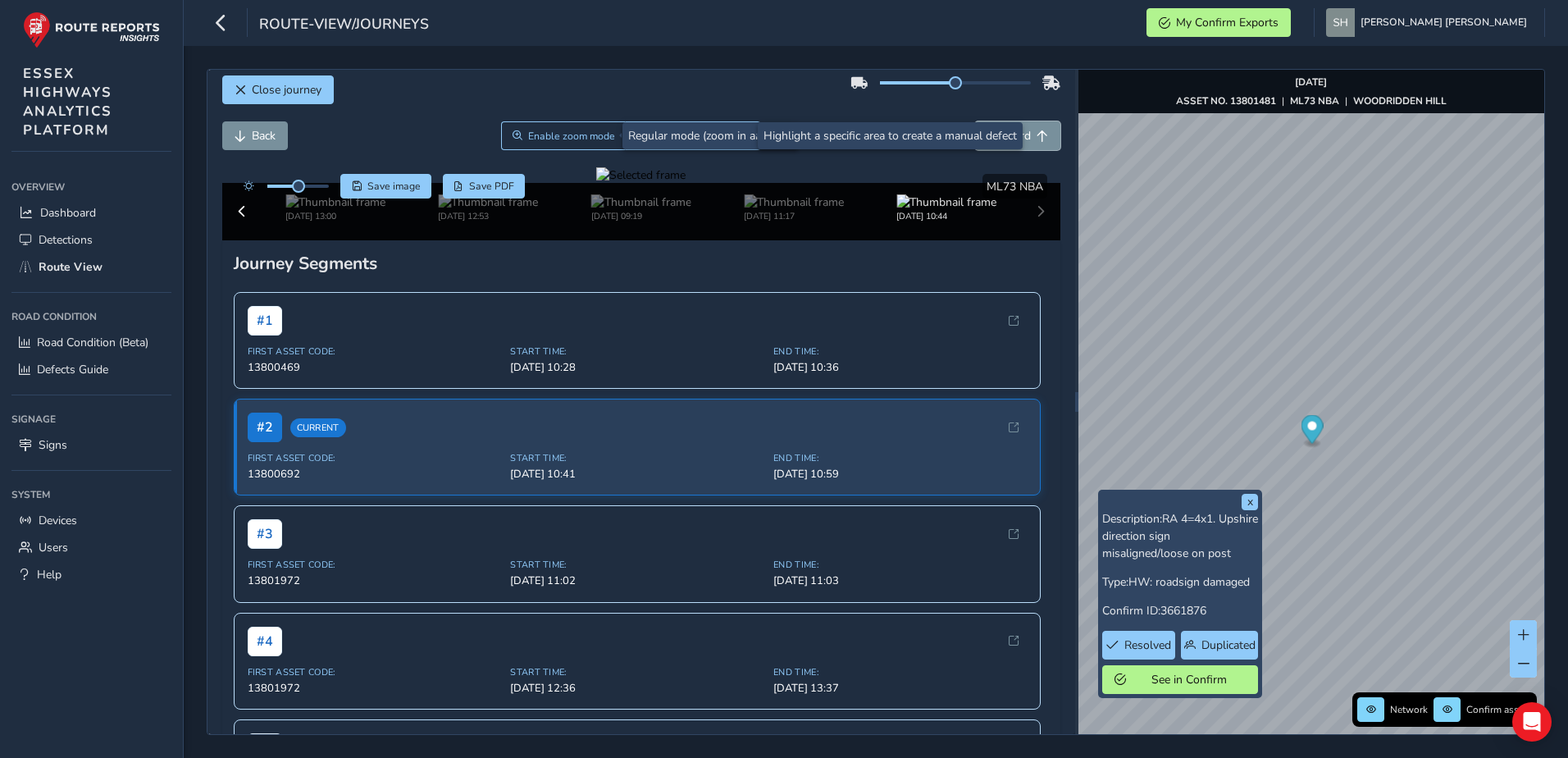
click at [1036, 136] on button "Forward" at bounding box center [1017, 135] width 86 height 29
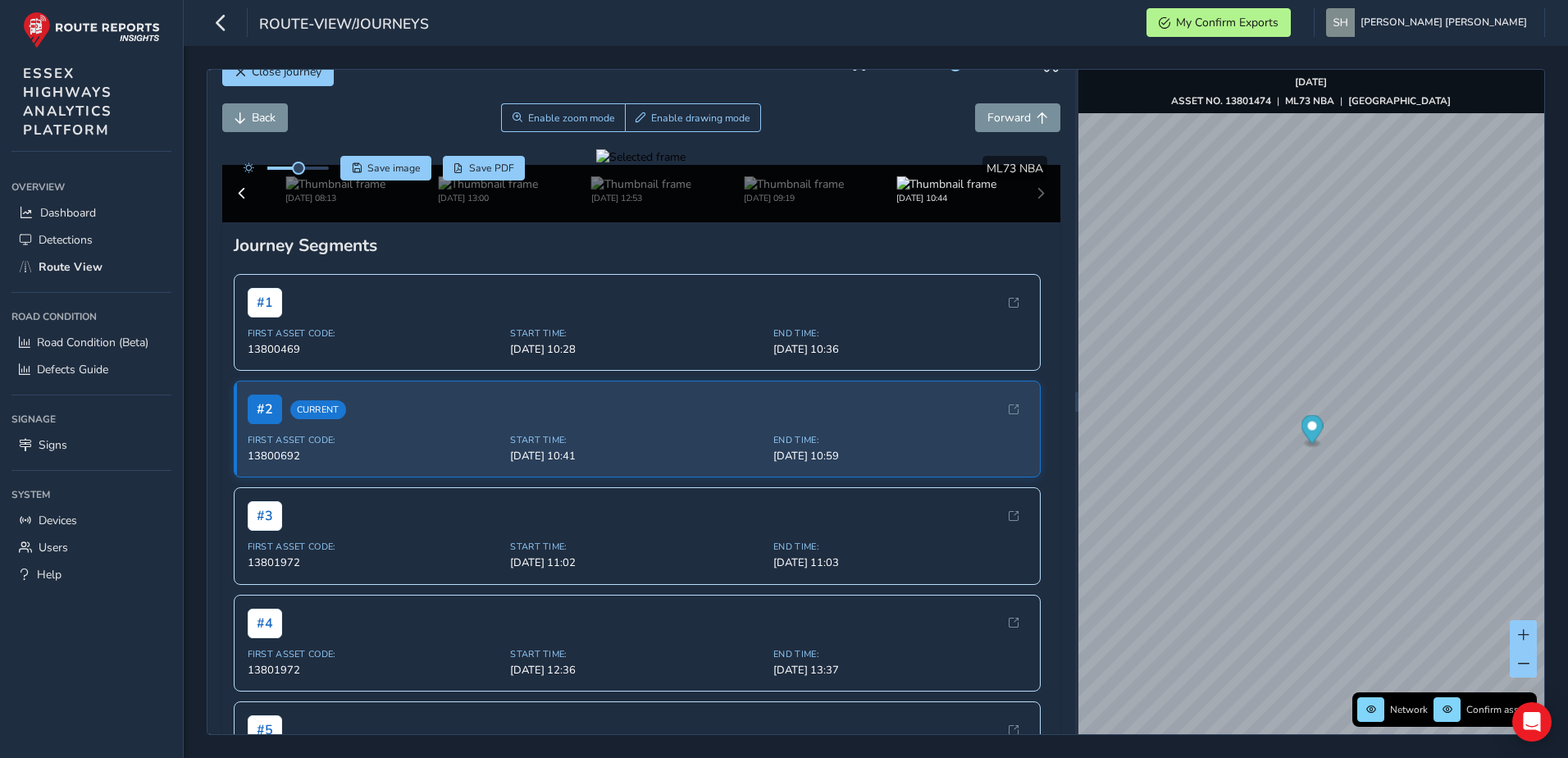
scroll to position [31, 0]
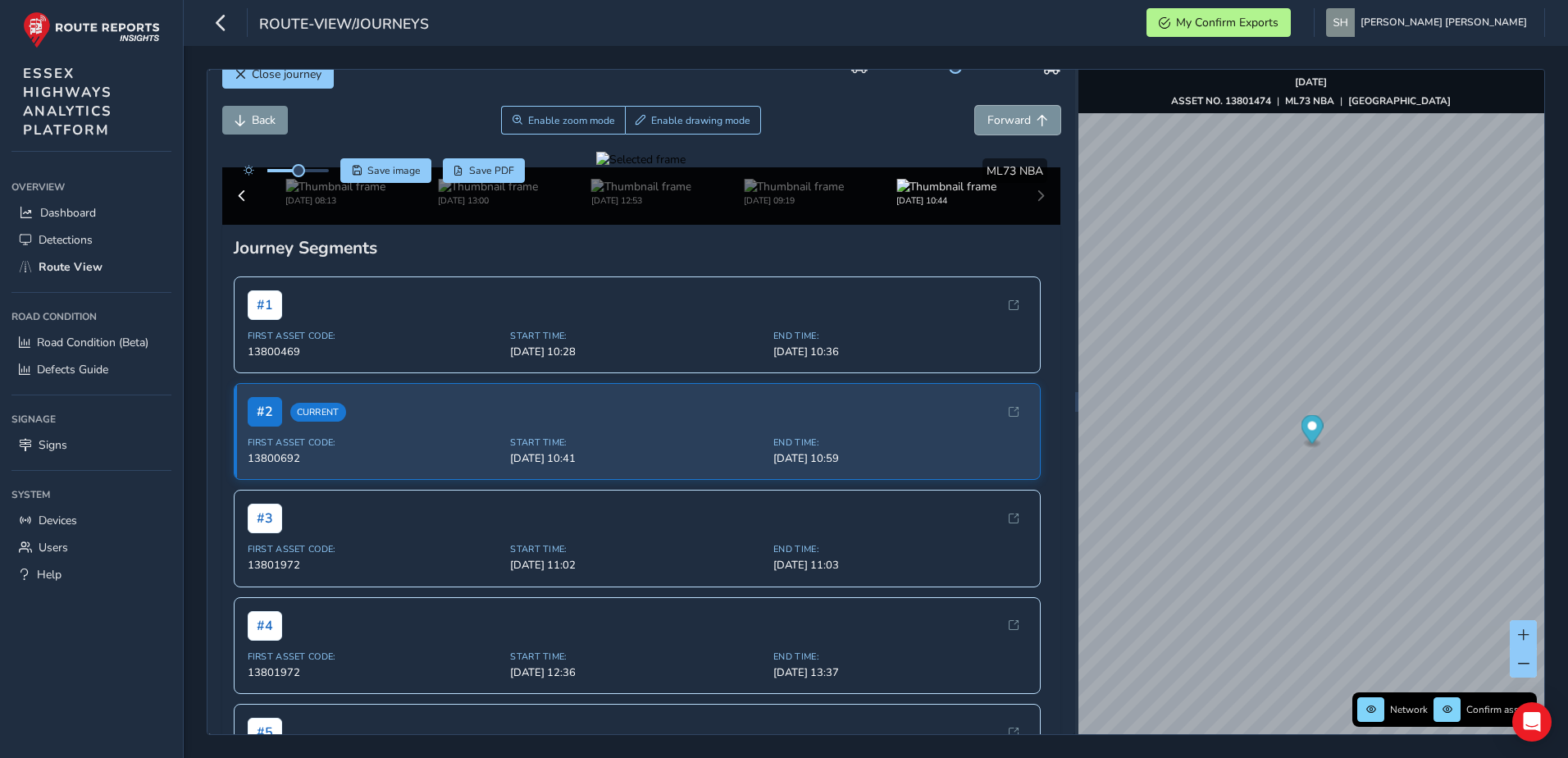
click at [987, 119] on span "Forward" at bounding box center [1009, 120] width 43 height 16
click at [987, 117] on span "Forward" at bounding box center [1009, 120] width 43 height 16
click at [744, 194] on img at bounding box center [794, 186] width 100 height 16
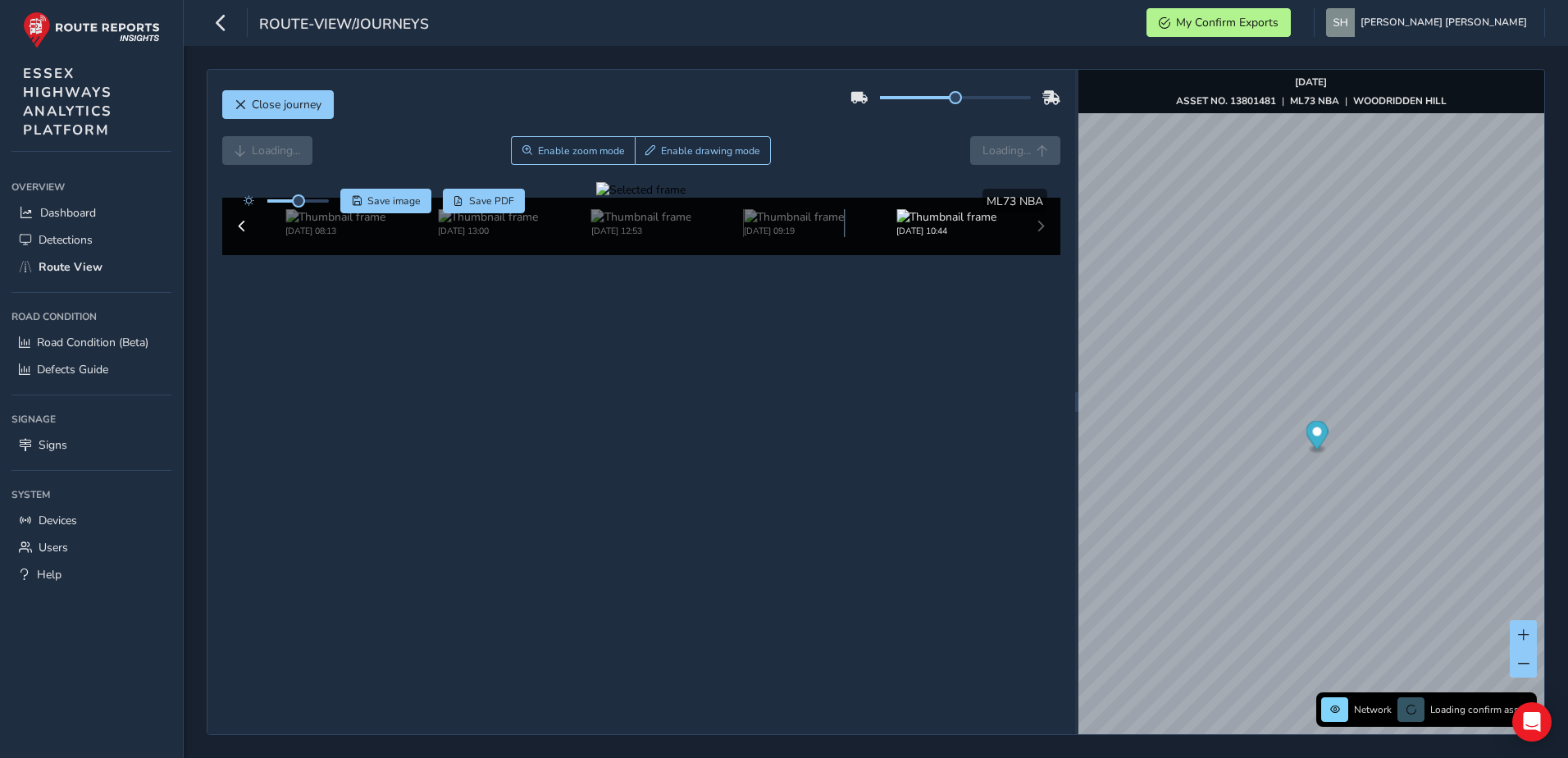
scroll to position [15, 0]
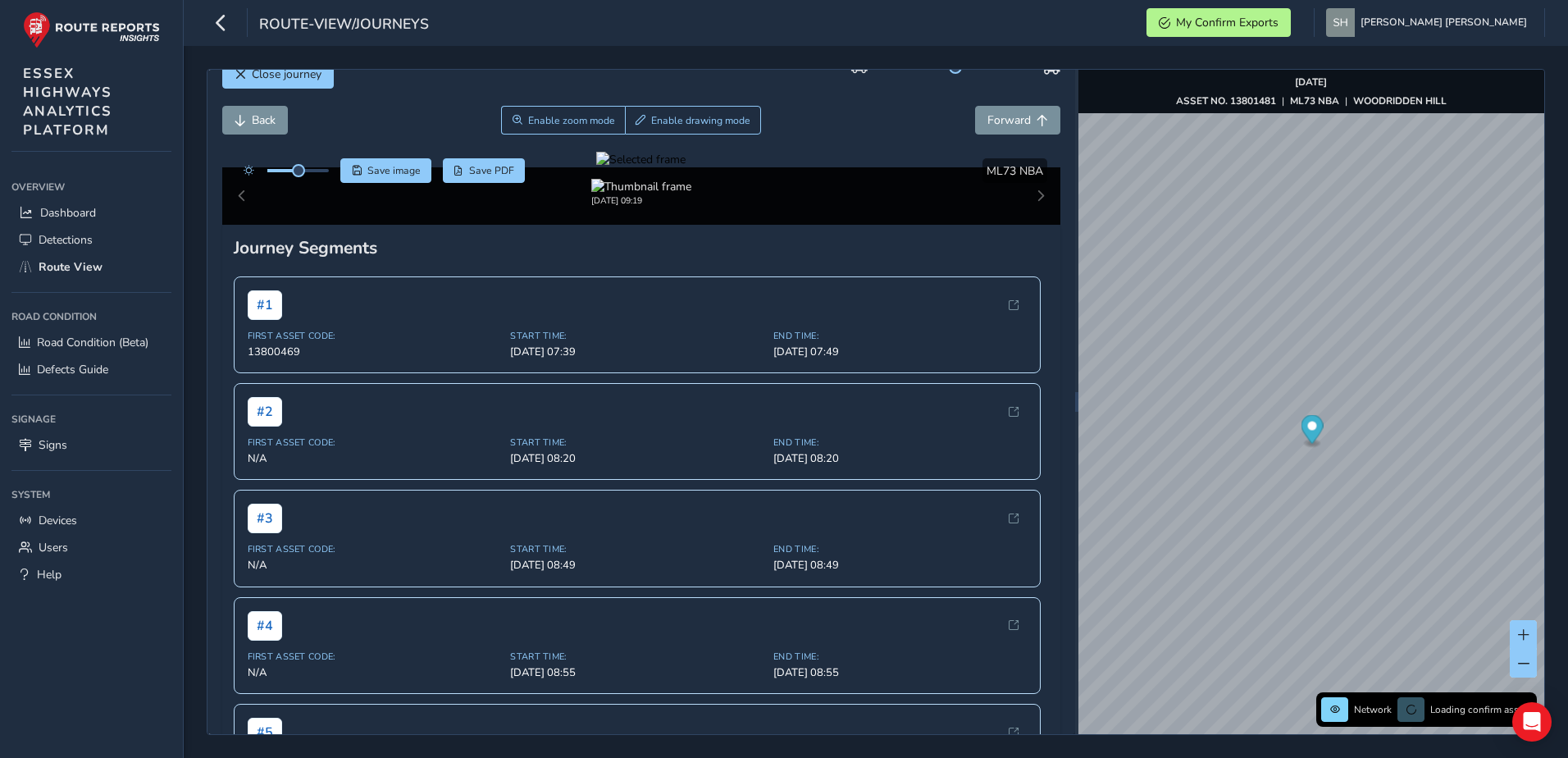
click at [256, 138] on div "Back Enable zoom mode Enable drawing mode Forward" at bounding box center [642, 128] width 839 height 46
click at [255, 123] on span "Back" at bounding box center [263, 120] width 24 height 16
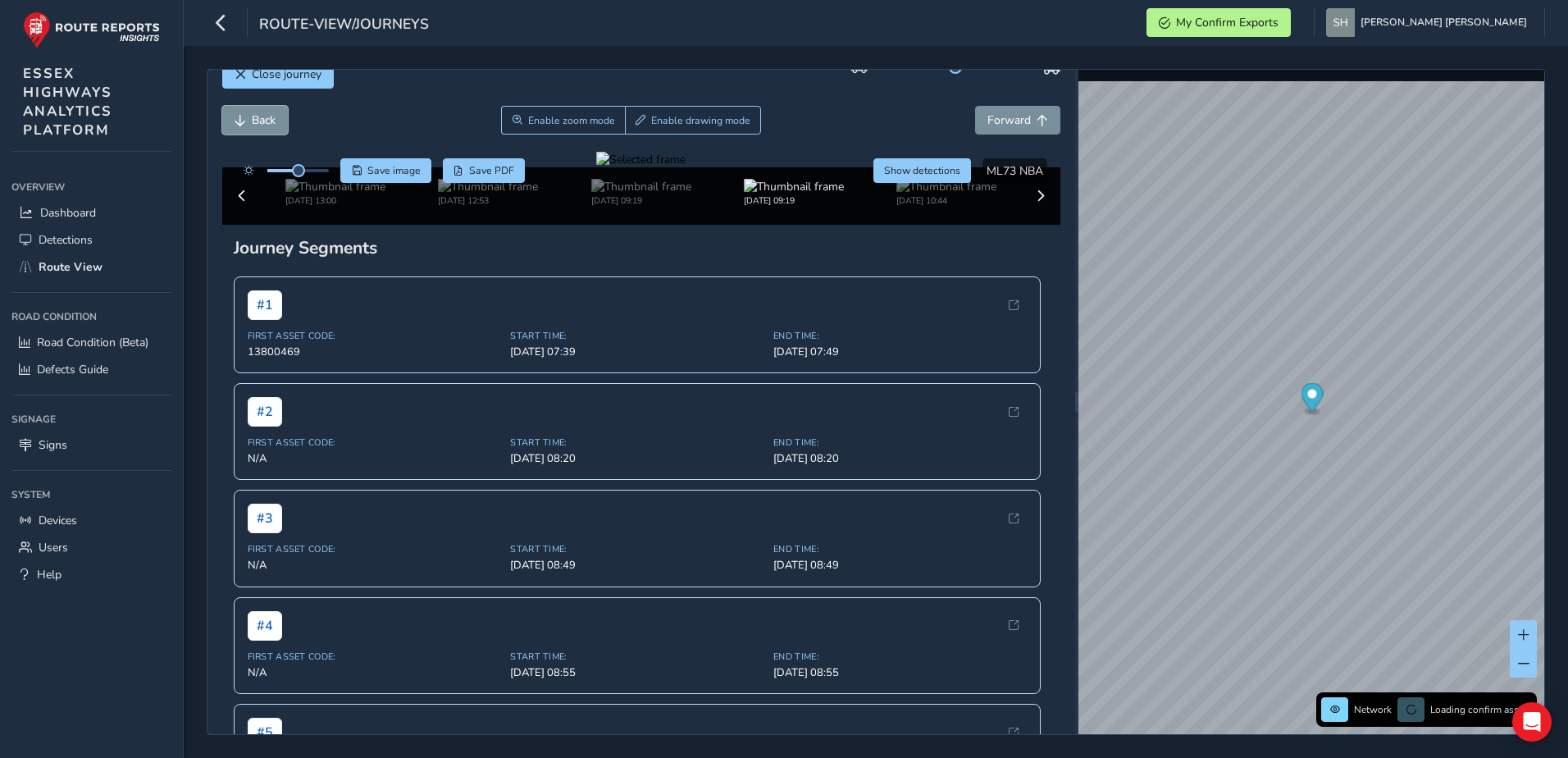
click at [252, 123] on span "Back" at bounding box center [263, 120] width 24 height 16
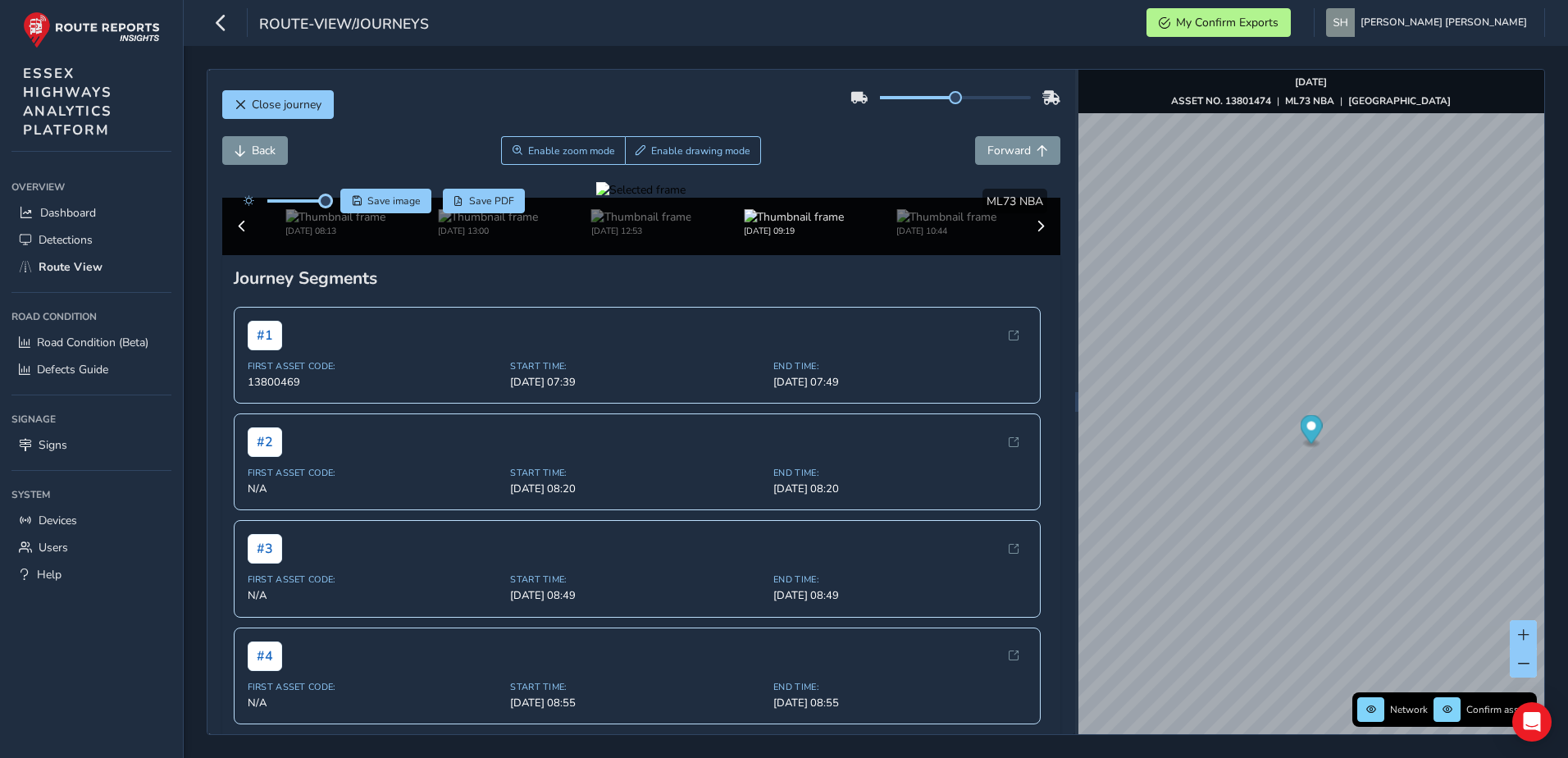
drag, startPoint x: 299, startPoint y: 203, endPoint x: 316, endPoint y: 204, distance: 17.0
click at [321, 208] on div at bounding box center [282, 201] width 95 height 25
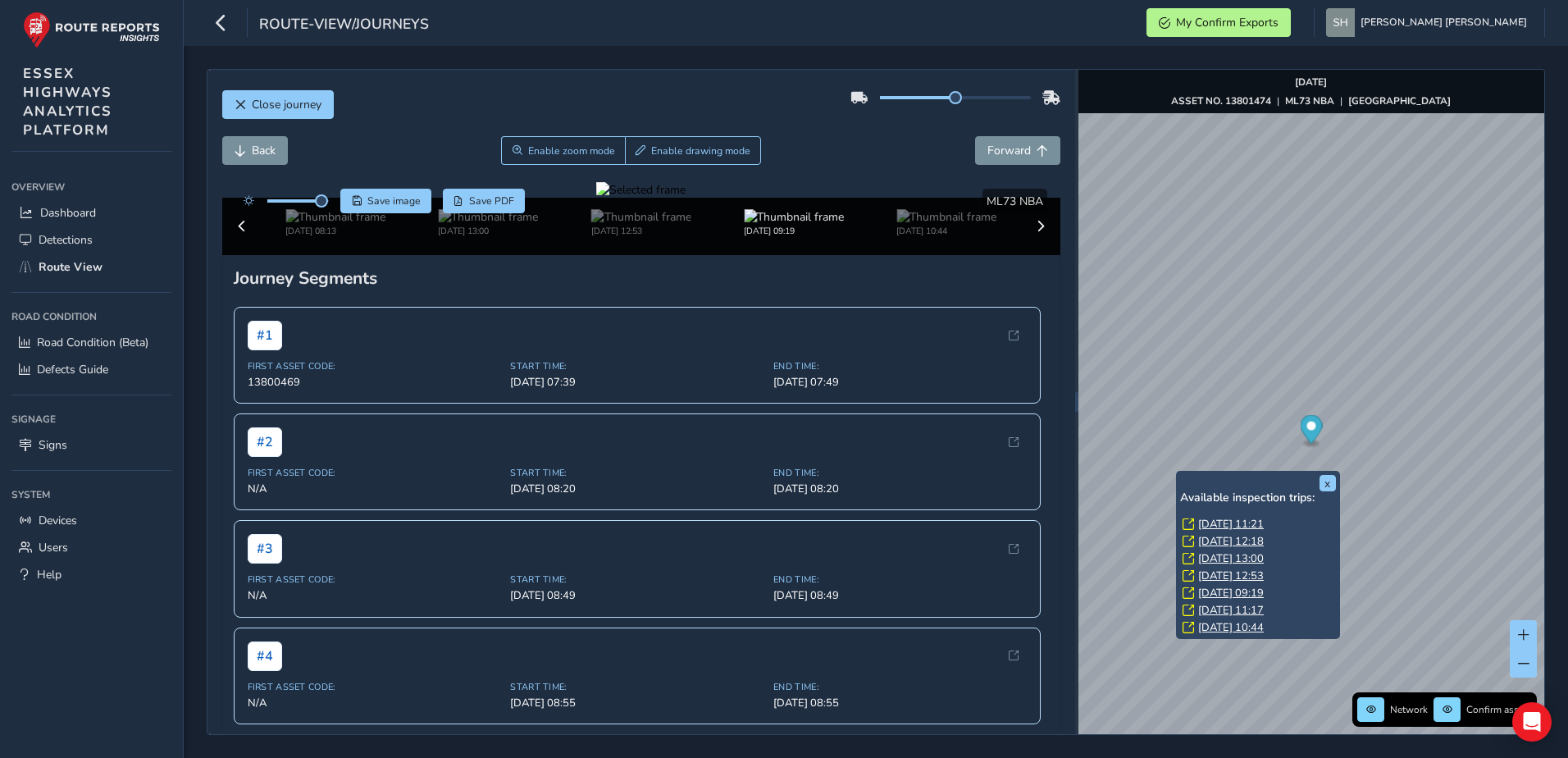
click at [1204, 536] on link "[DATE] 12:18" at bounding box center [1231, 541] width 66 height 15
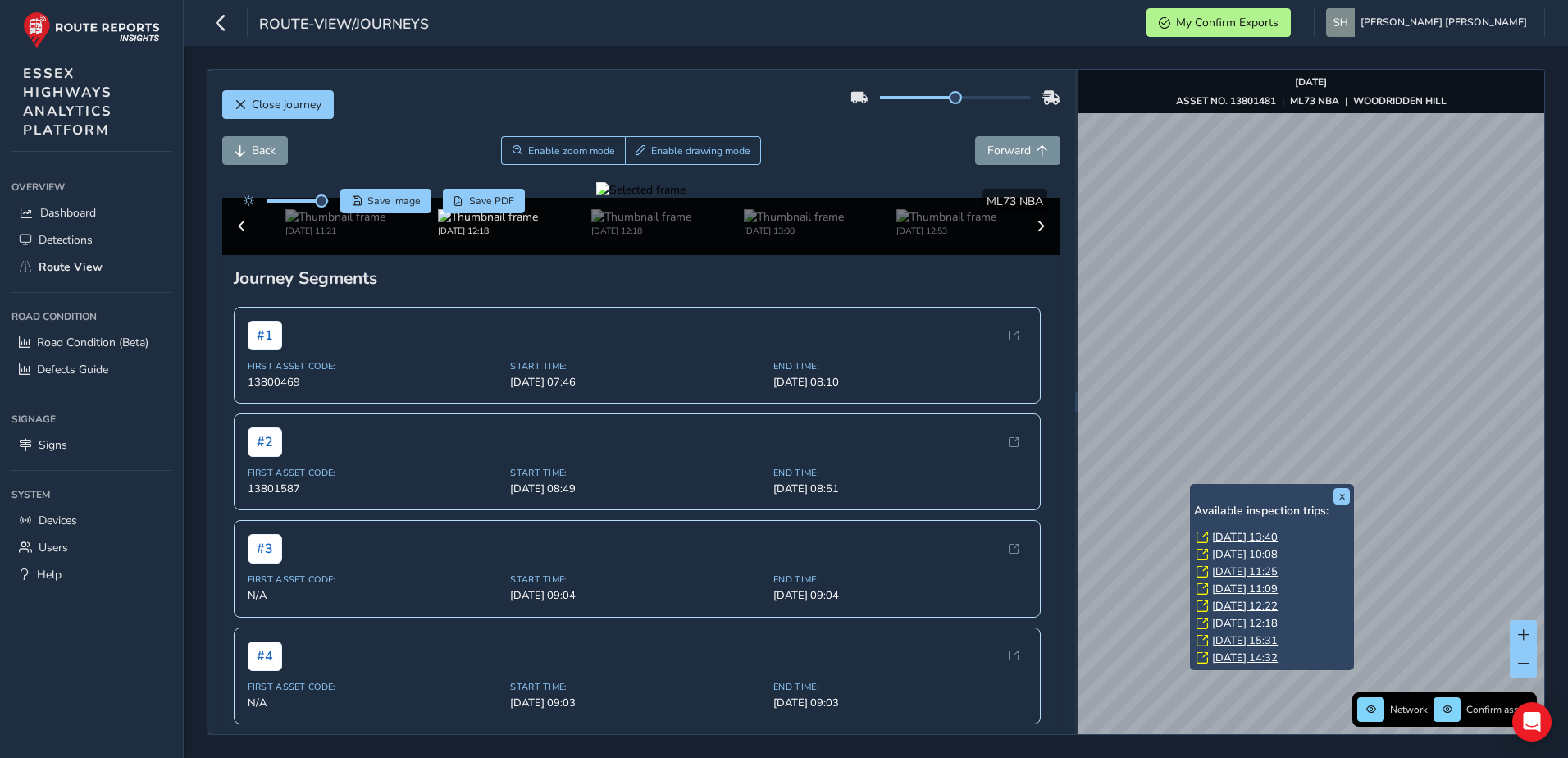
click at [1242, 635] on link "[DATE] 15:31" at bounding box center [1245, 640] width 66 height 15
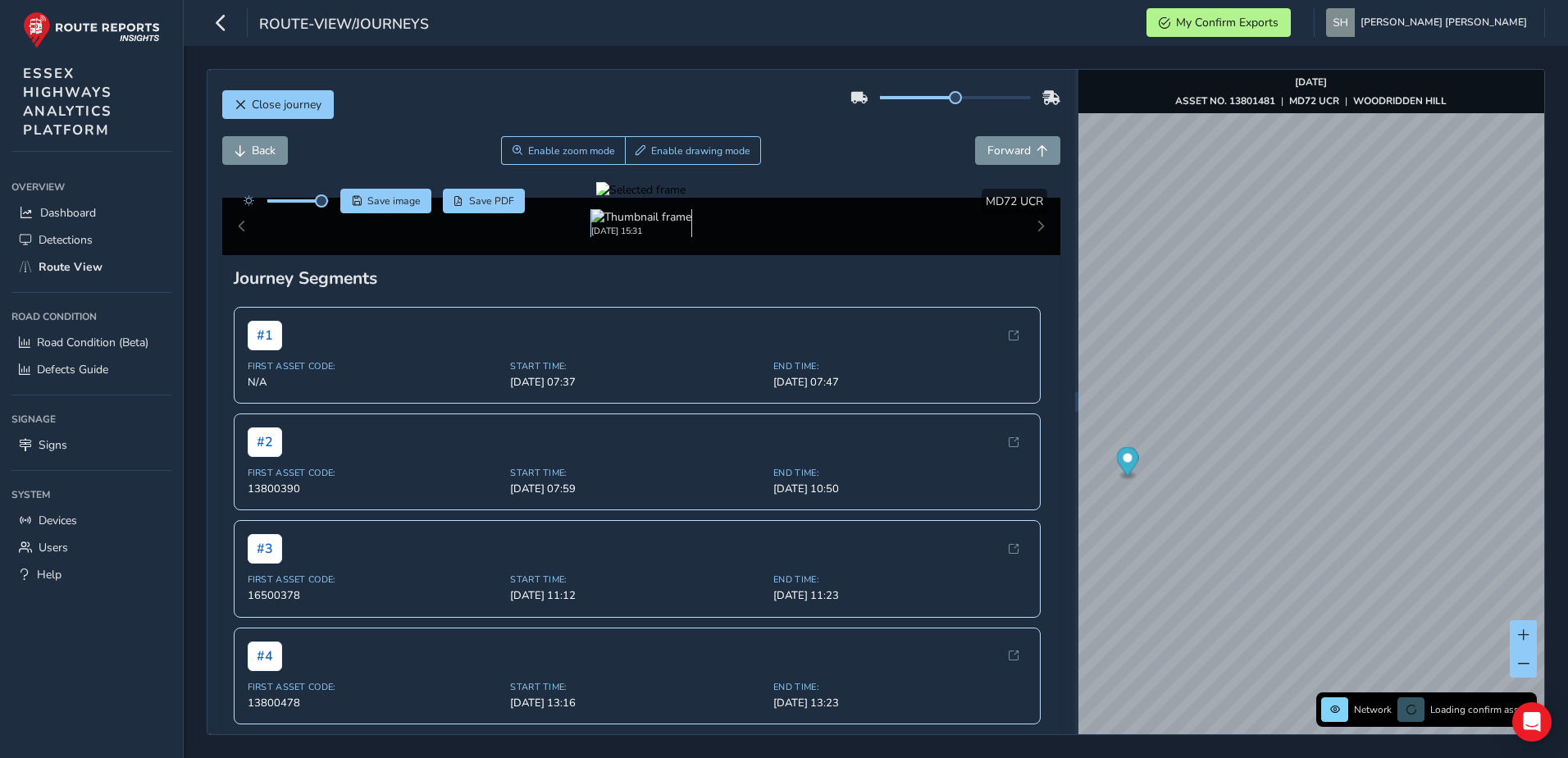
click at [620, 225] on img at bounding box center [641, 217] width 100 height 16
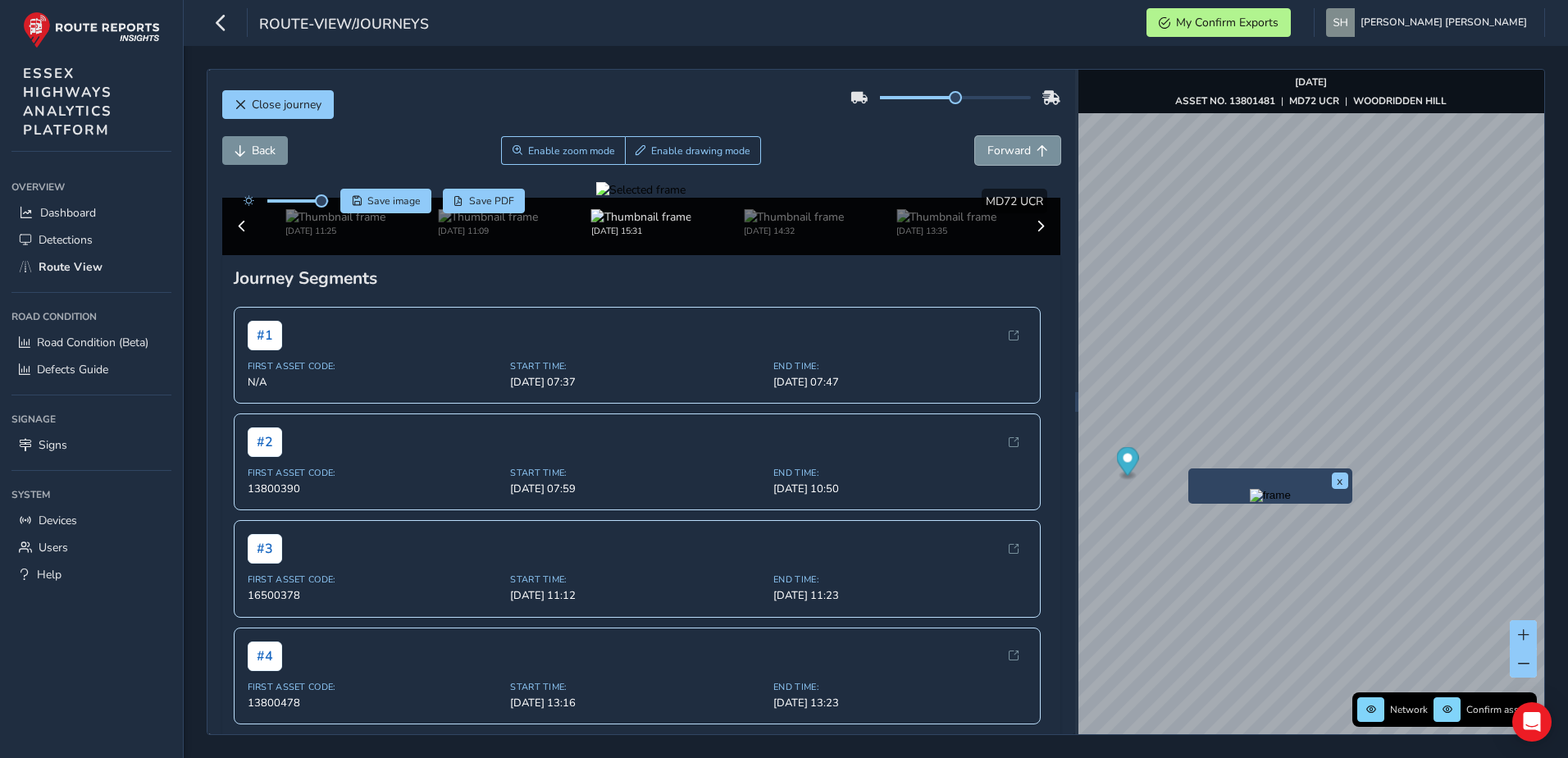
click at [987, 149] on span "Forward" at bounding box center [1009, 150] width 43 height 16
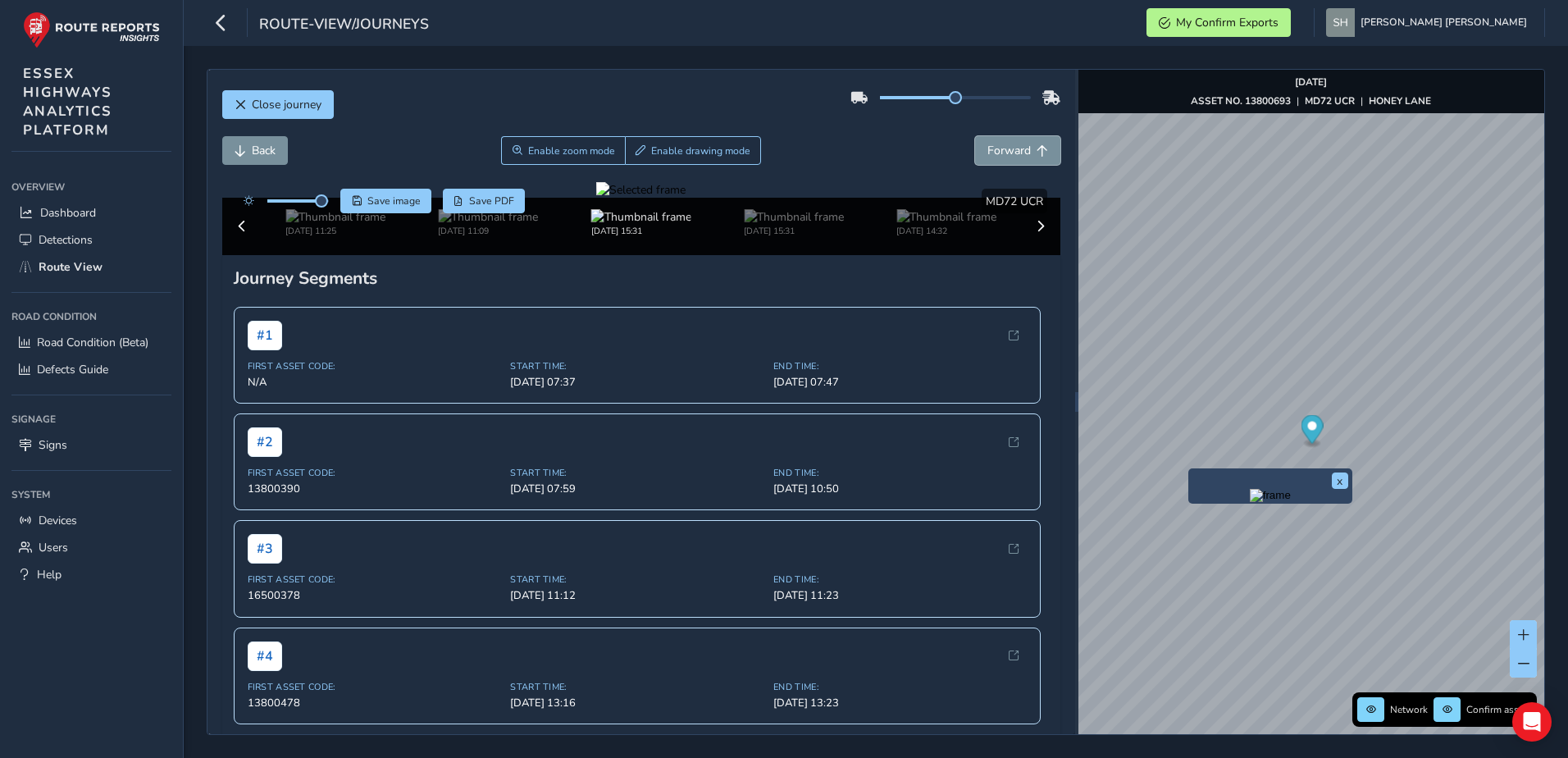
click at [987, 149] on span "Forward" at bounding box center [1009, 150] width 43 height 16
click at [240, 150] on span "Back" at bounding box center [240, 151] width 12 height 12
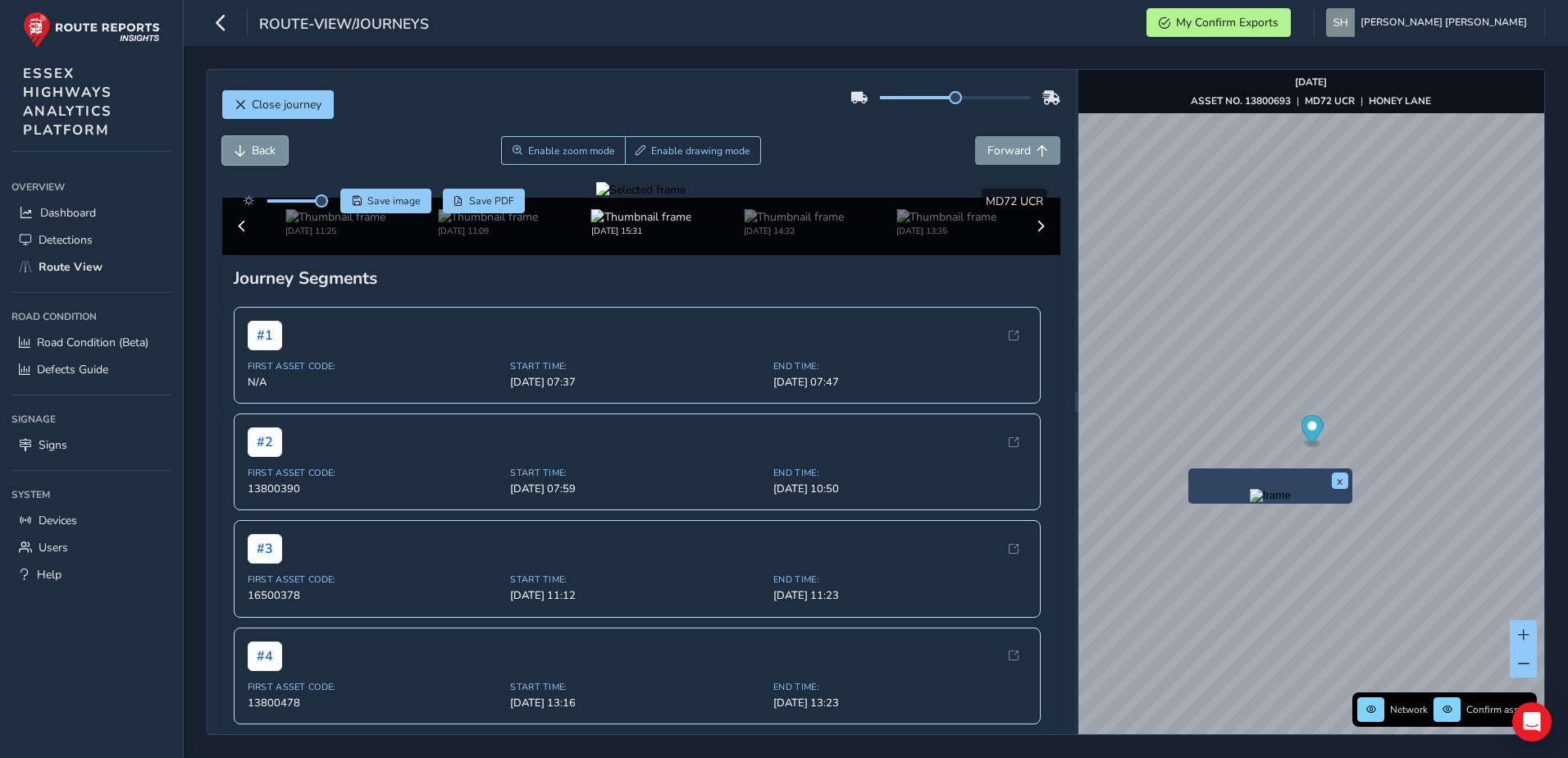
click at [238, 148] on span "Back" at bounding box center [240, 151] width 12 height 12
click at [238, 148] on span "Back" at bounding box center [240, 151] width 12 height 12
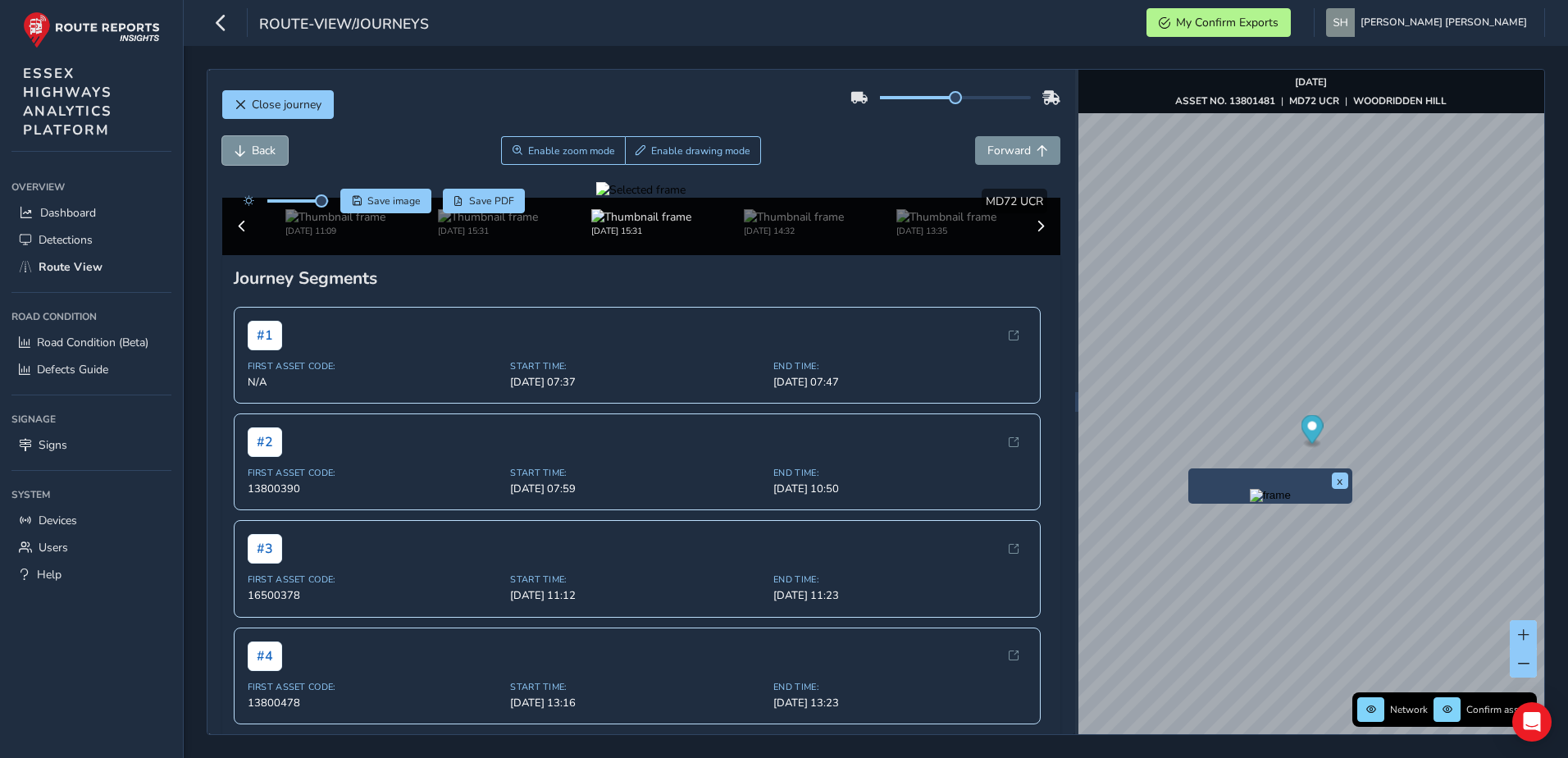
click at [238, 148] on span "Back" at bounding box center [240, 151] width 12 height 12
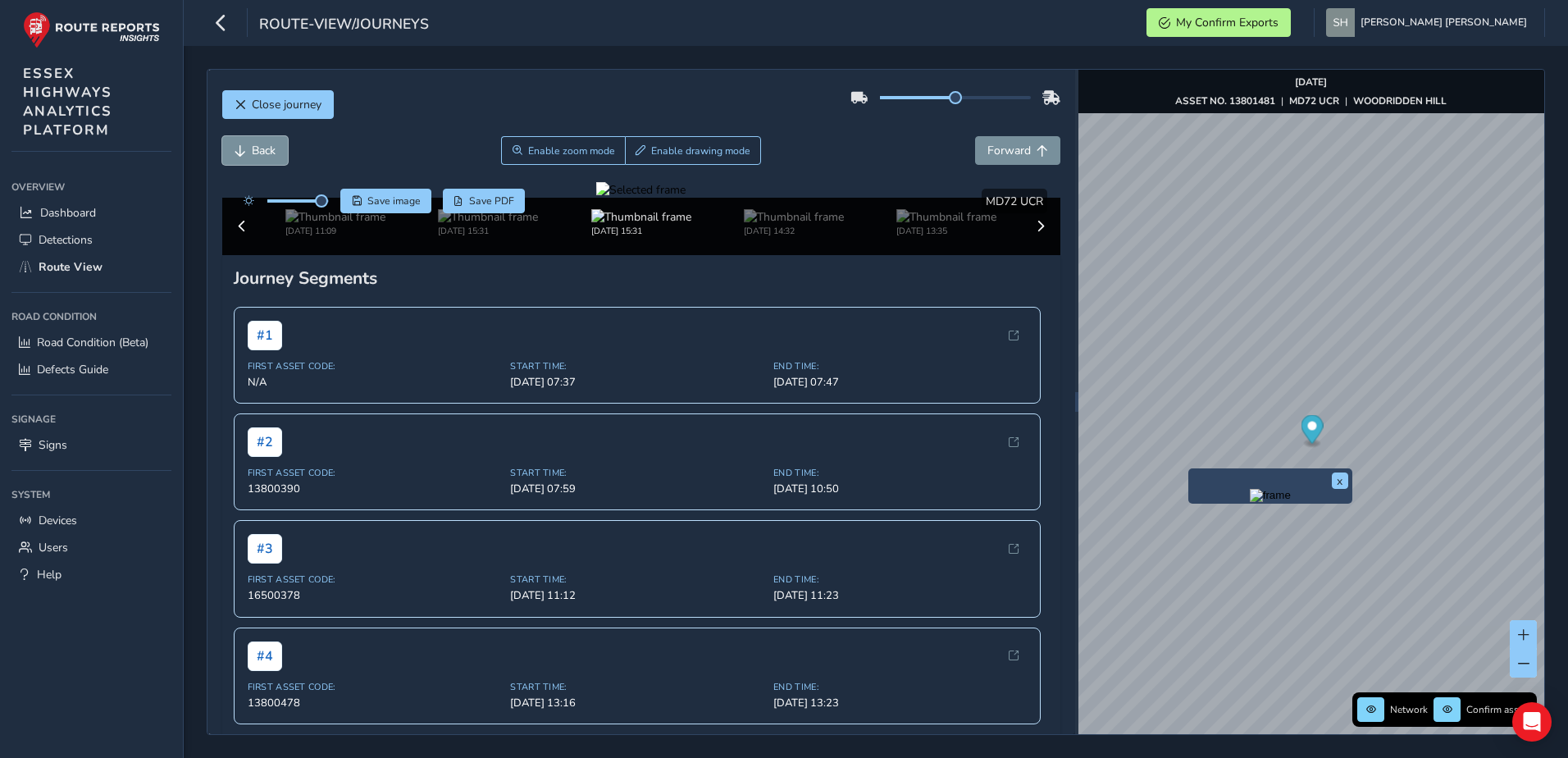
click at [238, 148] on span "Back" at bounding box center [240, 151] width 12 height 12
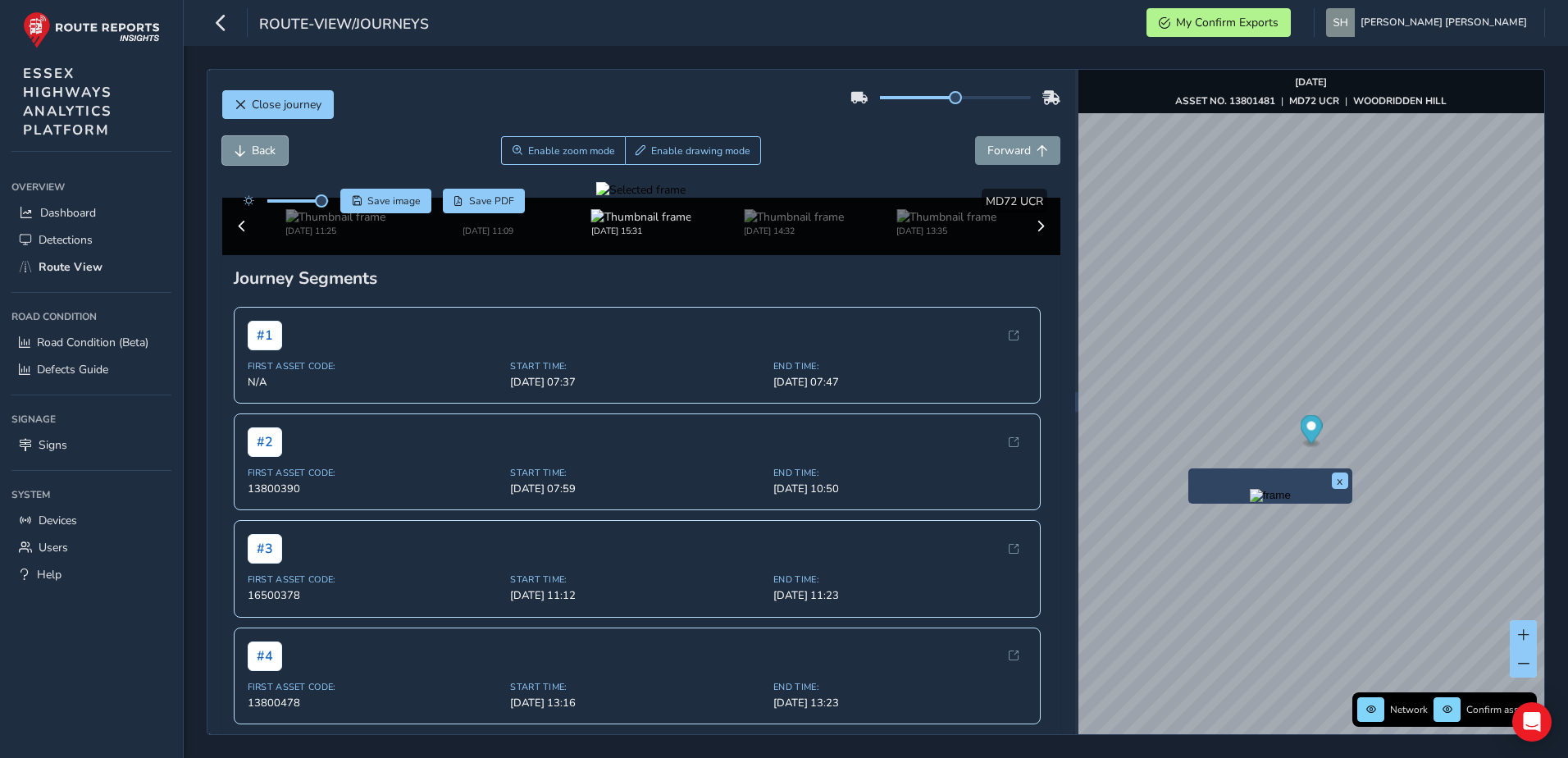
click at [238, 148] on span "Back" at bounding box center [240, 151] width 12 height 12
click at [987, 152] on span "Forward" at bounding box center [1009, 150] width 43 height 16
click at [253, 144] on span "Back" at bounding box center [263, 150] width 24 height 16
click at [987, 147] on span "Forward" at bounding box center [1009, 150] width 43 height 16
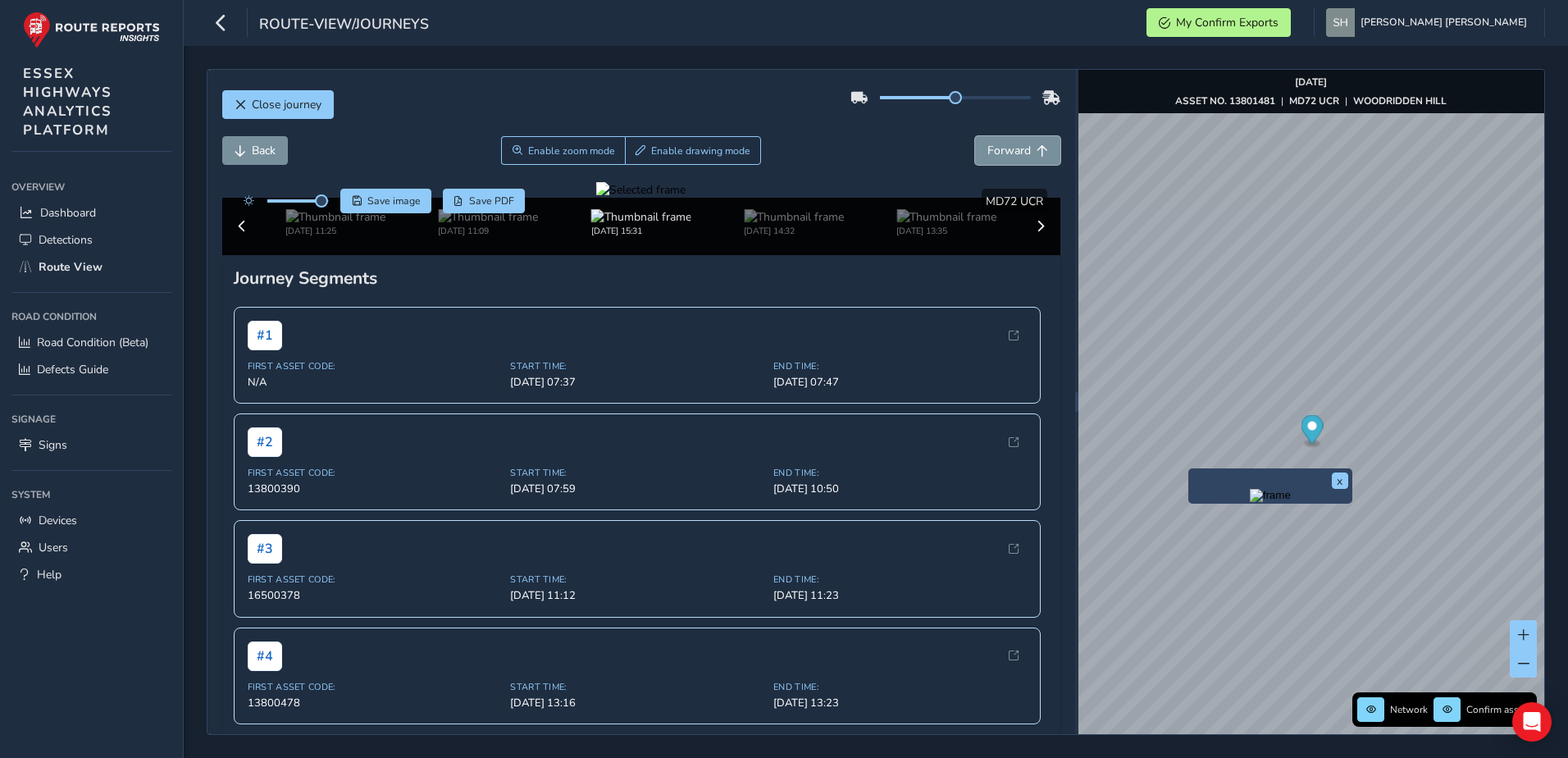
click at [987, 147] on span "Forward" at bounding box center [1009, 150] width 43 height 16
click at [253, 142] on button "Back" at bounding box center [255, 150] width 66 height 29
click at [990, 147] on span "Forward" at bounding box center [1009, 150] width 43 height 16
click at [229, 140] on button "Back" at bounding box center [255, 150] width 66 height 29
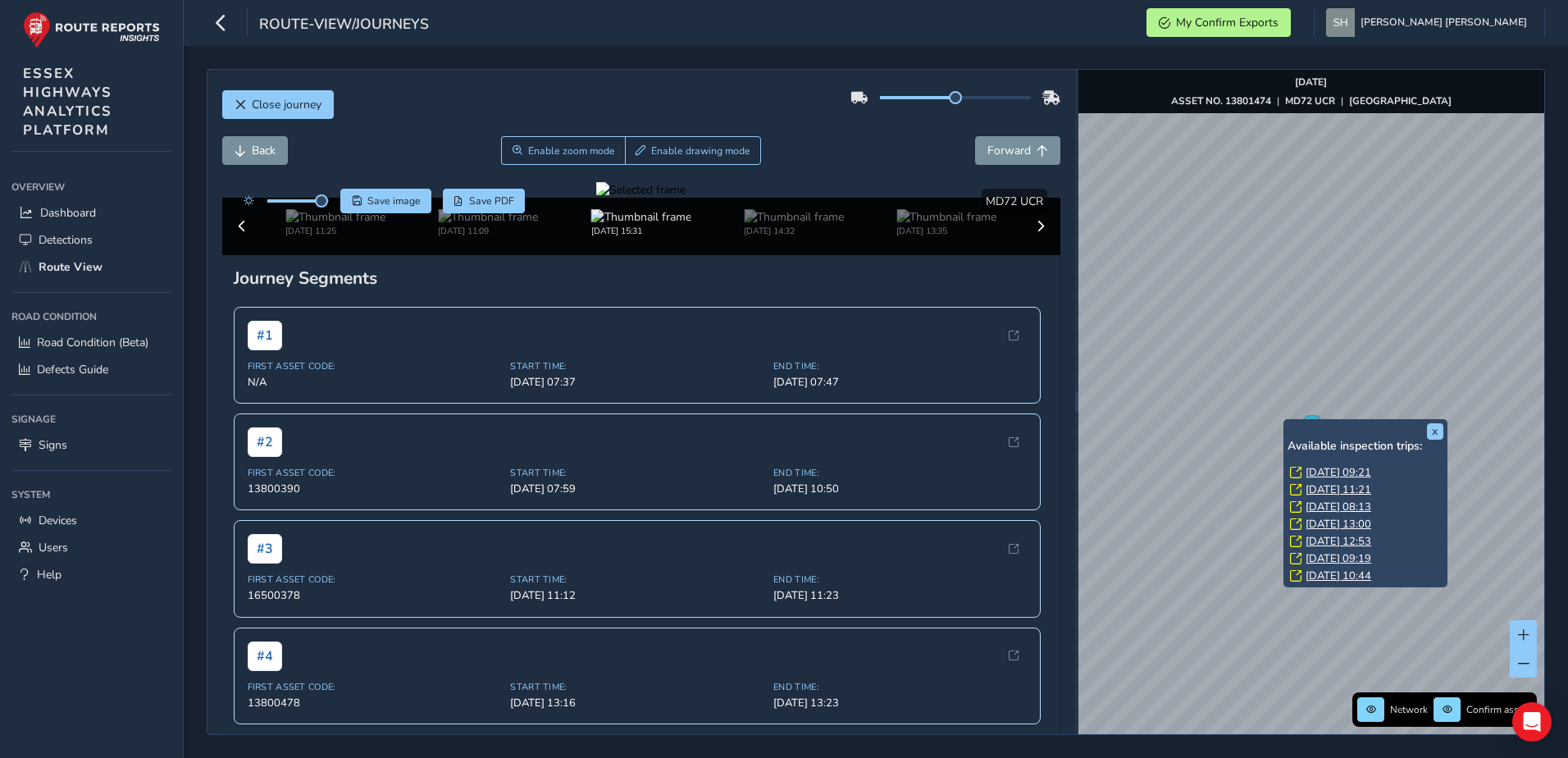
click at [1314, 519] on link "[DATE] 13:00" at bounding box center [1338, 524] width 66 height 15
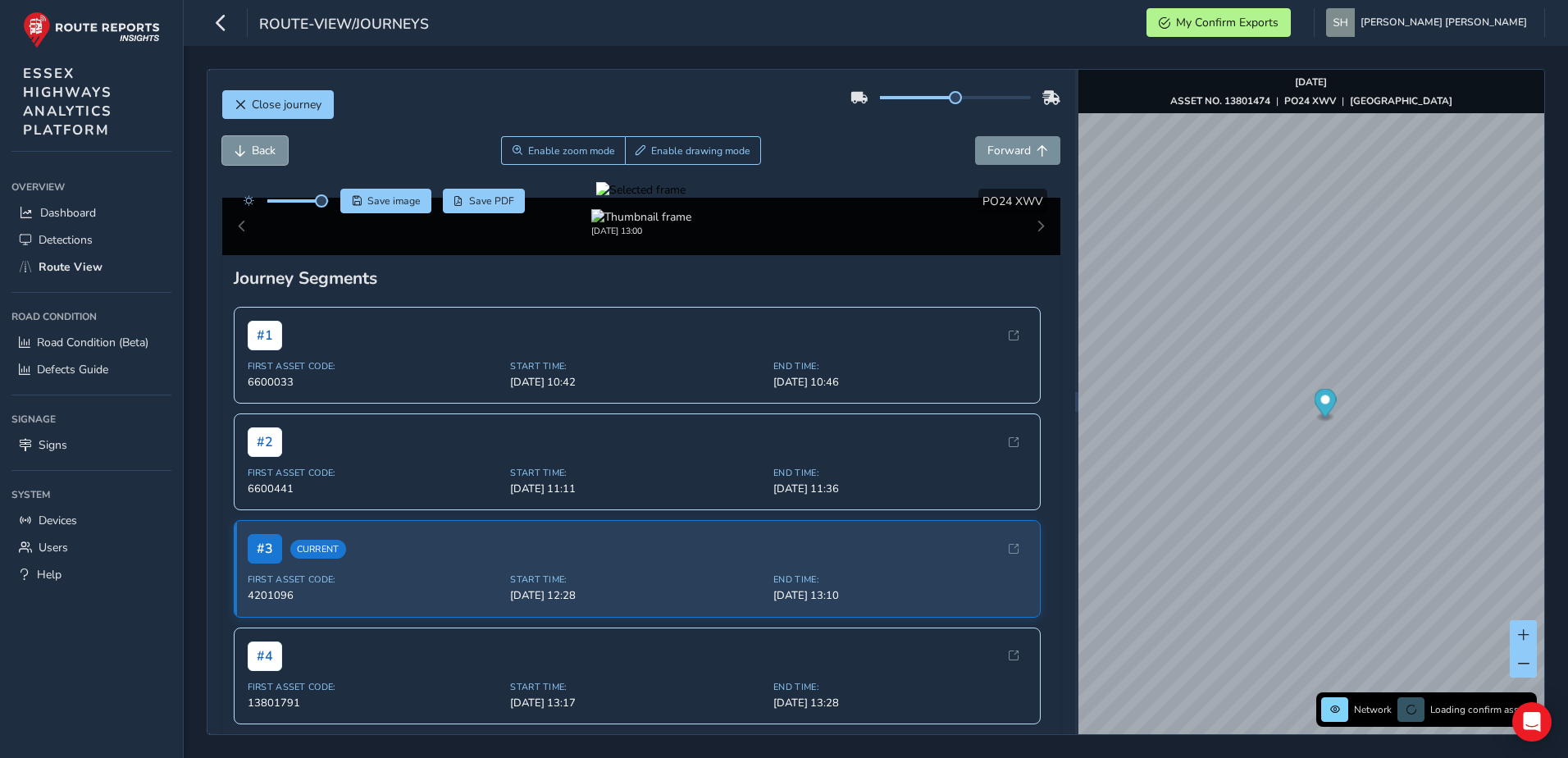
click at [256, 148] on span "Back" at bounding box center [263, 150] width 24 height 16
click at [255, 147] on span "Back" at bounding box center [263, 150] width 24 height 16
click at [252, 147] on span "Back" at bounding box center [263, 150] width 24 height 16
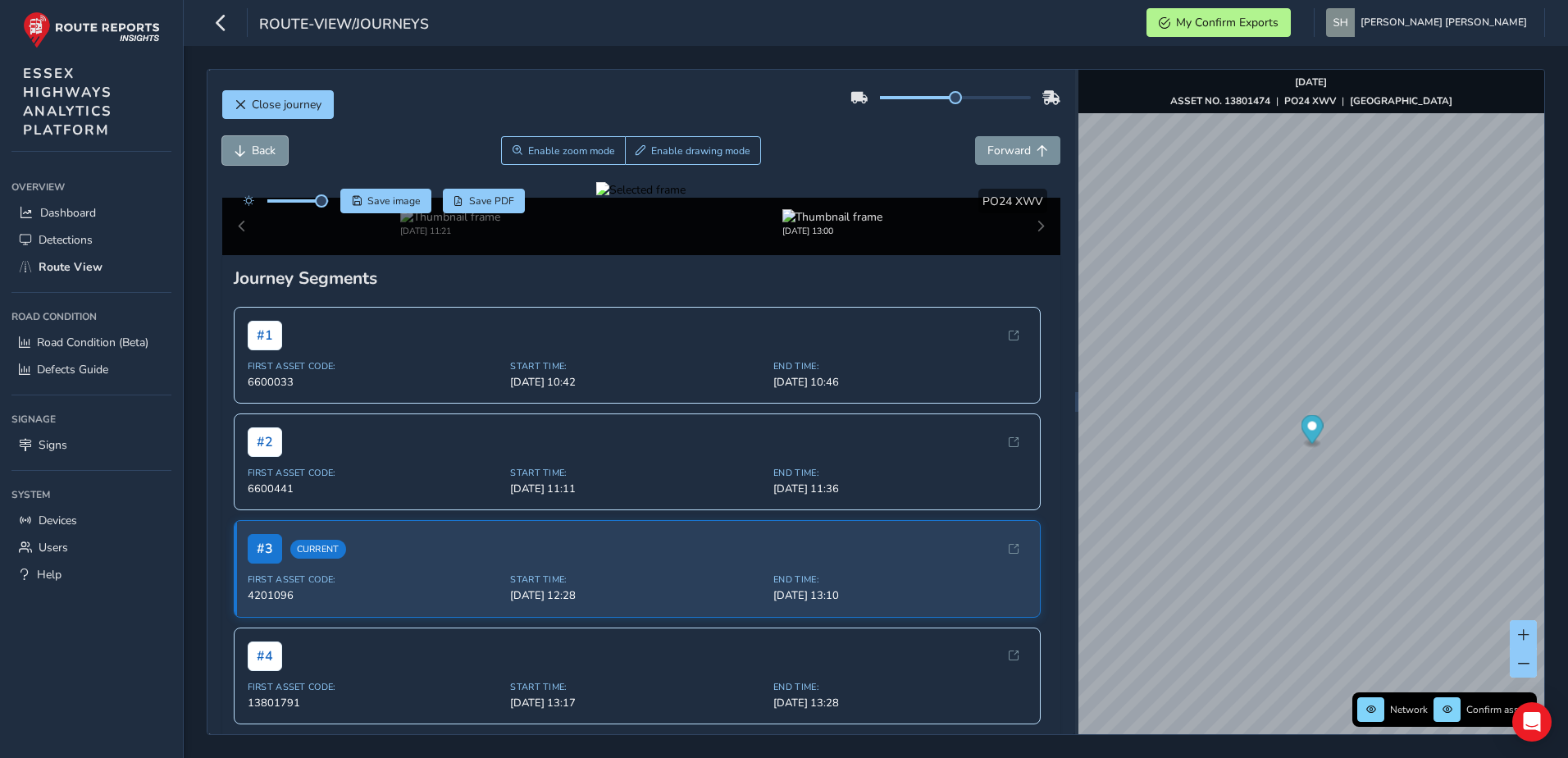
click at [252, 146] on span "Back" at bounding box center [263, 150] width 24 height 16
click at [987, 146] on span "Forward" at bounding box center [1009, 150] width 43 height 16
click at [248, 141] on button "Back" at bounding box center [255, 150] width 66 height 29
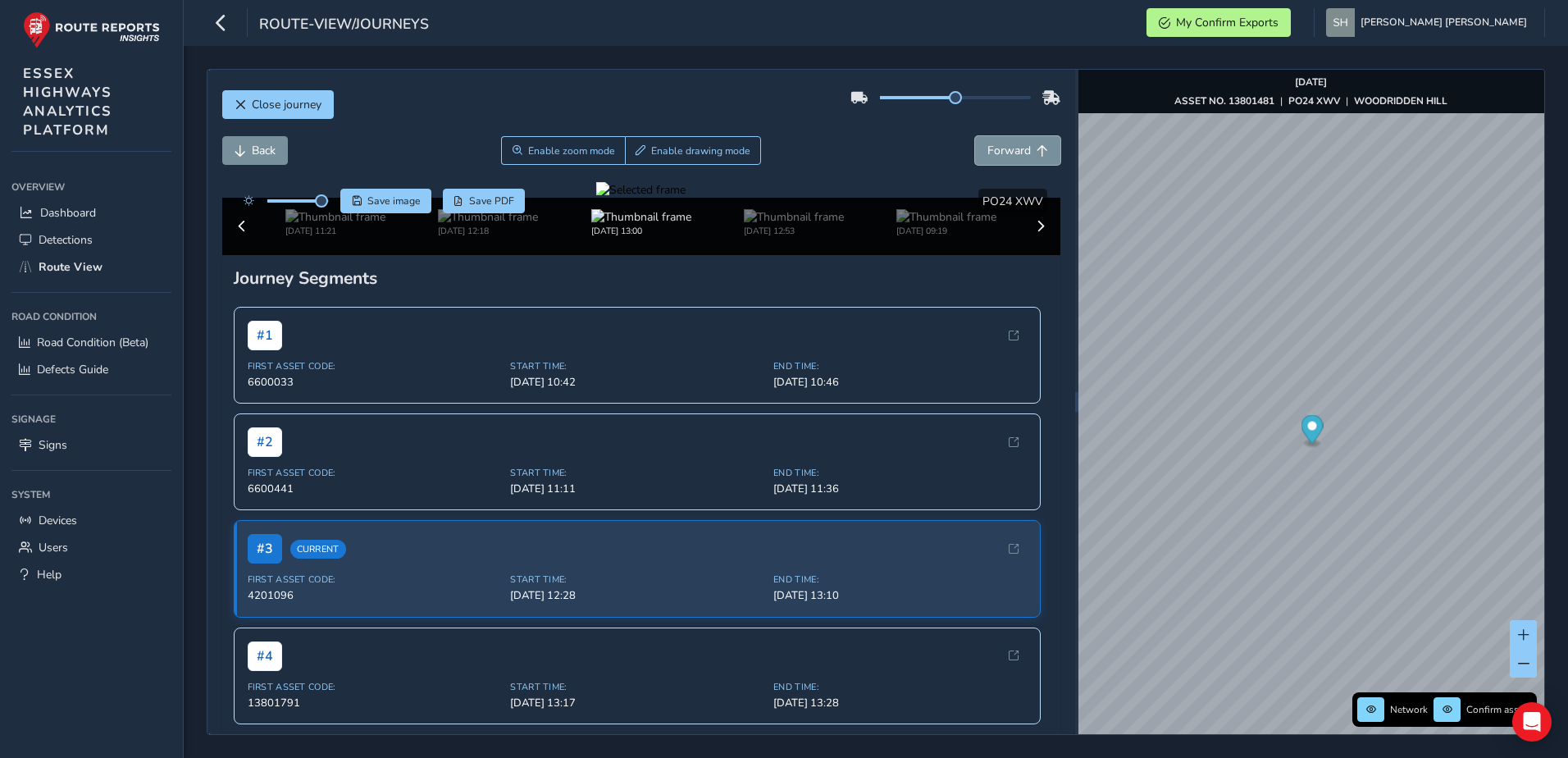
click at [992, 148] on span "Forward" at bounding box center [1009, 150] width 43 height 16
click at [263, 147] on span "Back" at bounding box center [263, 150] width 24 height 16
click at [485, 225] on img at bounding box center [488, 217] width 100 height 16
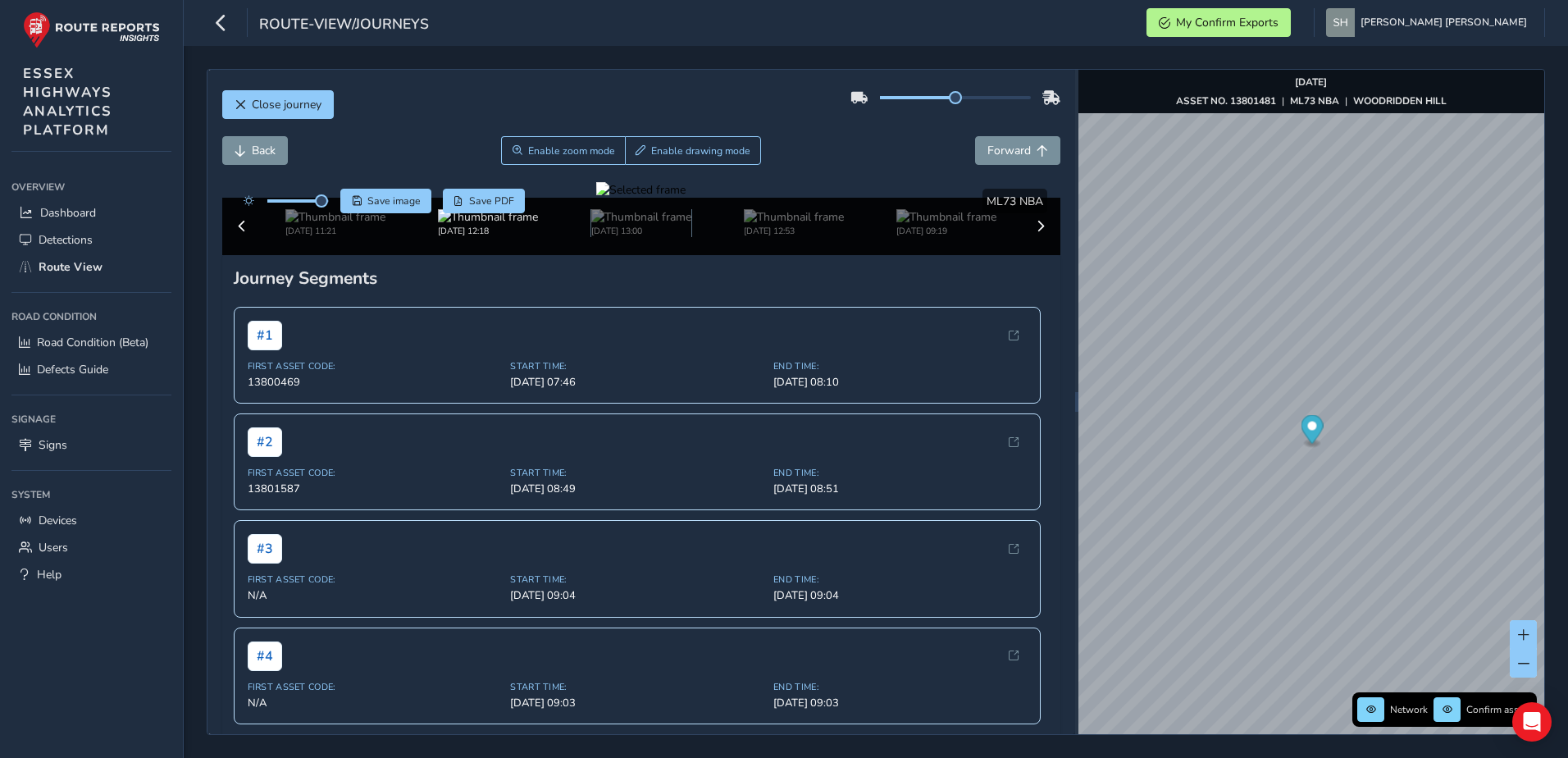
click at [591, 225] on img at bounding box center [641, 217] width 100 height 16
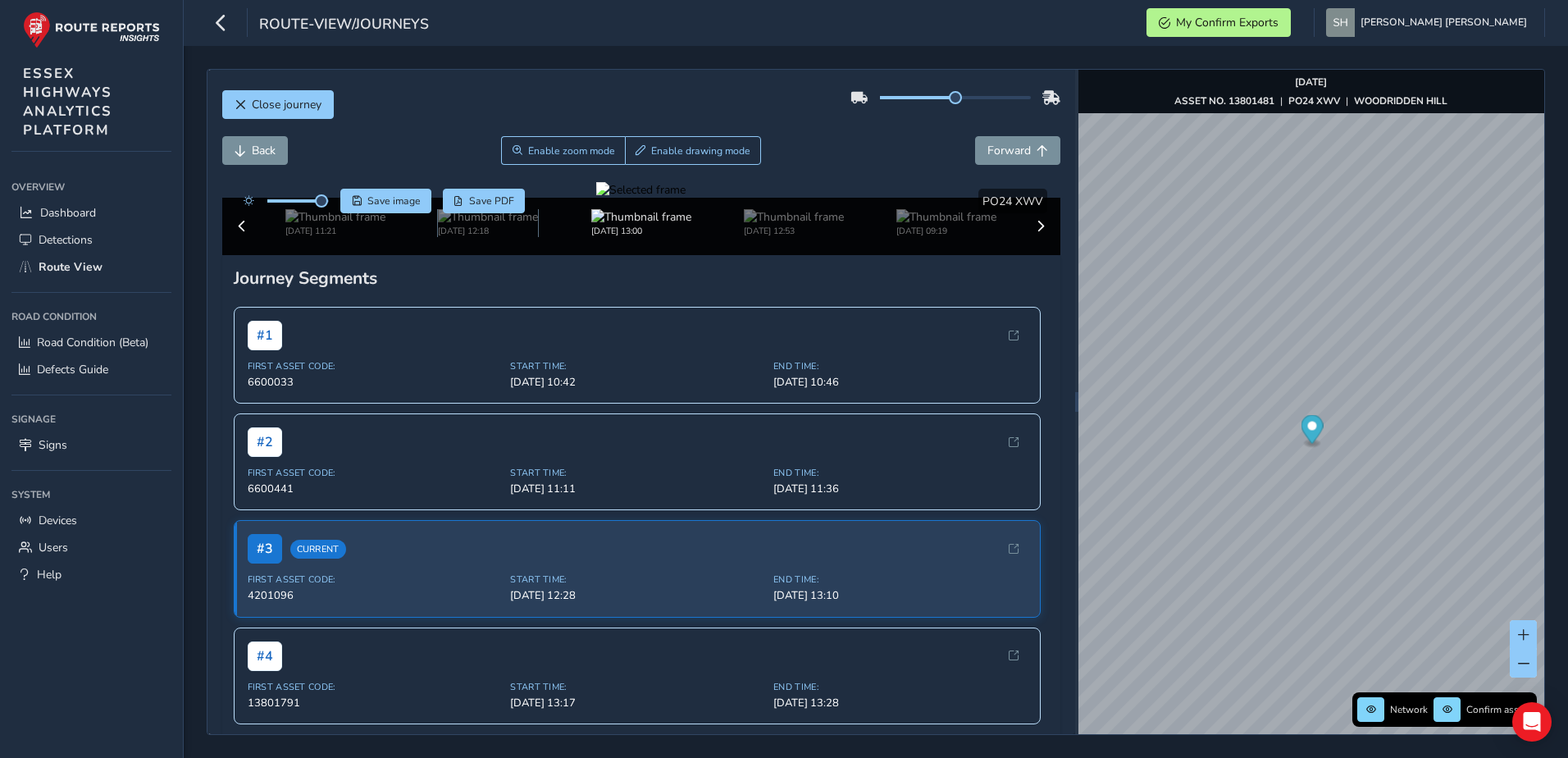
click at [460, 225] on img at bounding box center [488, 217] width 100 height 16
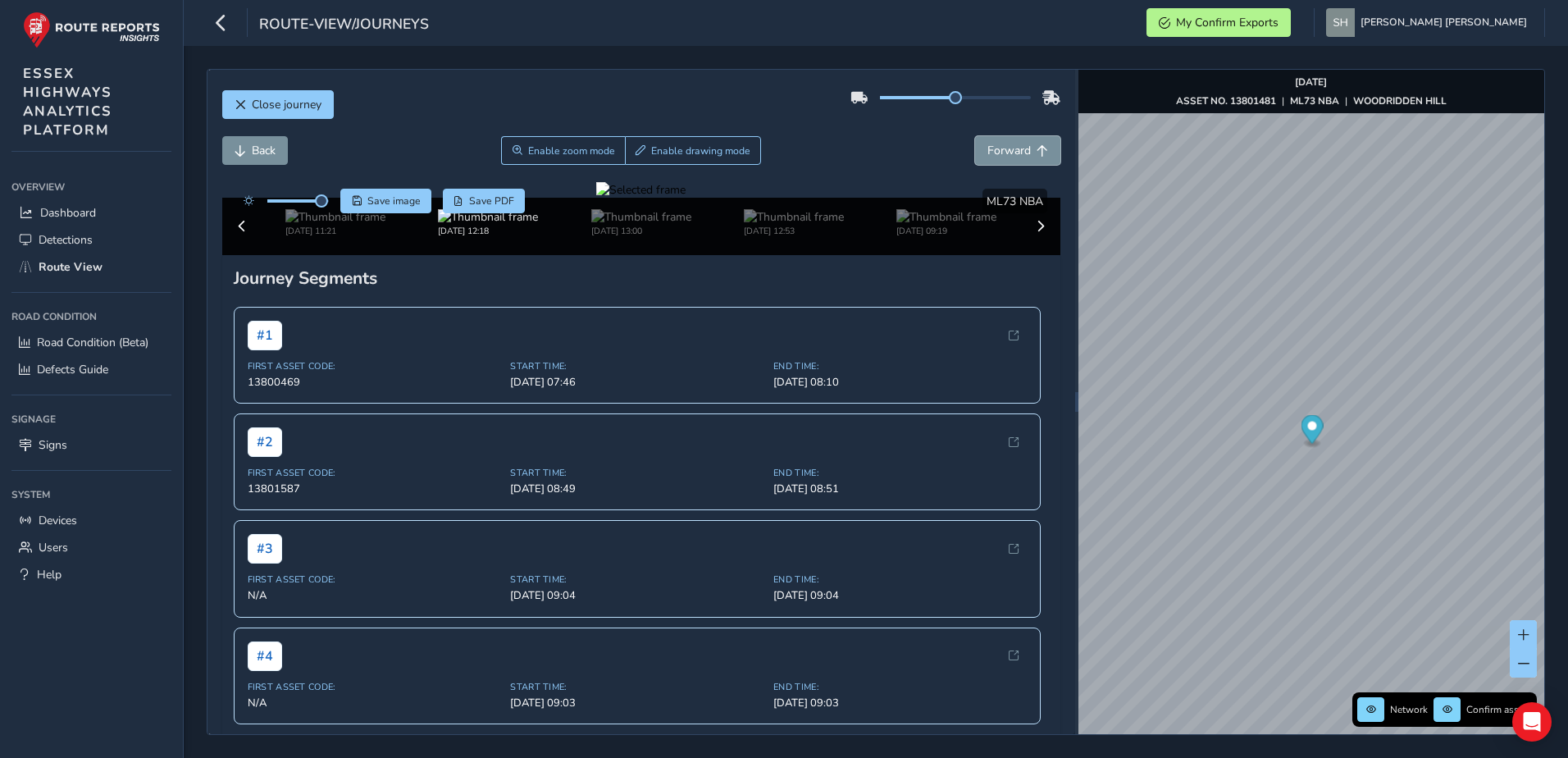
click at [994, 144] on span "Forward" at bounding box center [1009, 150] width 43 height 16
click at [991, 147] on span "Forward" at bounding box center [1009, 150] width 43 height 16
click at [989, 148] on span "Forward" at bounding box center [1009, 150] width 43 height 16
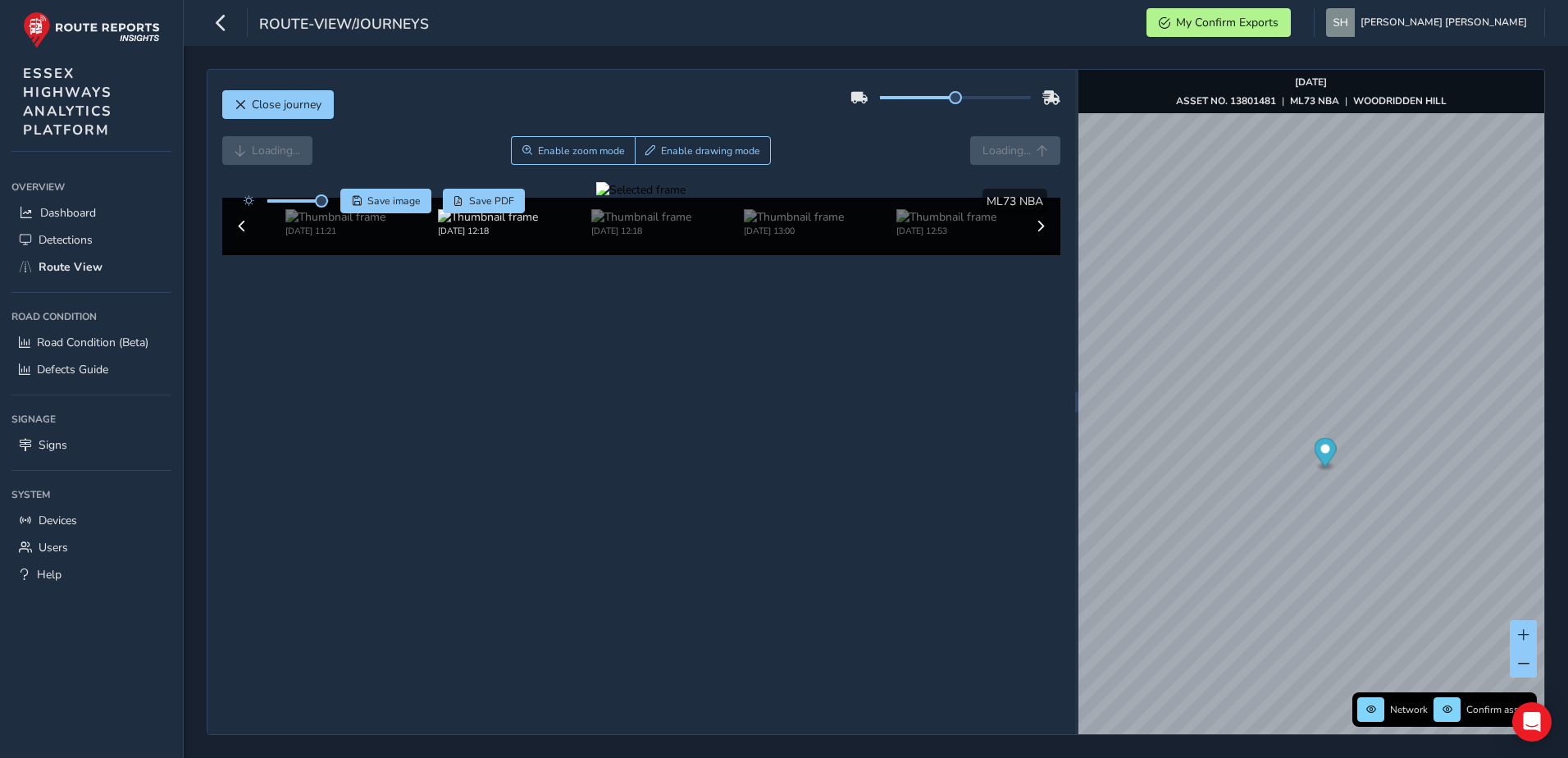
click at [987, 148] on div "Loading... Enable zoom mode Enable drawing mode Loading..." at bounding box center [642, 150] width 839 height 29
click at [985, 148] on div "Loading... Enable zoom mode Enable drawing mode Loading..." at bounding box center [642, 150] width 839 height 29
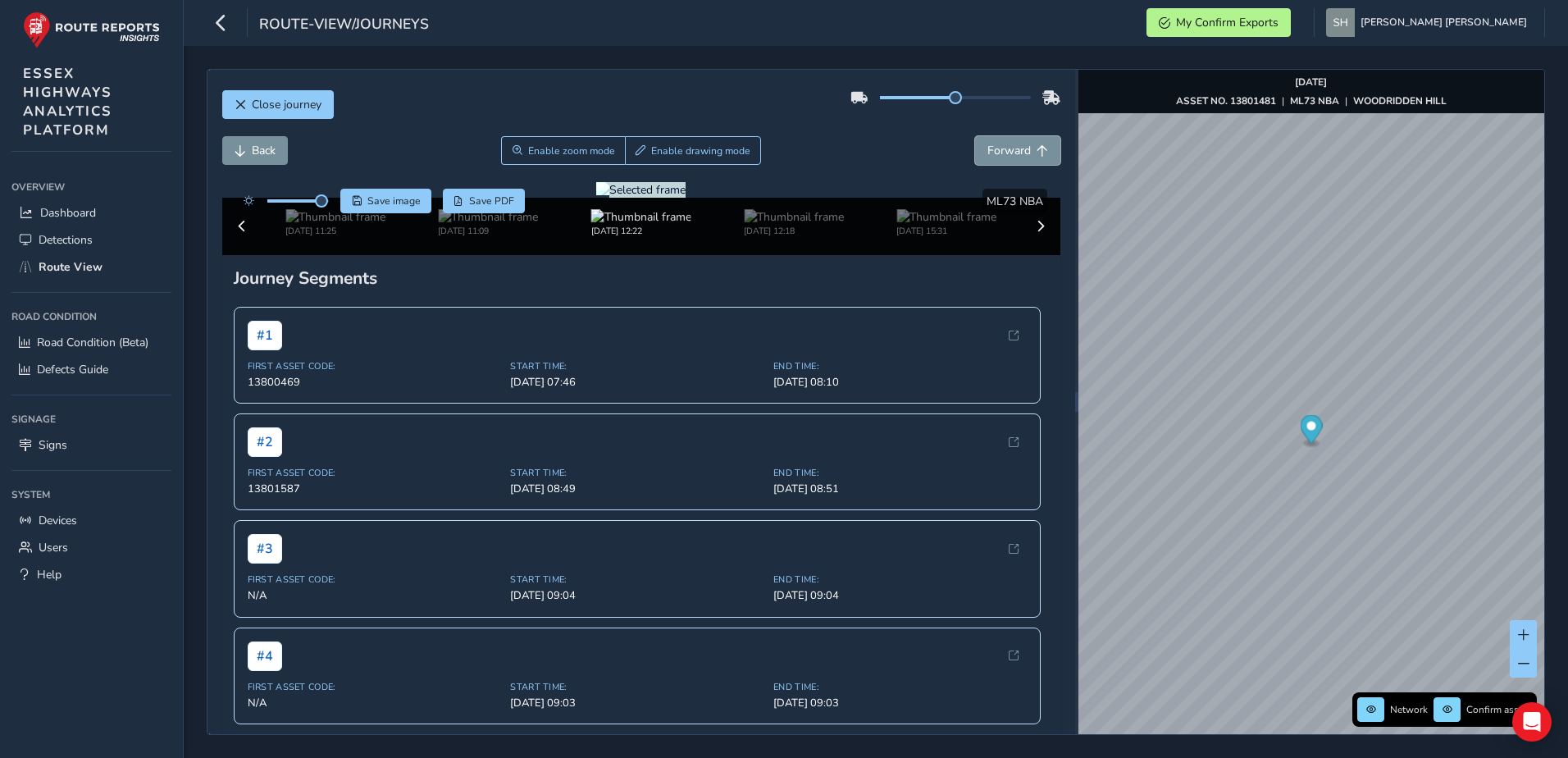
click at [987, 151] on span "Forward" at bounding box center [1009, 150] width 43 height 16
click at [1567, 236] on html "route-view/journeys My Confirm Exports [PERSON_NAME] [PERSON_NAME] Colour Schem…" at bounding box center [784, 379] width 1568 height 758
click at [835, 326] on div "Close journey Back Enable zoom mode Enable drawing mode Forward Click and Drag …" at bounding box center [876, 402] width 1339 height 666
click at [950, 286] on div "Close journey Back Enable zoom mode Enable drawing mode Forward Click and Drag …" at bounding box center [876, 402] width 1339 height 666
click at [995, 282] on div "Close journey Back Enable zoom mode Enable drawing mode Forward Click and Drag …" at bounding box center [876, 402] width 1339 height 666
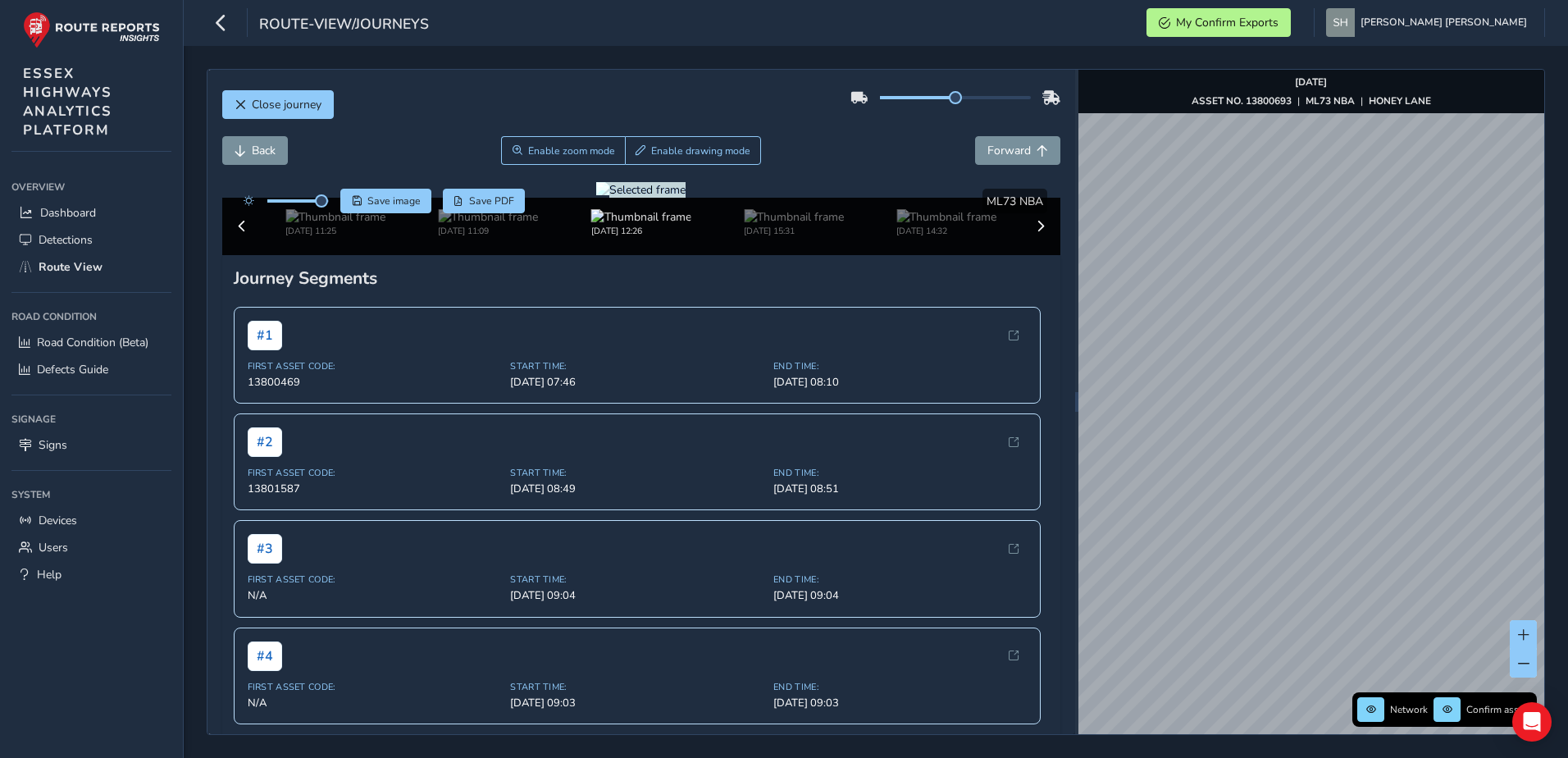
click at [1032, 289] on div "Close journey Back Enable zoom mode Enable drawing mode Forward Click and Drag …" at bounding box center [876, 402] width 1339 height 666
click at [919, 225] on img at bounding box center [947, 217] width 100 height 16
click at [997, 280] on div "Close journey Loading... Enable zoom mode Enable drawing mode Loading... Click …" at bounding box center [876, 402] width 1339 height 666
click at [1072, 261] on div "Close journey Loading... Enable zoom mode Enable drawing mode Loading... Click …" at bounding box center [876, 402] width 1339 height 666
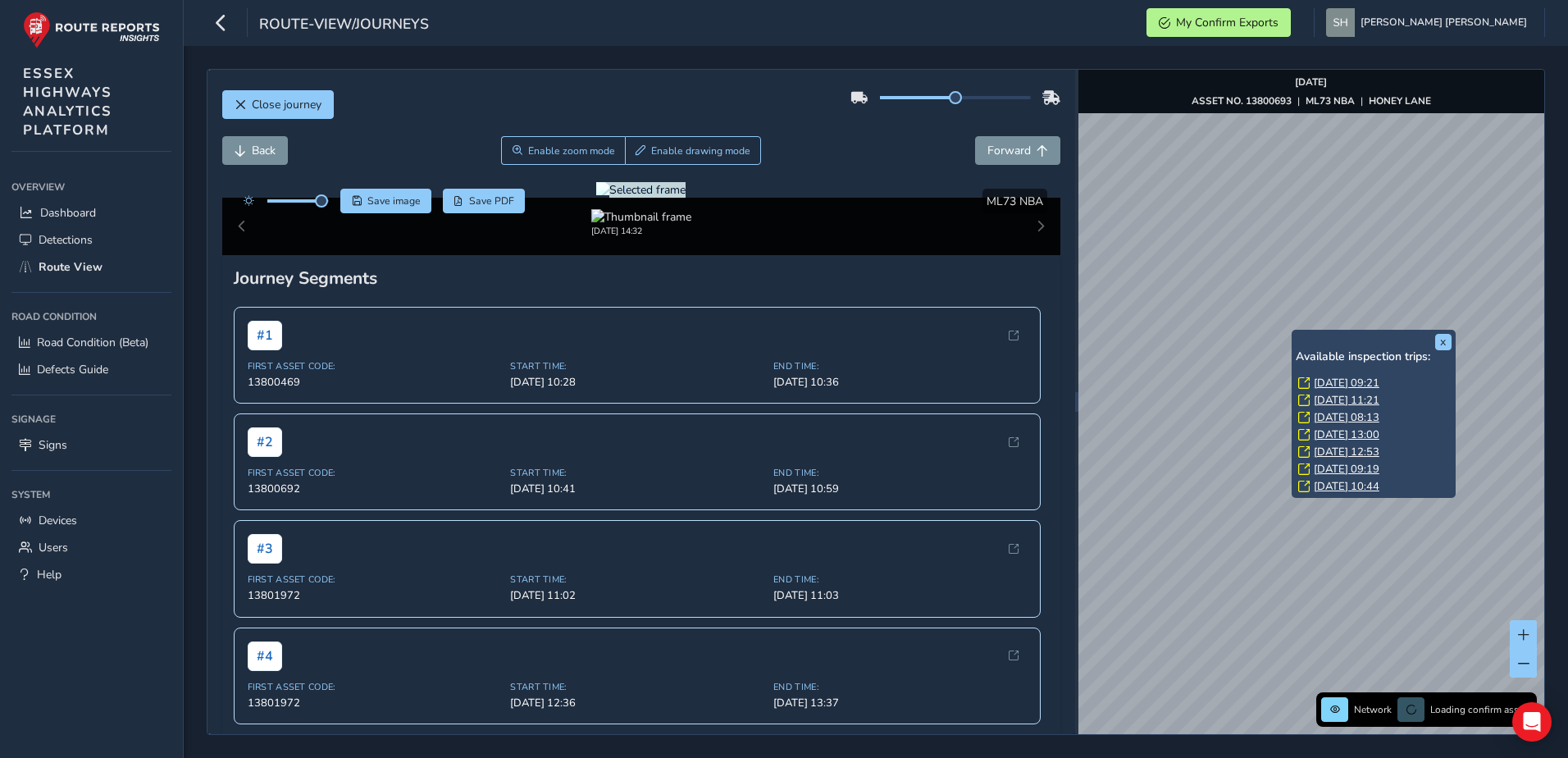
click at [1342, 415] on link "[DATE] 08:13" at bounding box center [1346, 418] width 66 height 15
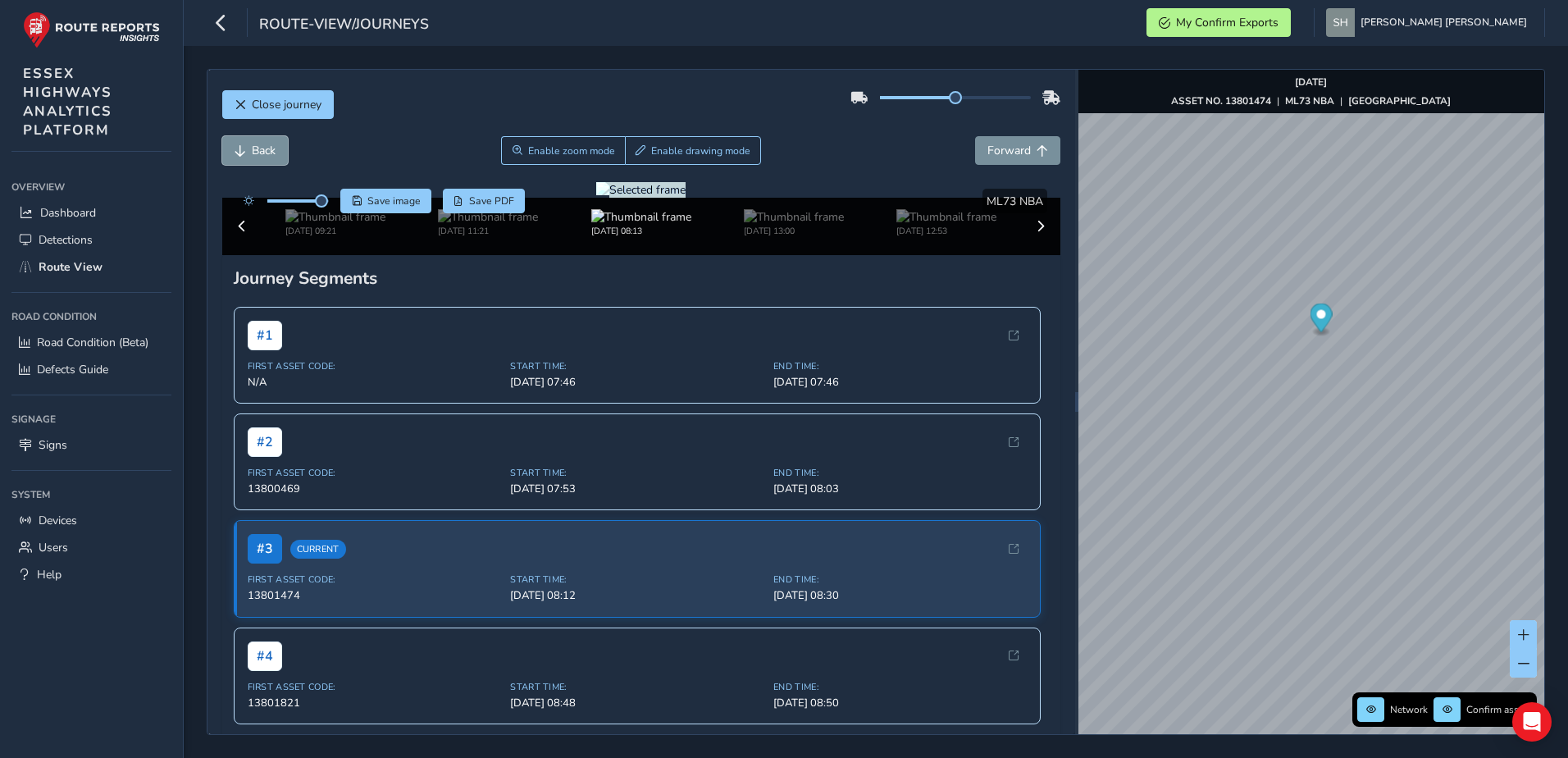
click at [249, 148] on button "Back" at bounding box center [255, 150] width 66 height 29
click at [615, 225] on img at bounding box center [641, 217] width 100 height 16
drag, startPoint x: 323, startPoint y: 205, endPoint x: 295, endPoint y: 211, distance: 28.6
click at [296, 211] on div at bounding box center [282, 201] width 95 height 25
click at [241, 150] on span "Back" at bounding box center [240, 151] width 12 height 12
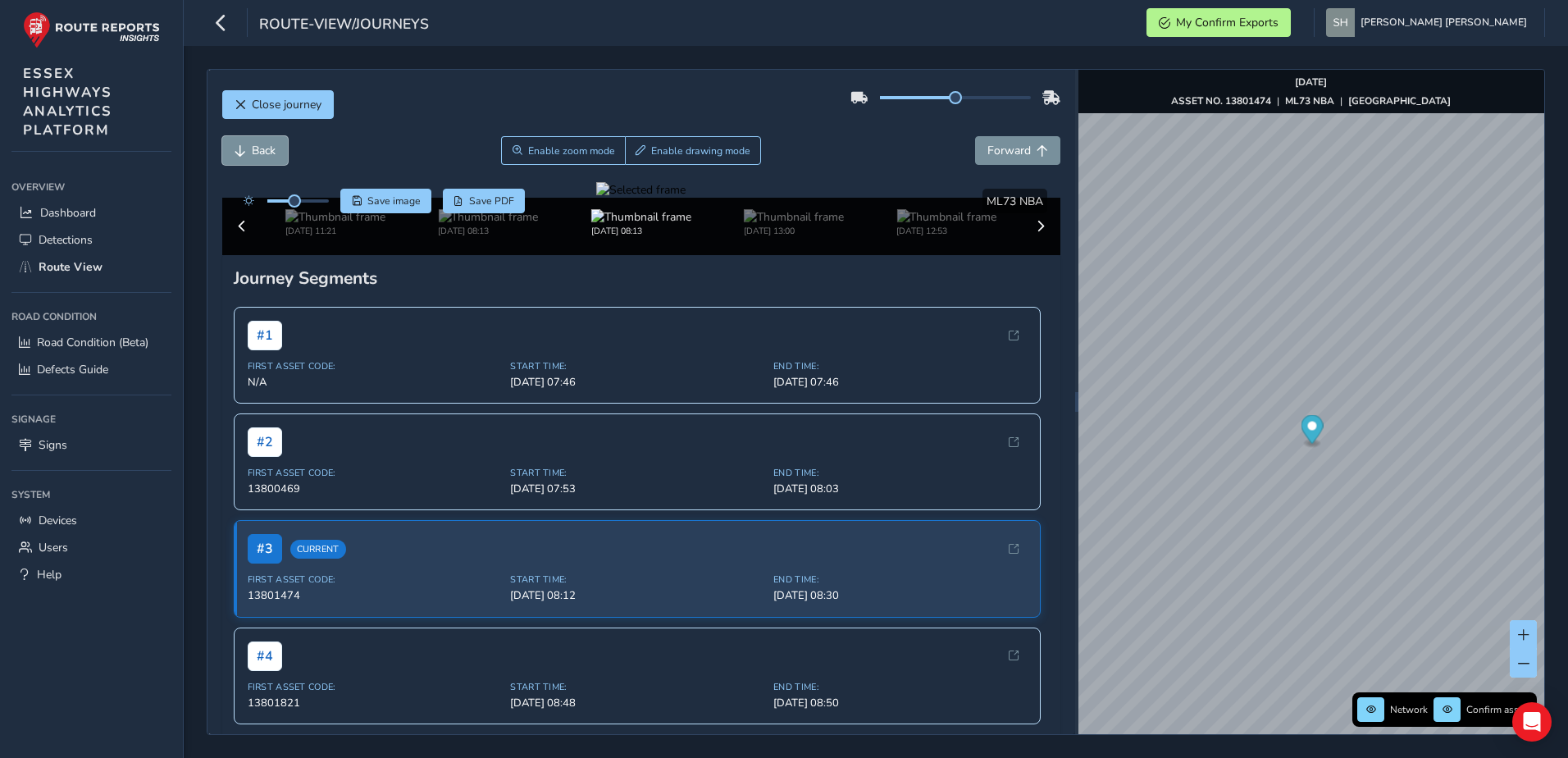
click at [241, 150] on span "Back" at bounding box center [240, 151] width 12 height 12
click at [990, 144] on span "Forward" at bounding box center [1009, 150] width 43 height 16
click at [988, 145] on span "Forward" at bounding box center [1009, 150] width 43 height 16
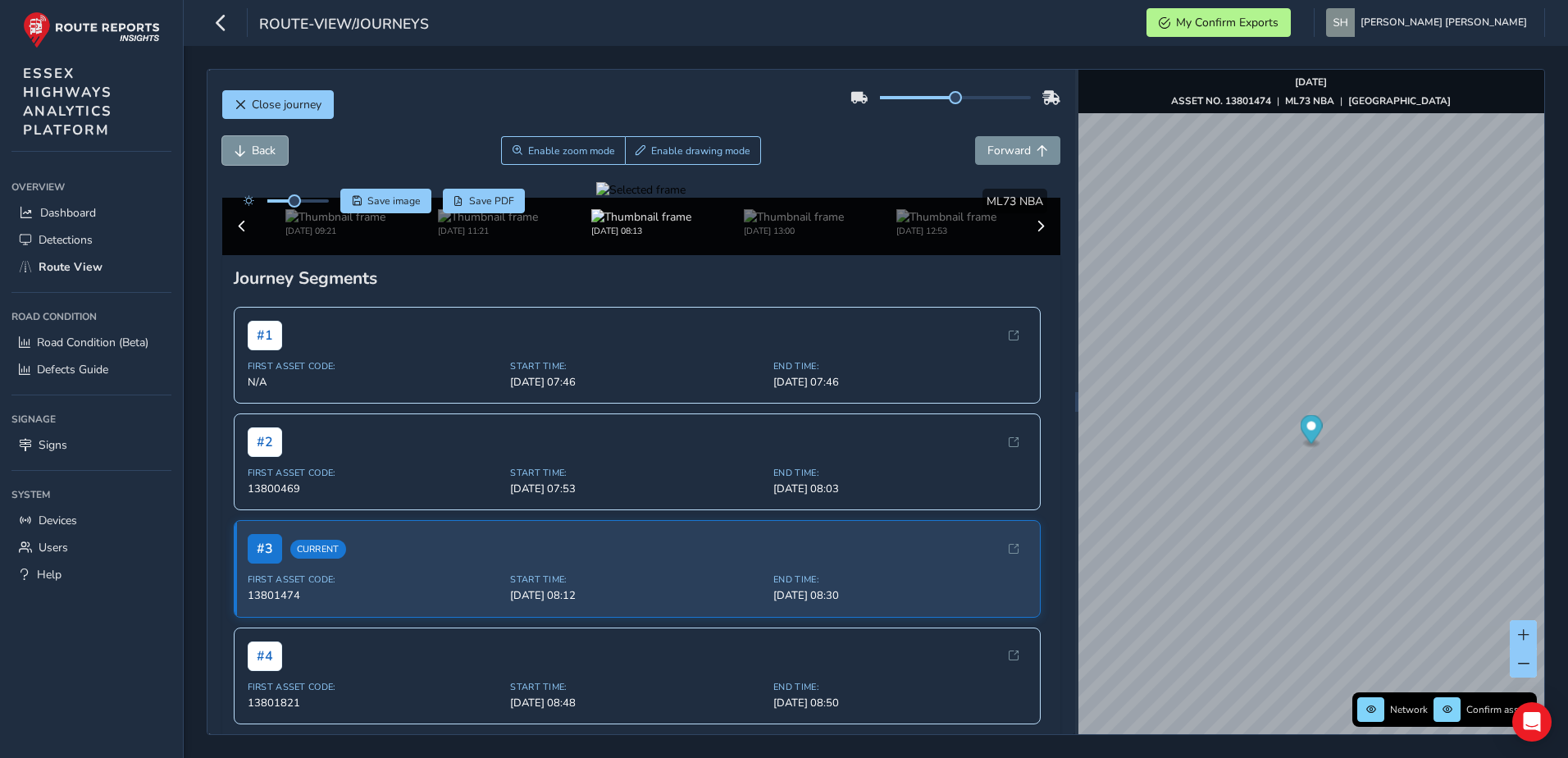
click at [240, 140] on button "Back" at bounding box center [255, 150] width 66 height 29
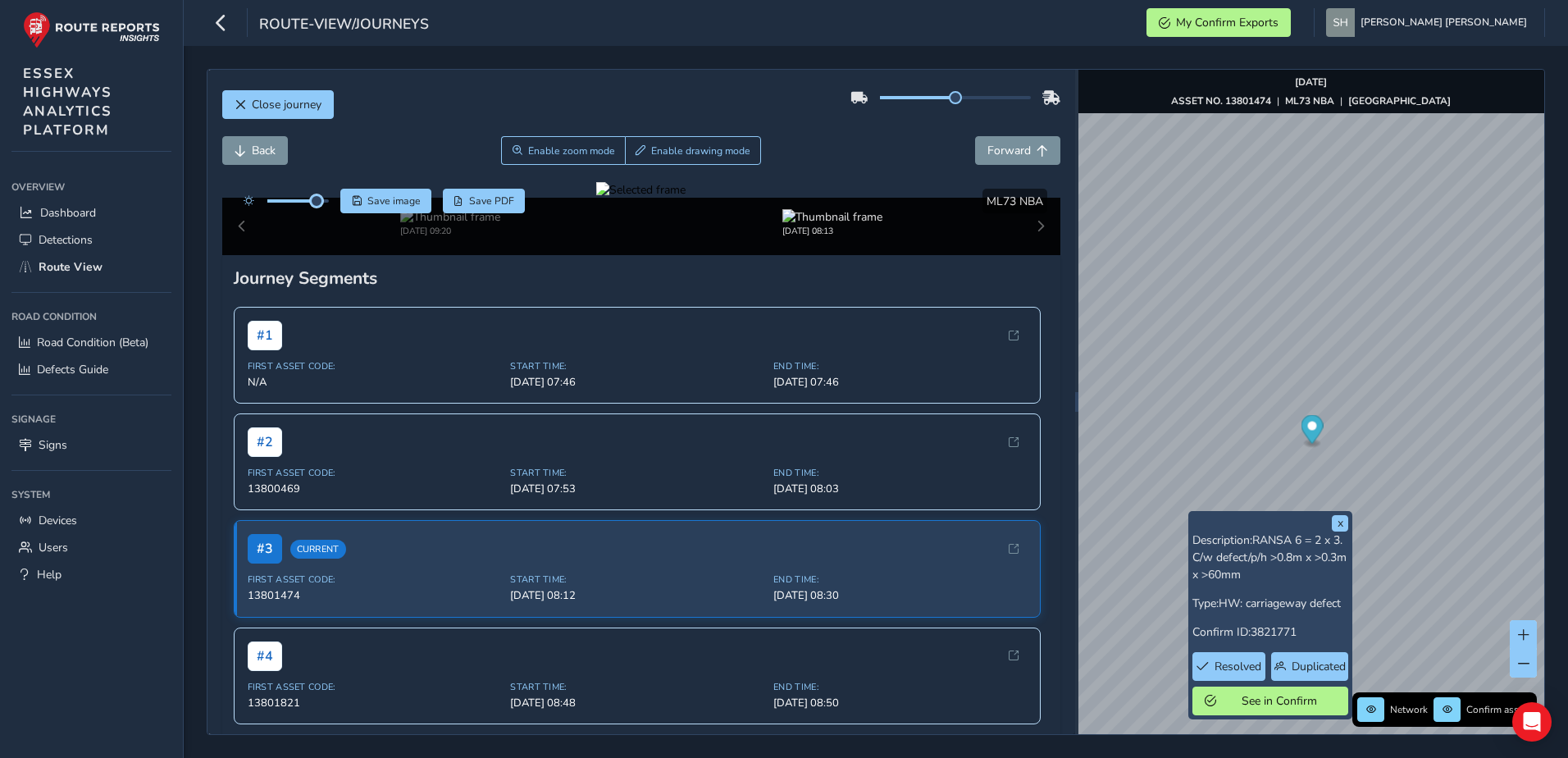
click at [317, 205] on span at bounding box center [316, 201] width 13 height 13
